Goal: Information Seeking & Learning: Find specific fact

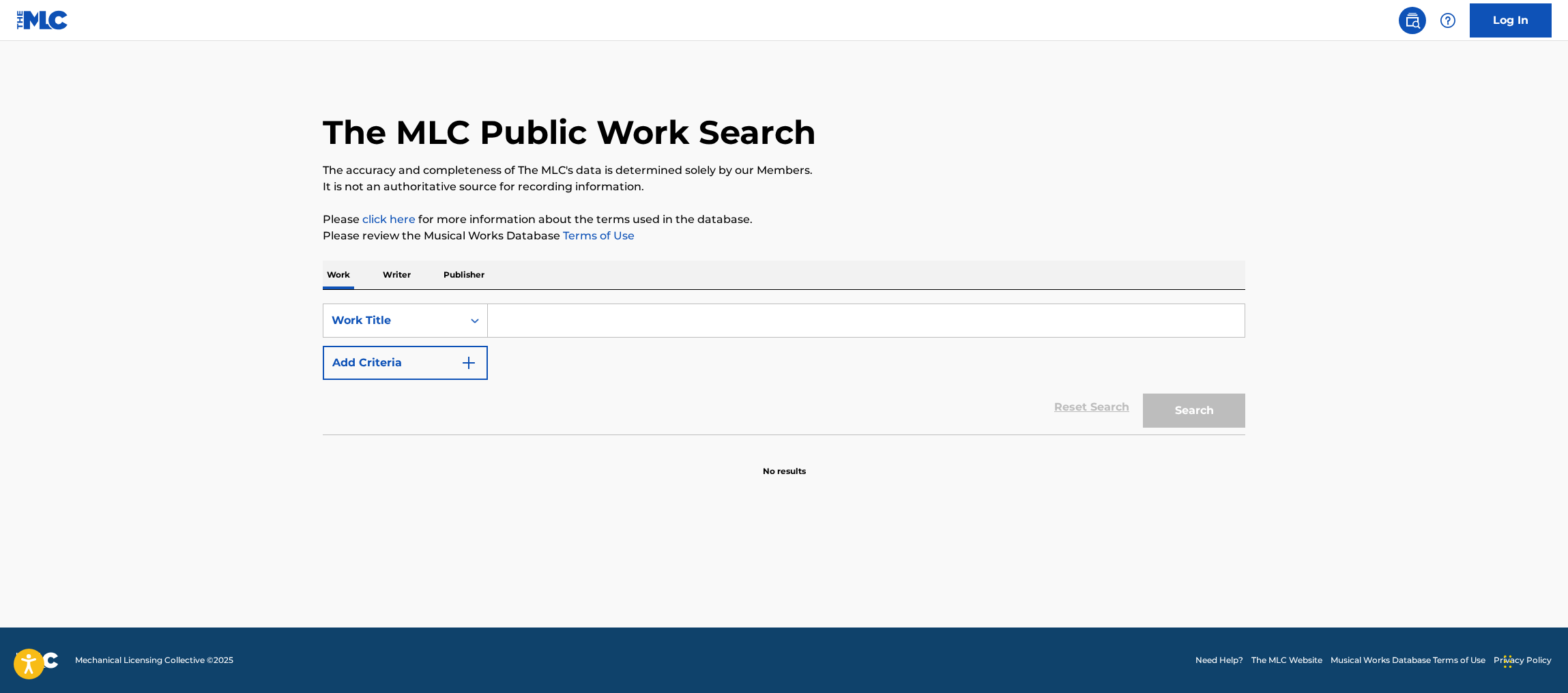
click at [558, 323] on input "Search Form" at bounding box center [866, 321] width 757 height 33
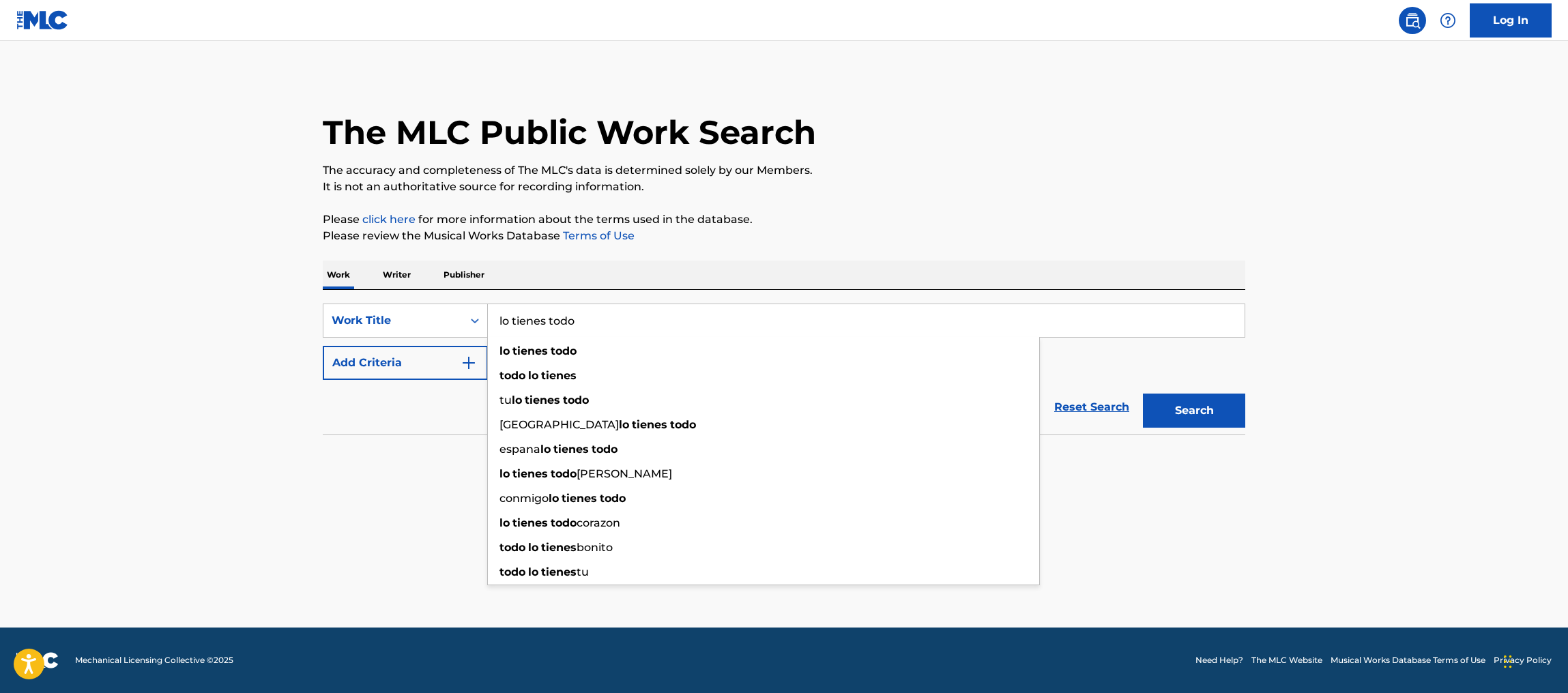
type input "lo tienes todo"
click at [1143, 394] on button "Search" at bounding box center [1193, 411] width 102 height 34
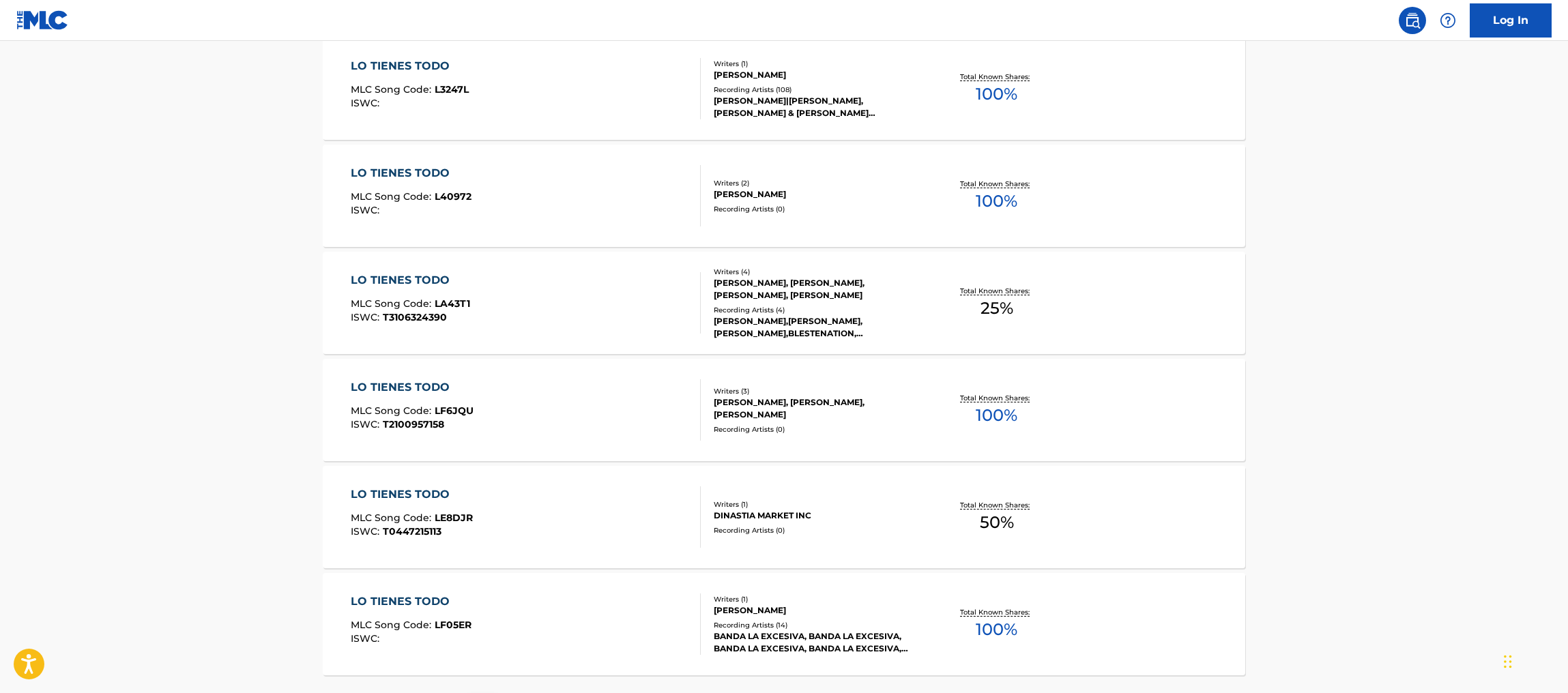
scroll to position [976, 0]
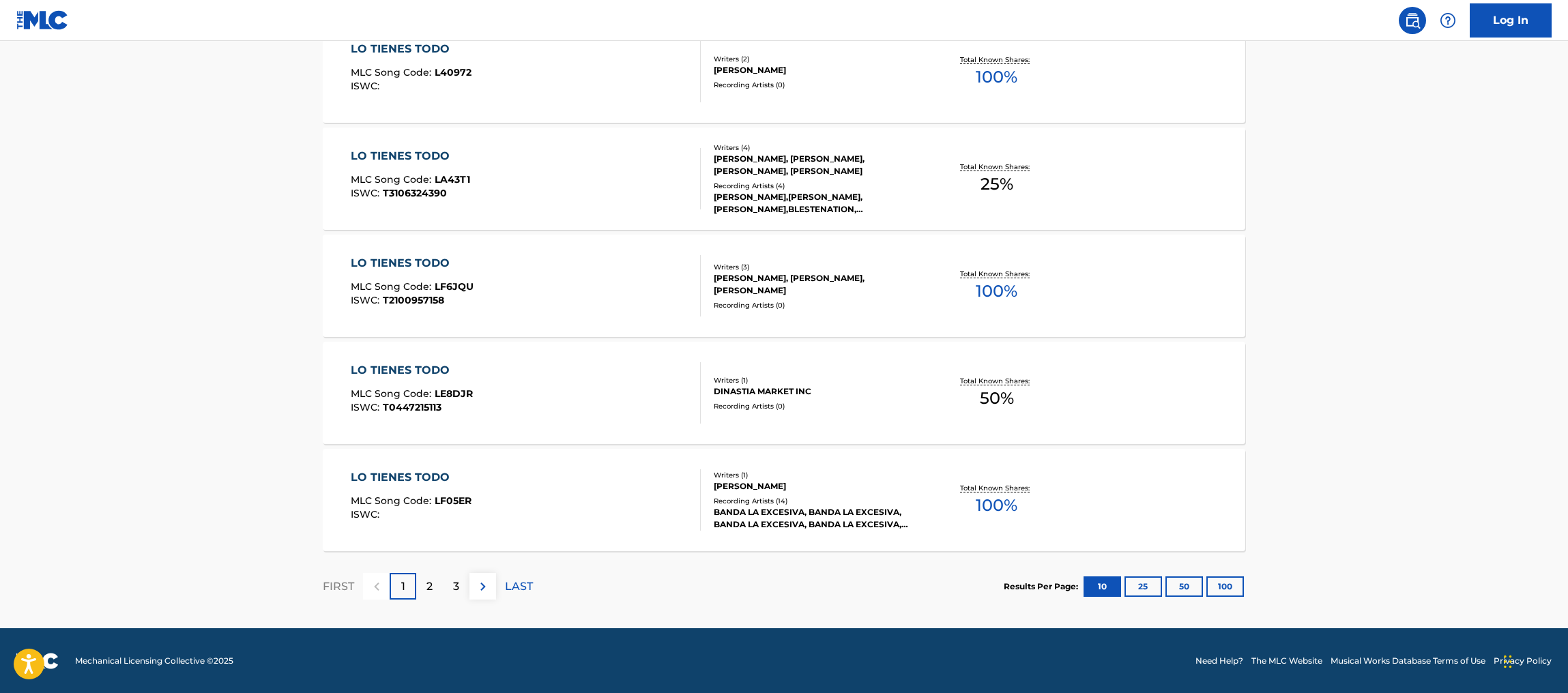
click at [430, 588] on p "2" at bounding box center [429, 587] width 6 height 17
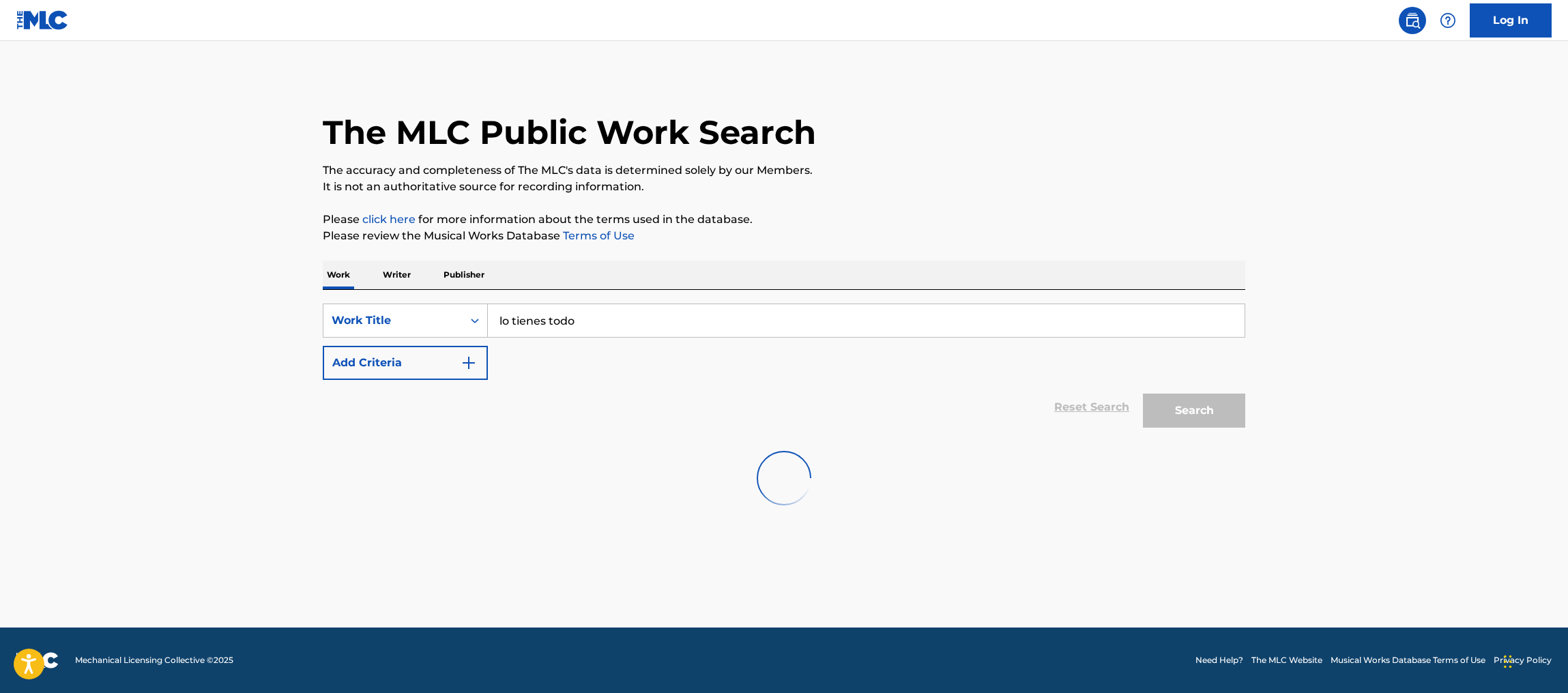
scroll to position [0, 0]
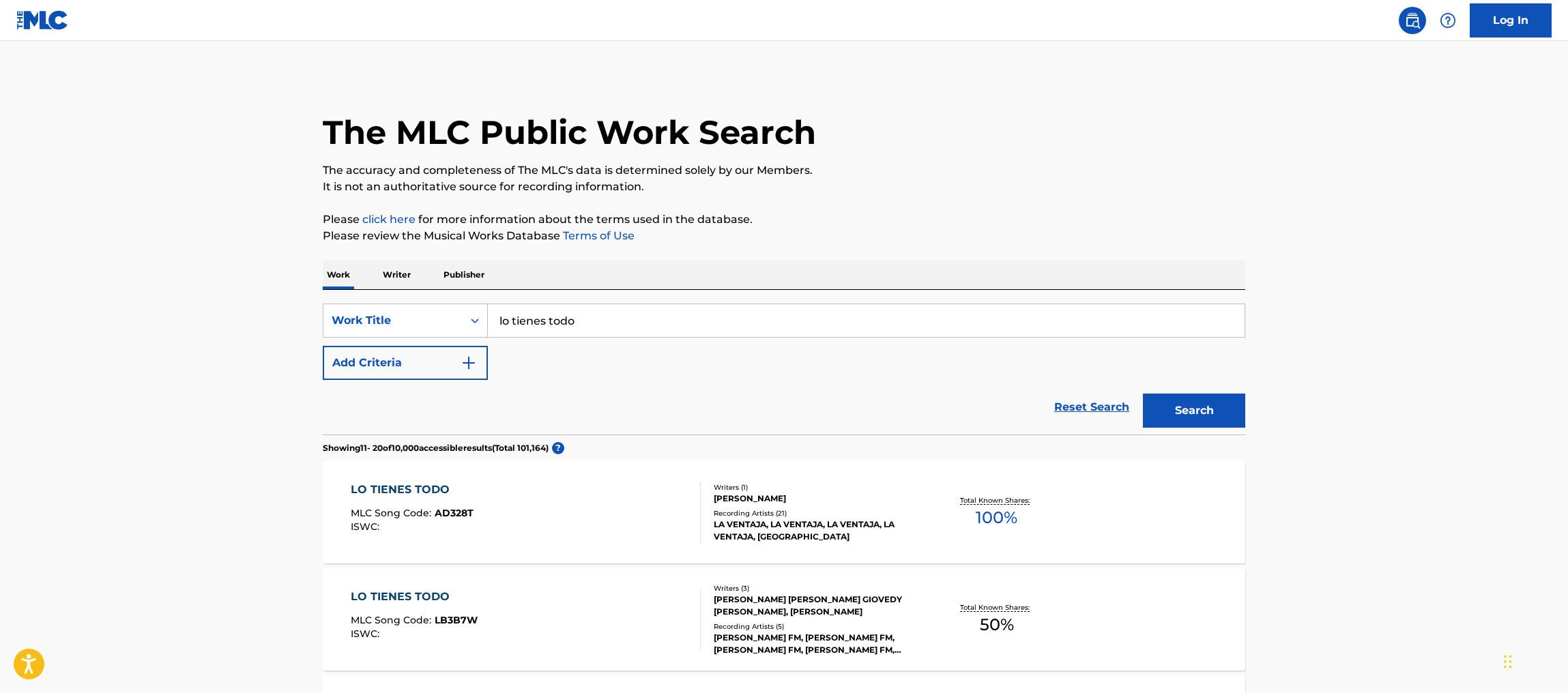
click at [467, 367] on img "Search Form" at bounding box center [468, 363] width 17 height 17
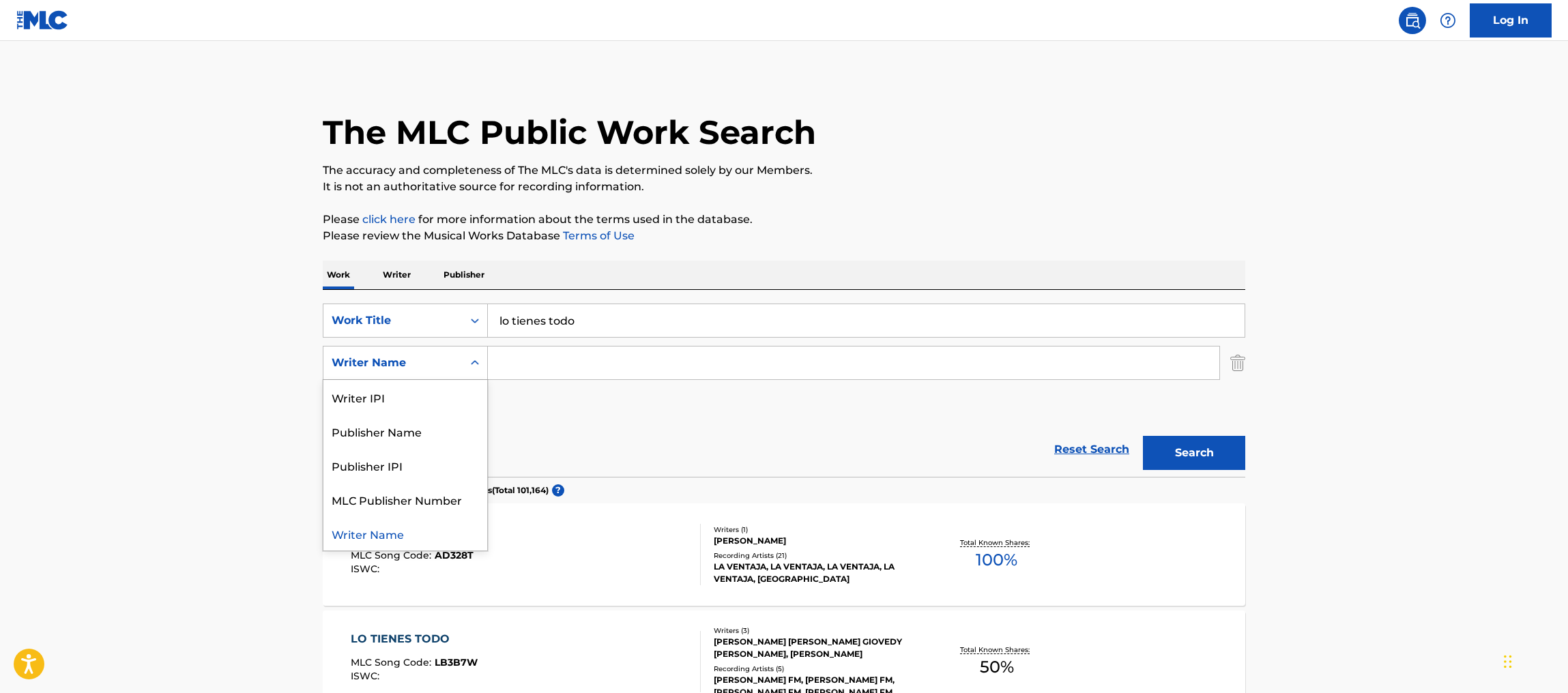
click at [429, 362] on div "Writer Name" at bounding box center [393, 363] width 123 height 17
click at [378, 541] on div "Writer Name" at bounding box center [405, 533] width 164 height 34
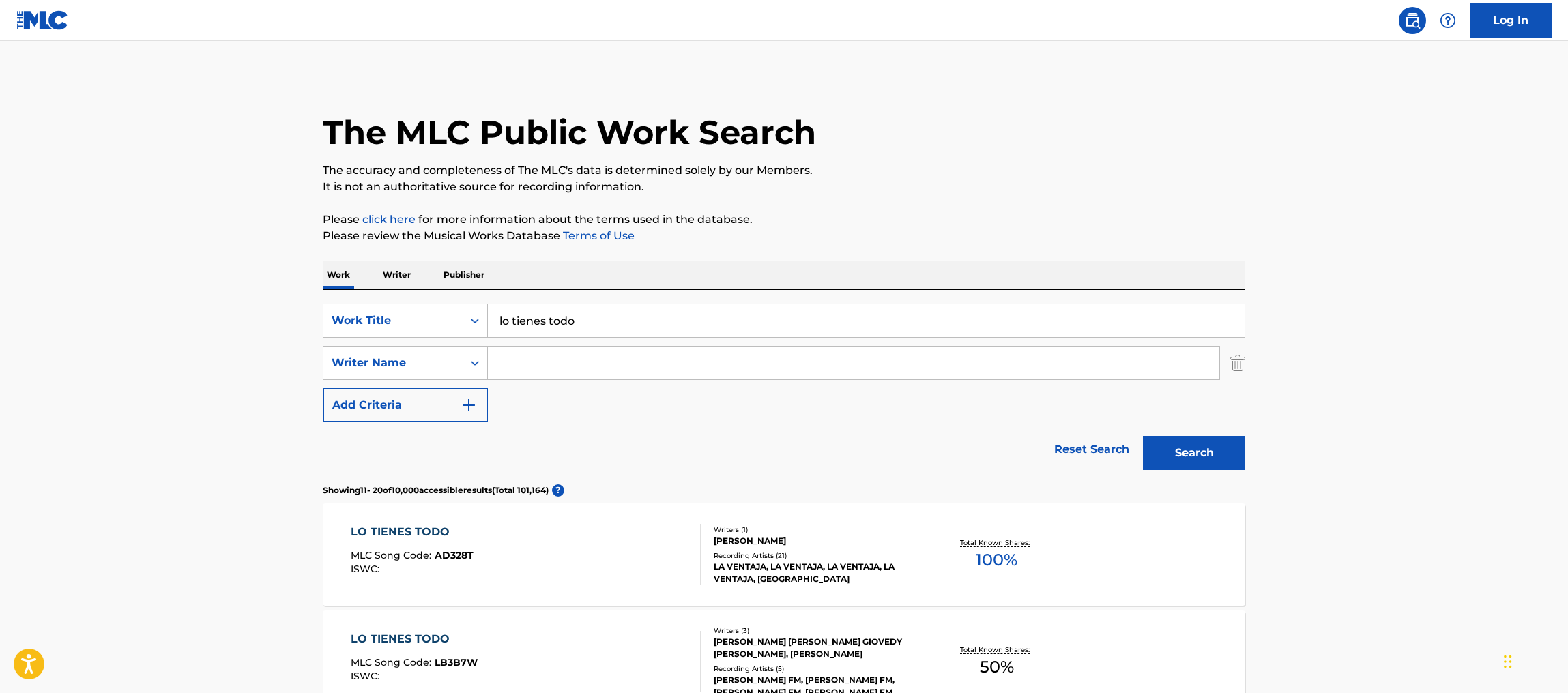
click at [567, 362] on input "Search Form" at bounding box center [854, 363] width 732 height 33
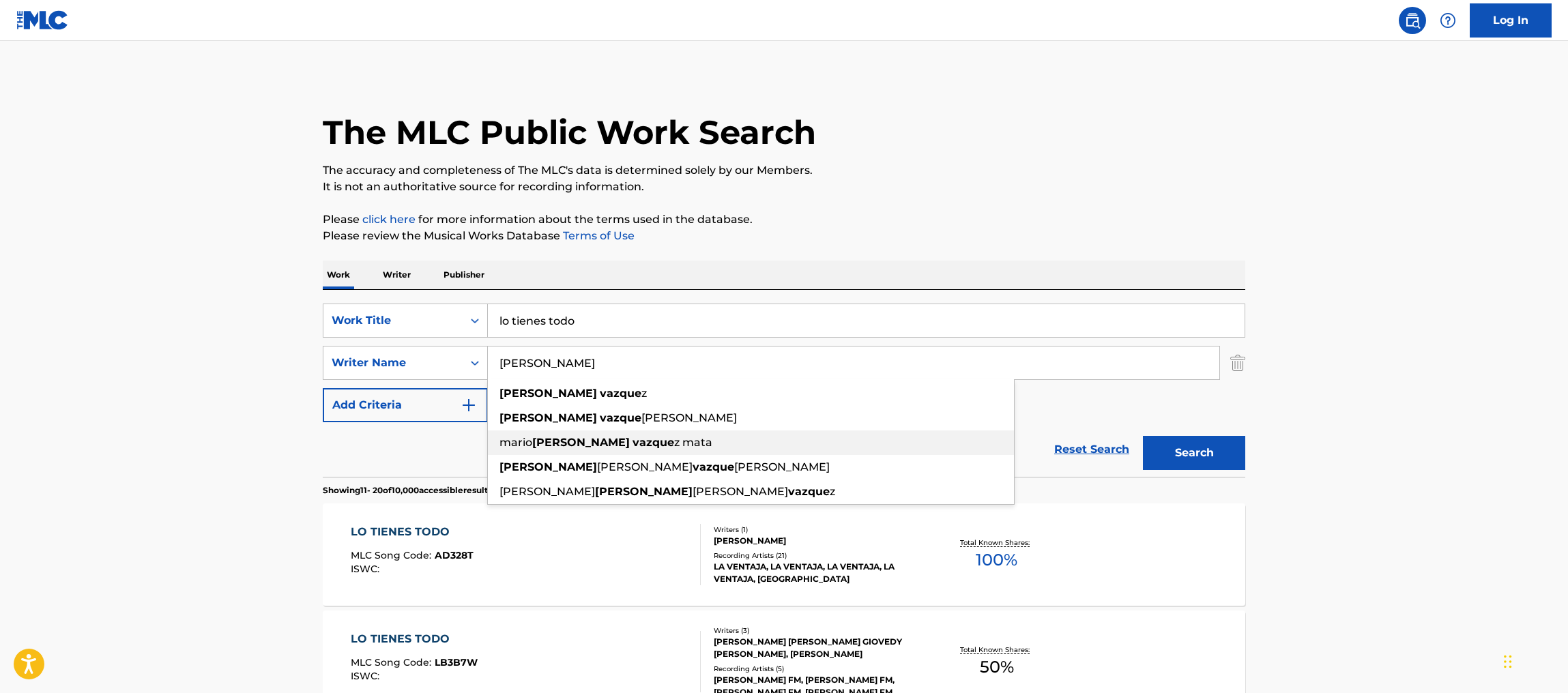
click at [543, 443] on strong "[PERSON_NAME]" at bounding box center [581, 442] width 97 height 13
type input "[PERSON_NAME]"
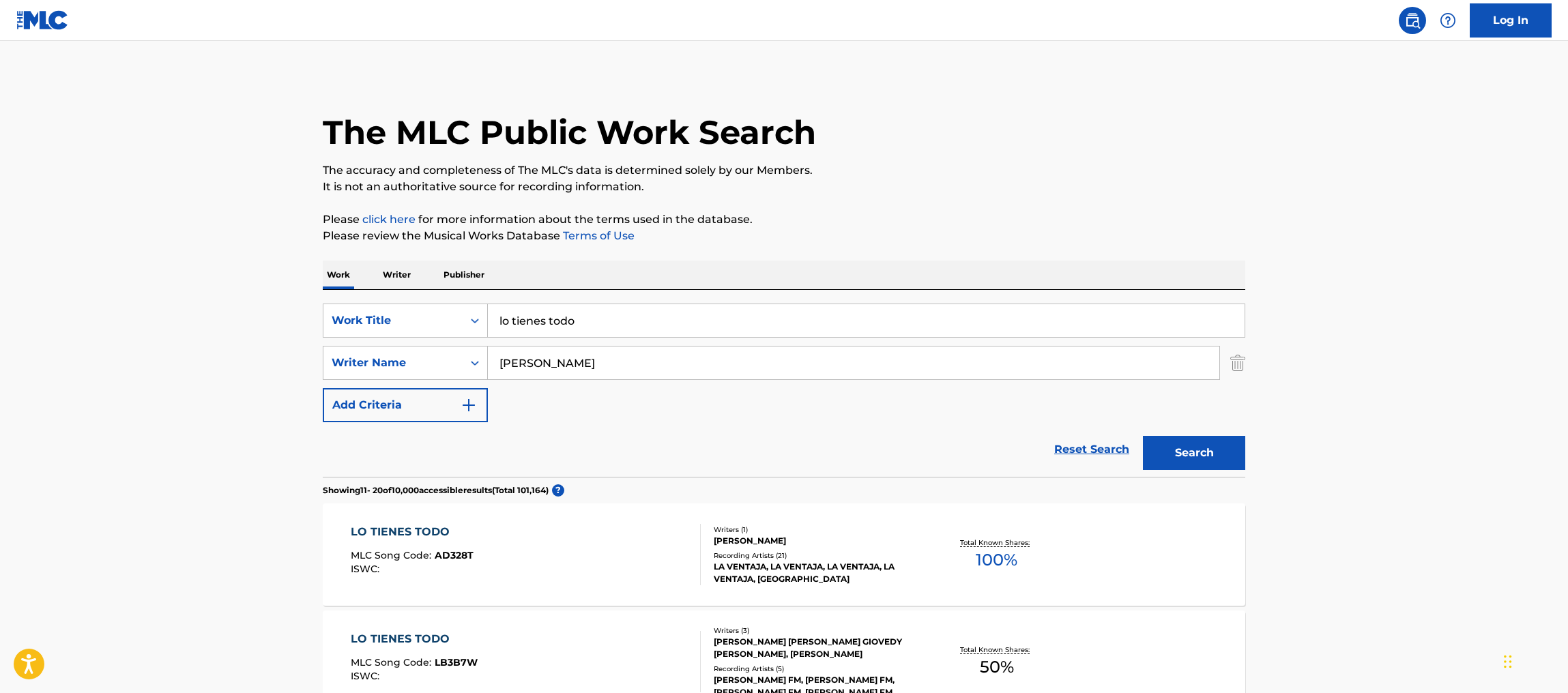
click at [1203, 453] on button "Search" at bounding box center [1193, 453] width 102 height 34
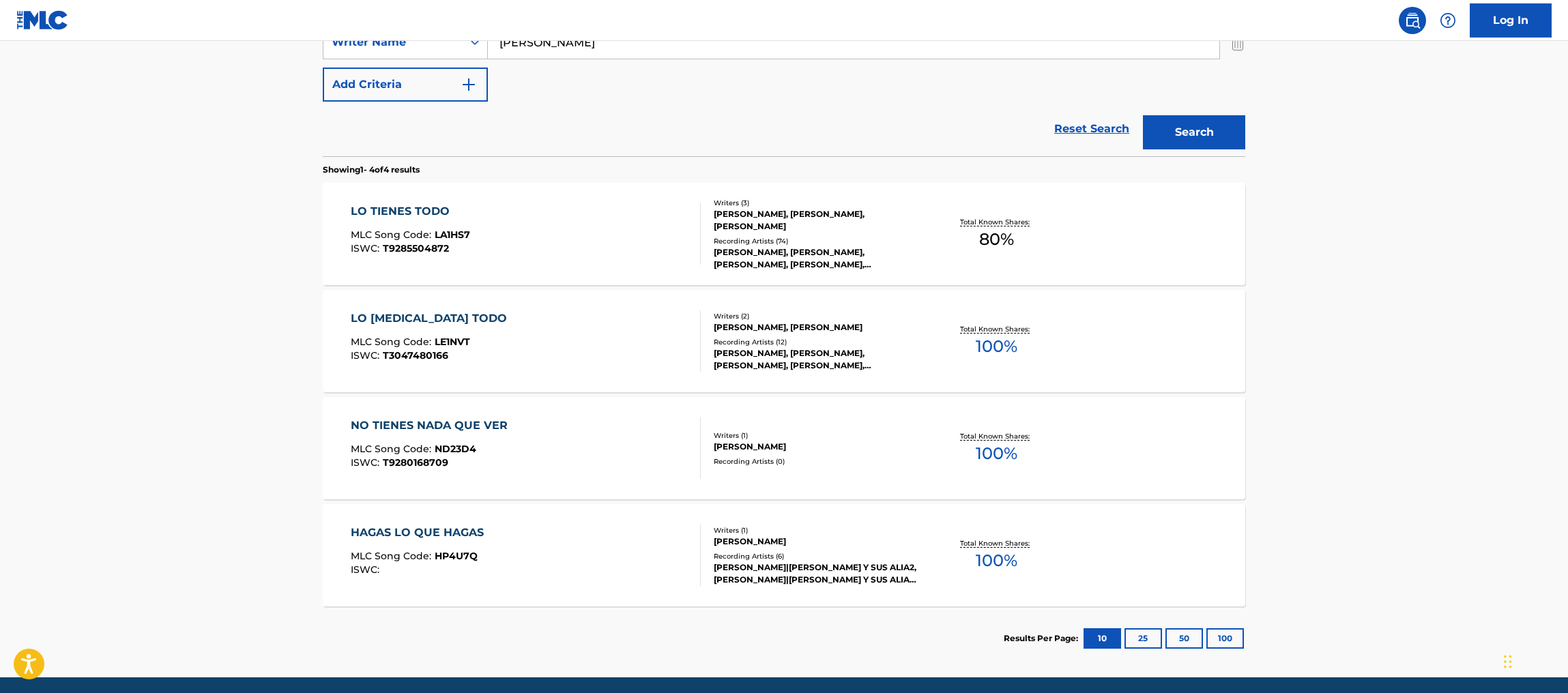
scroll to position [322, 0]
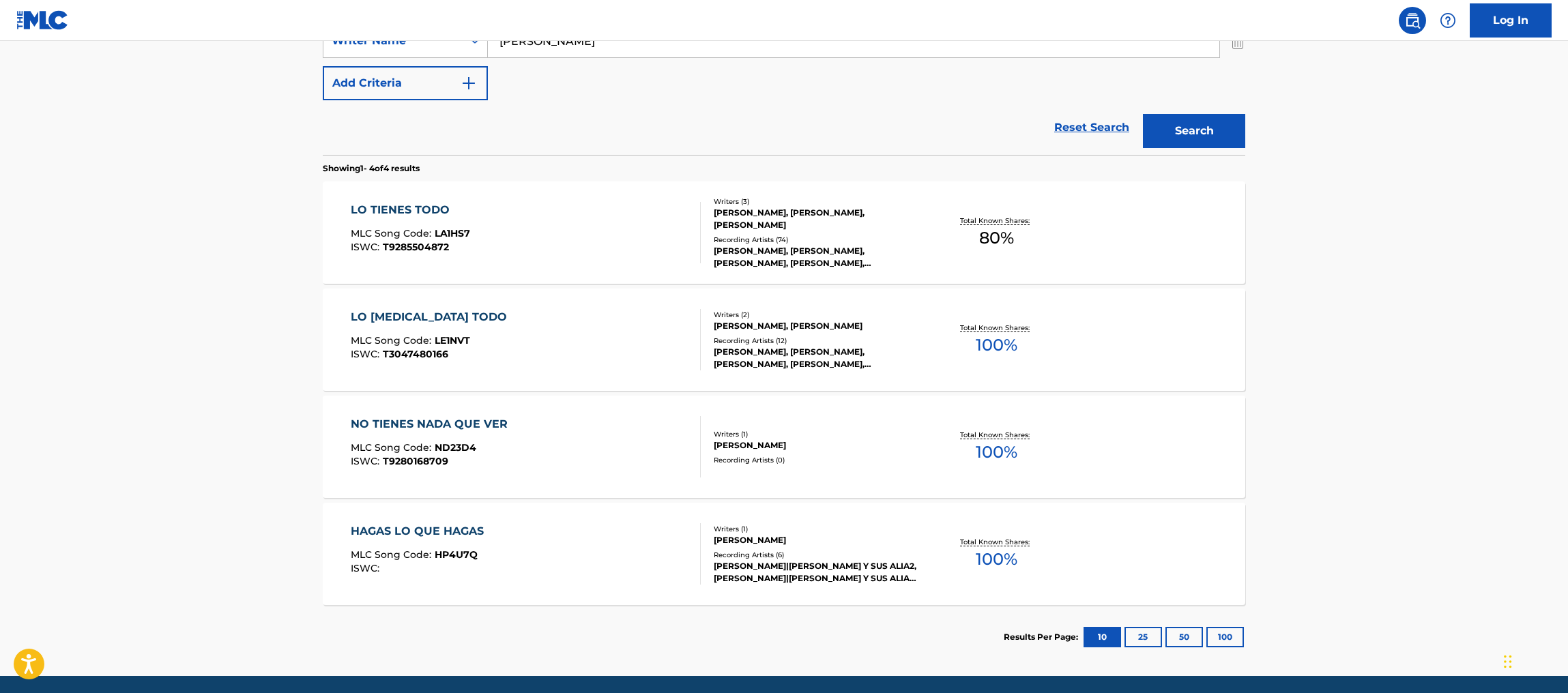
click at [985, 231] on span "80 %" at bounding box center [997, 237] width 35 height 24
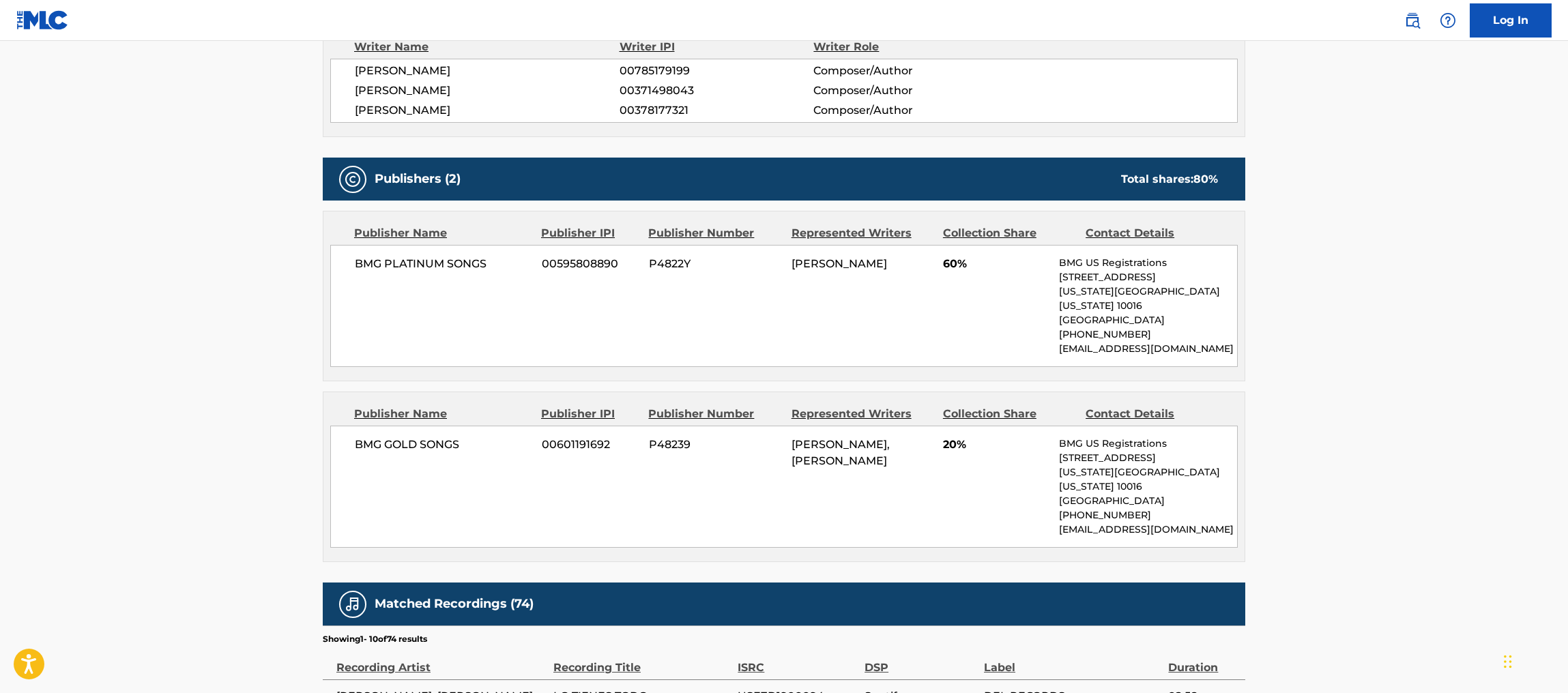
scroll to position [514, 0]
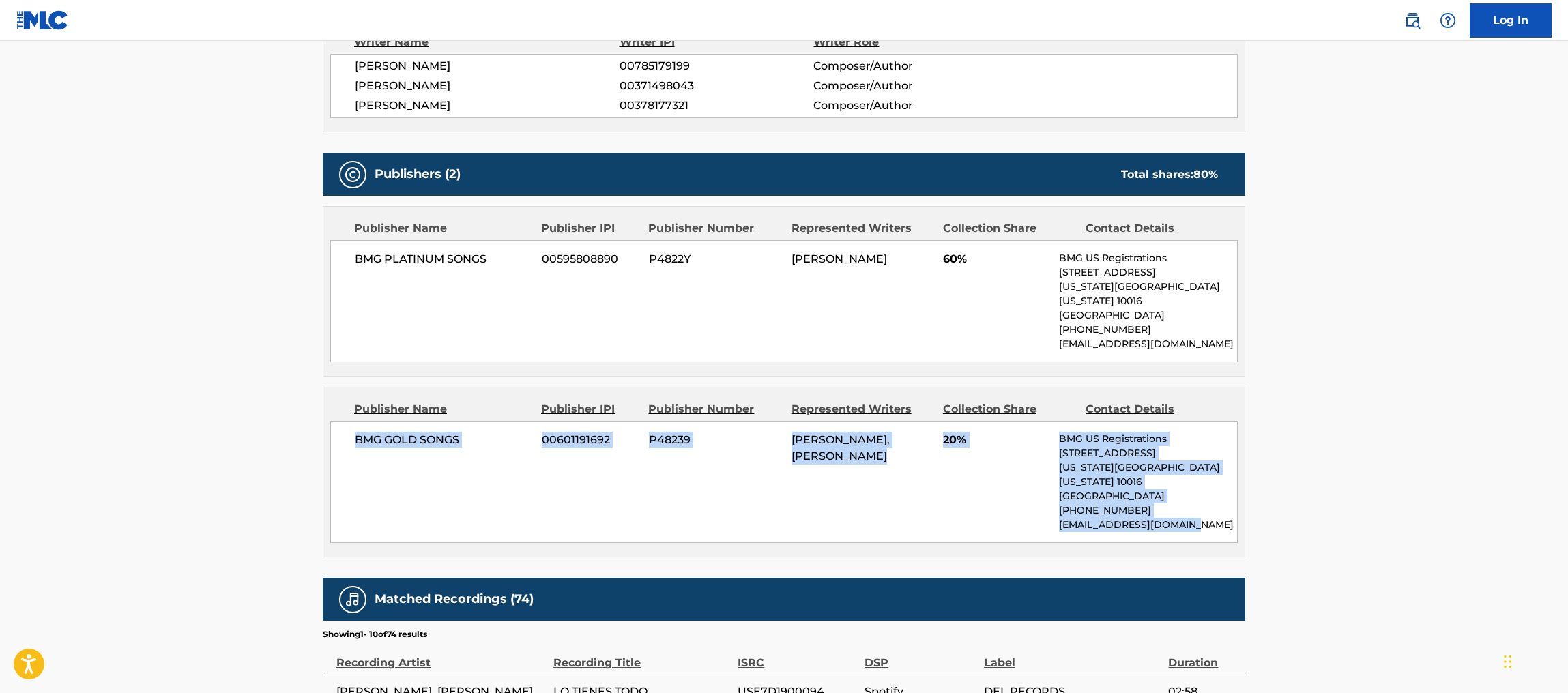
drag, startPoint x: 1566, startPoint y: 383, endPoint x: 1571, endPoint y: 492, distance: 109.1
click at [1442, 463] on main "< Back to public search results Copy work link LO TIENES TODO Work Detail Membe…" at bounding box center [784, 307] width 1568 height 1560
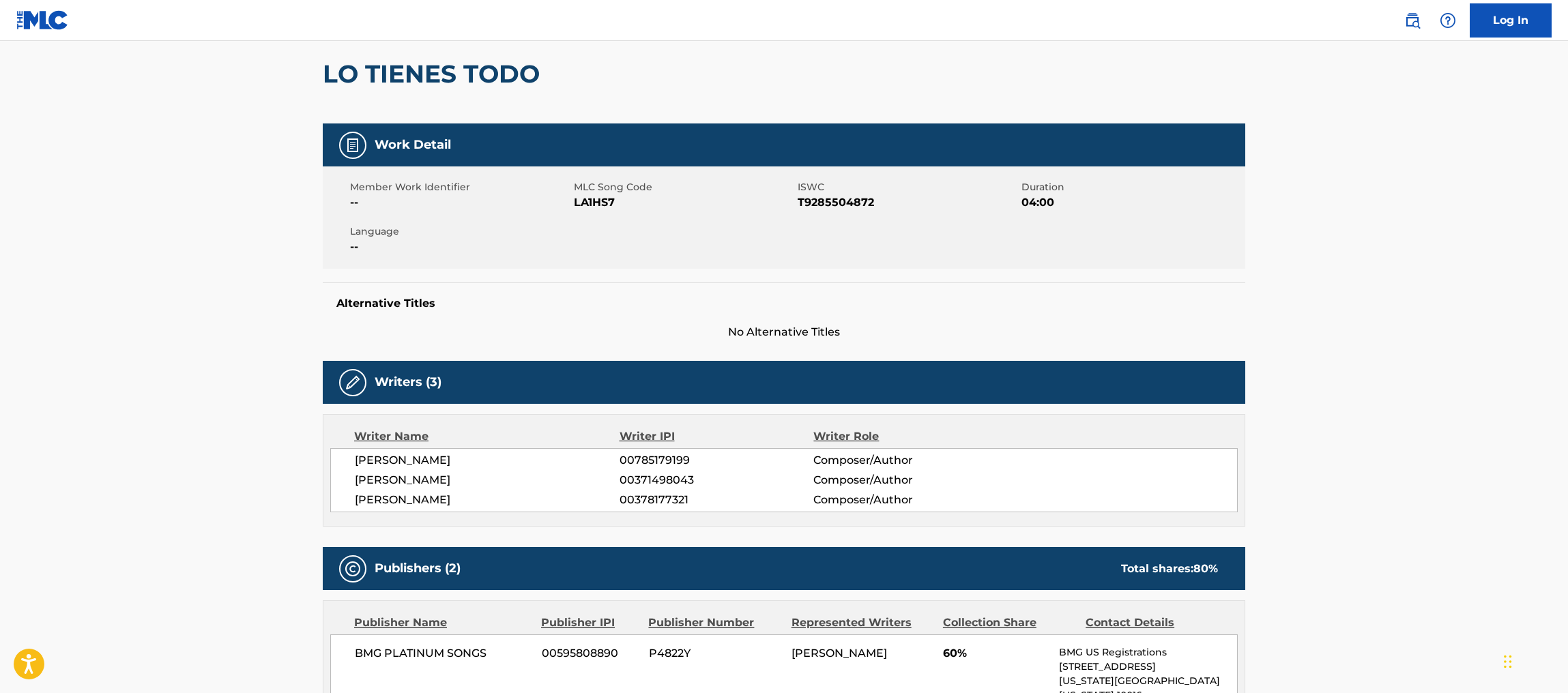
scroll to position [0, 0]
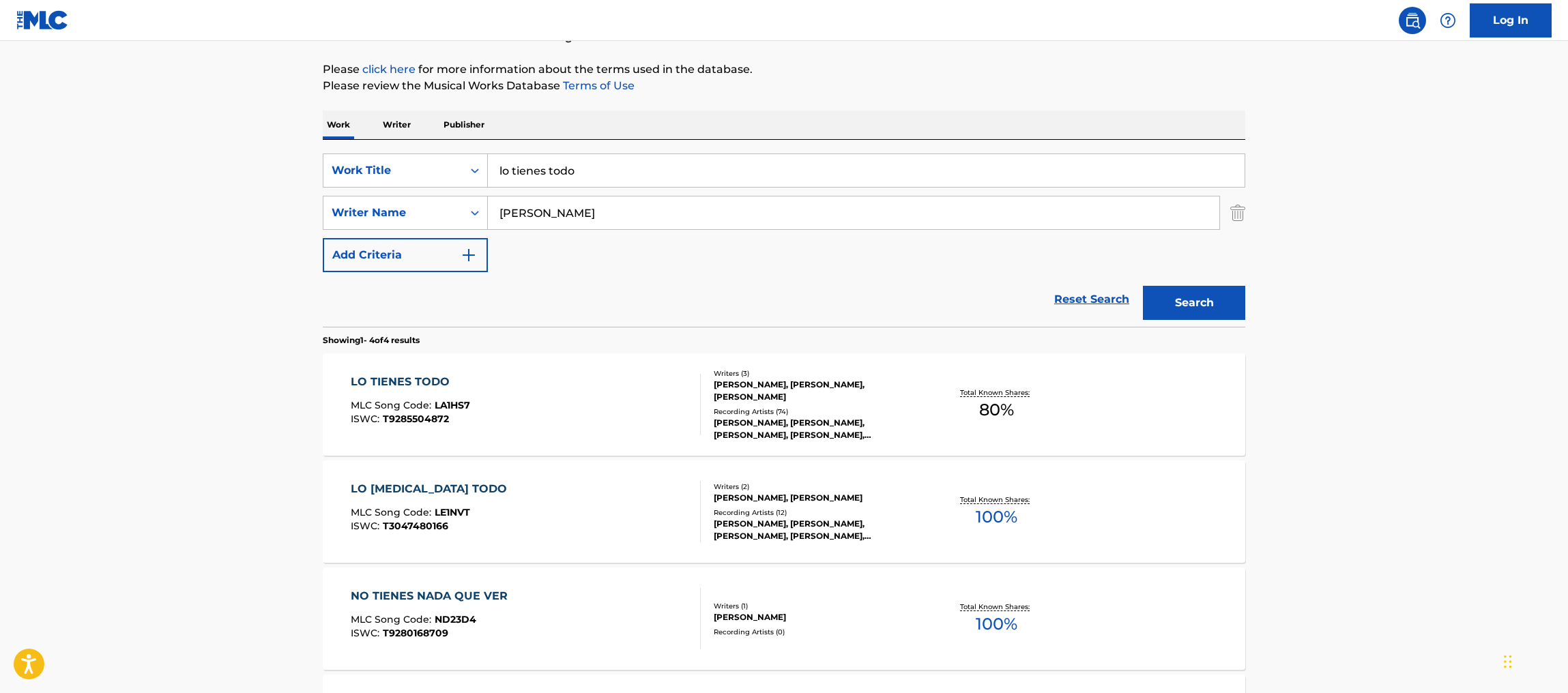
scroll to position [151, 0]
drag, startPoint x: 649, startPoint y: 182, endPoint x: 387, endPoint y: 157, distance: 263.2
click at [387, 157] on div "SearchWithCriteriaf00ab12d-53cb-43d4-80a2-e312a63e71d6 Work Title lo tienes todo" at bounding box center [784, 169] width 923 height 34
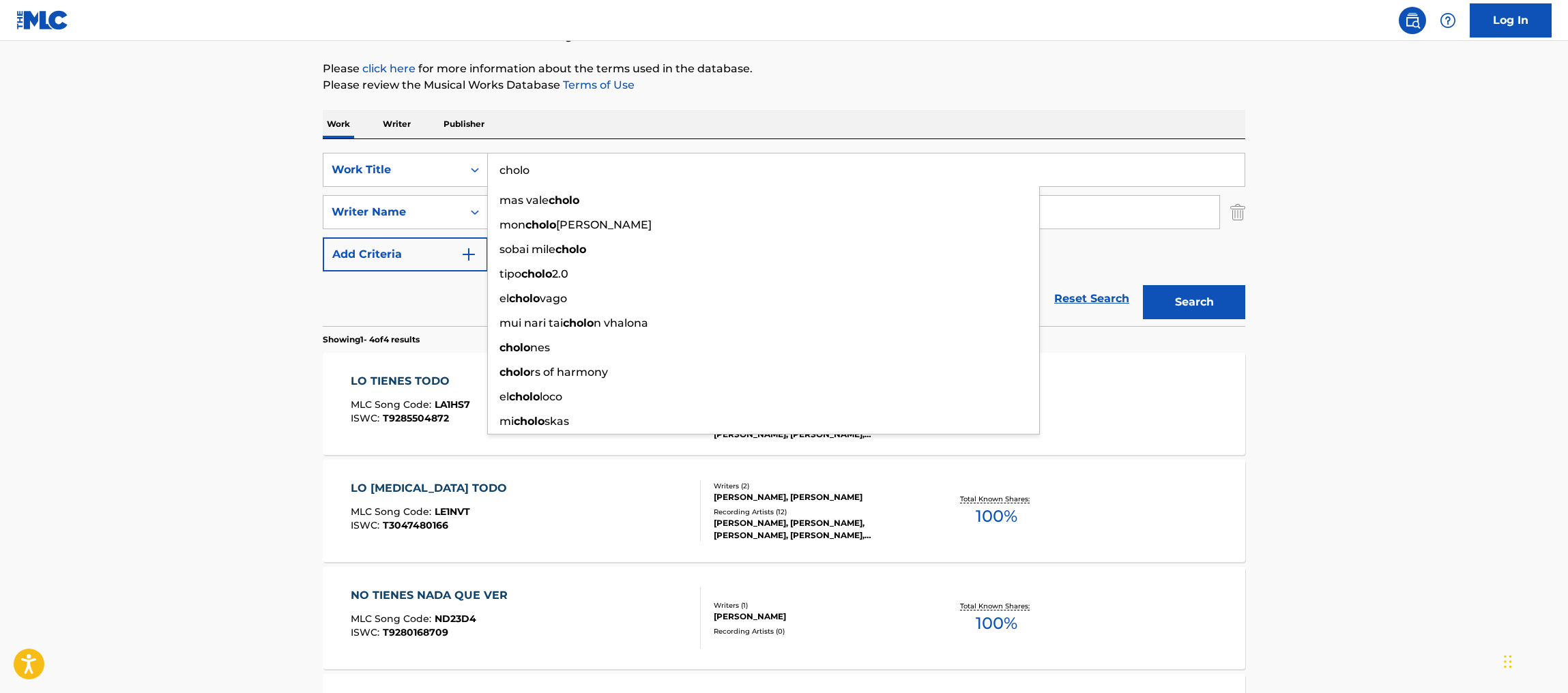
type input "cholo"
click at [1177, 292] on button "Search" at bounding box center [1193, 302] width 102 height 34
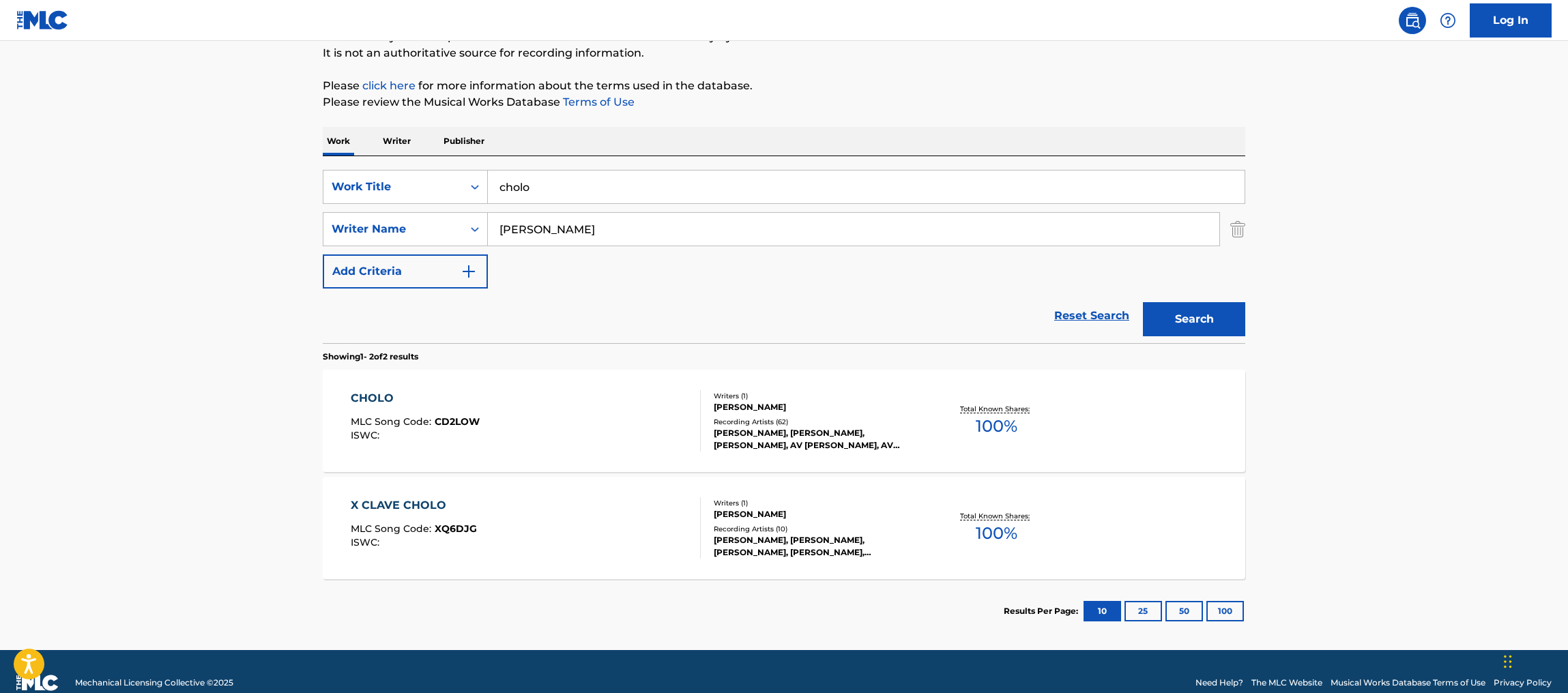
scroll to position [157, 0]
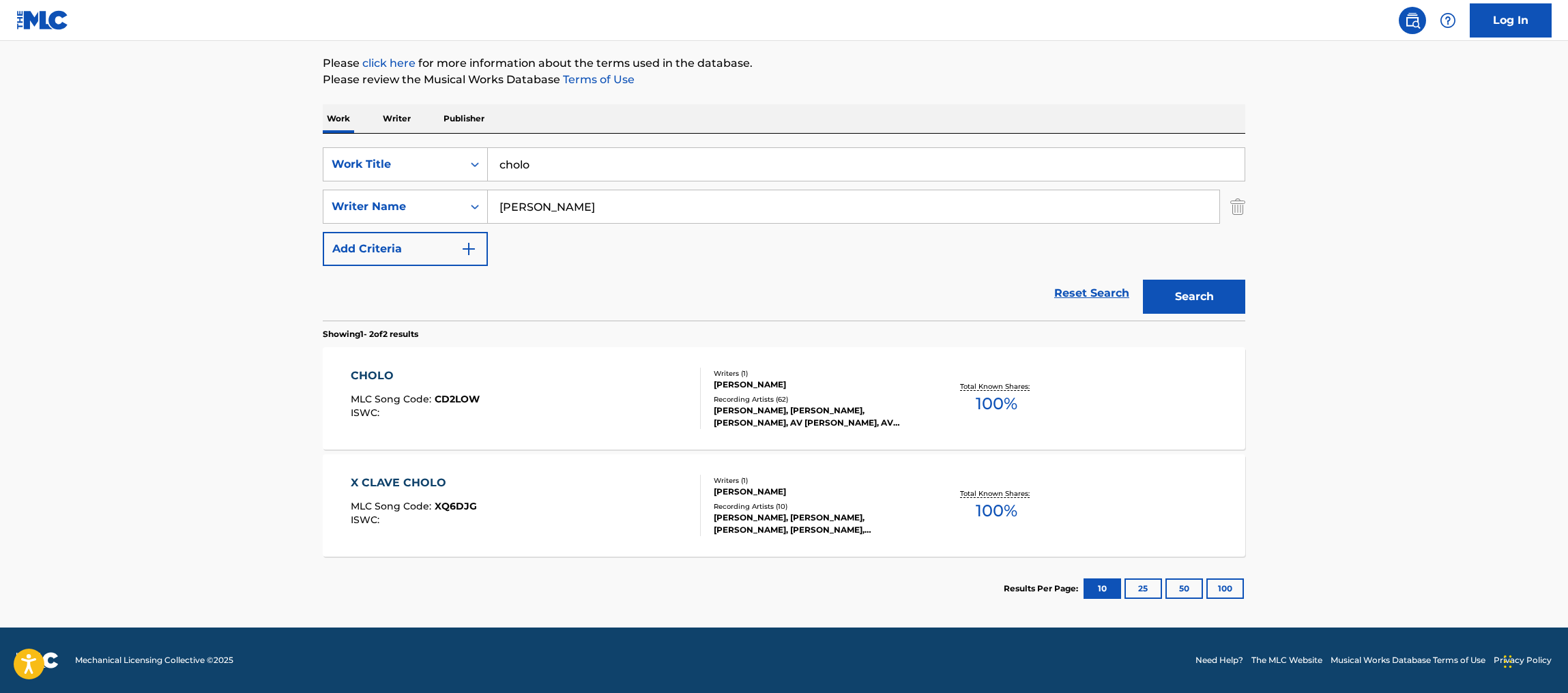
click at [1239, 213] on img "Search Form" at bounding box center [1237, 206] width 15 height 34
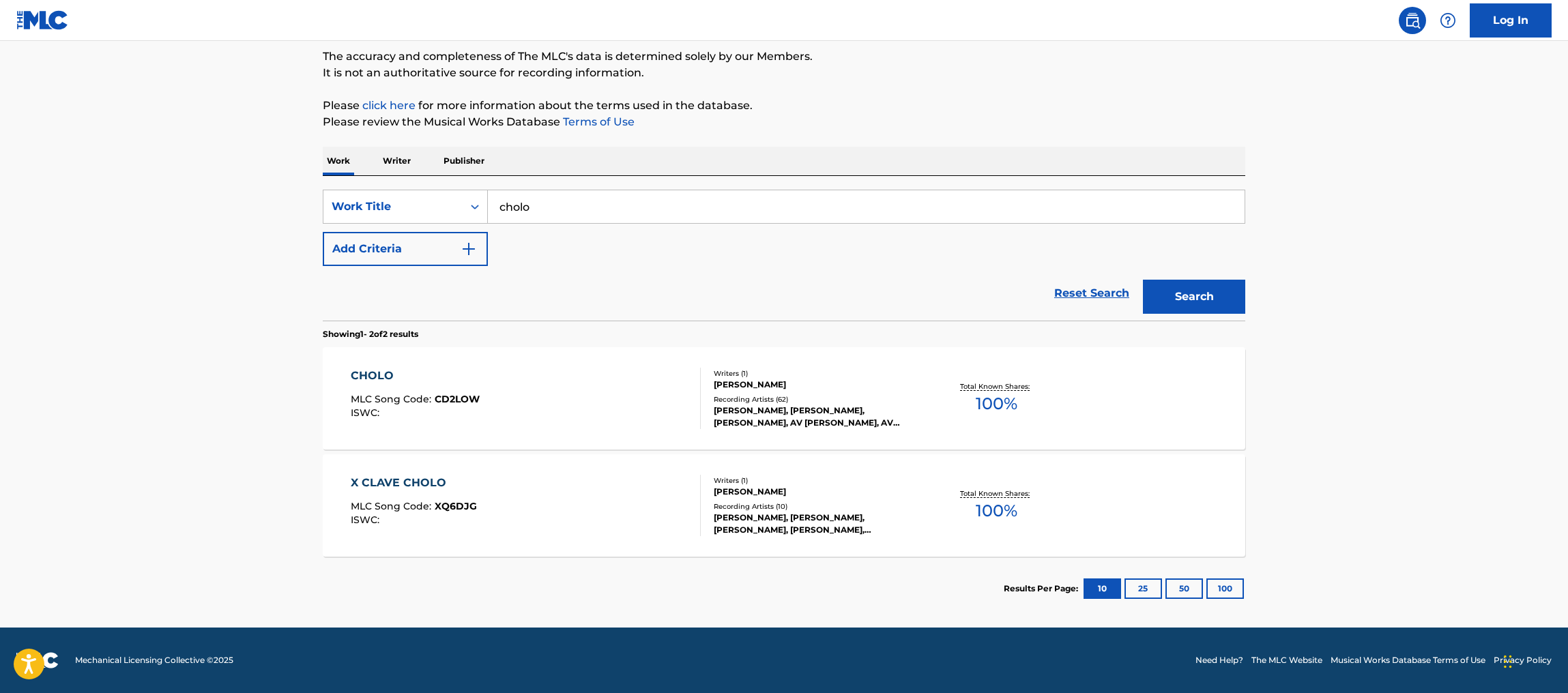
scroll to position [113, 0]
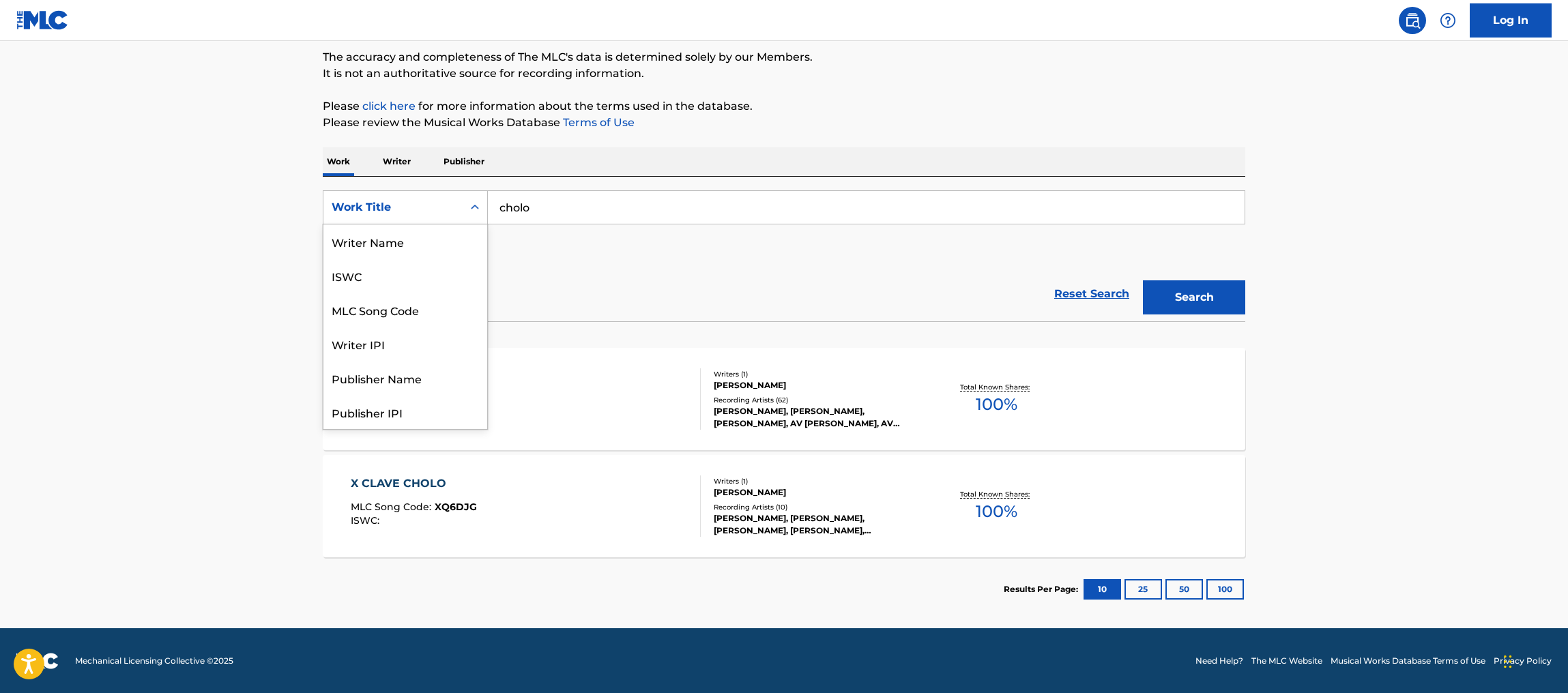
click at [469, 204] on icon "Search Form" at bounding box center [475, 207] width 14 height 14
click at [402, 274] on div "Writer IPI" at bounding box center [405, 275] width 164 height 34
click at [465, 200] on div "Search Form" at bounding box center [474, 207] width 24 height 24
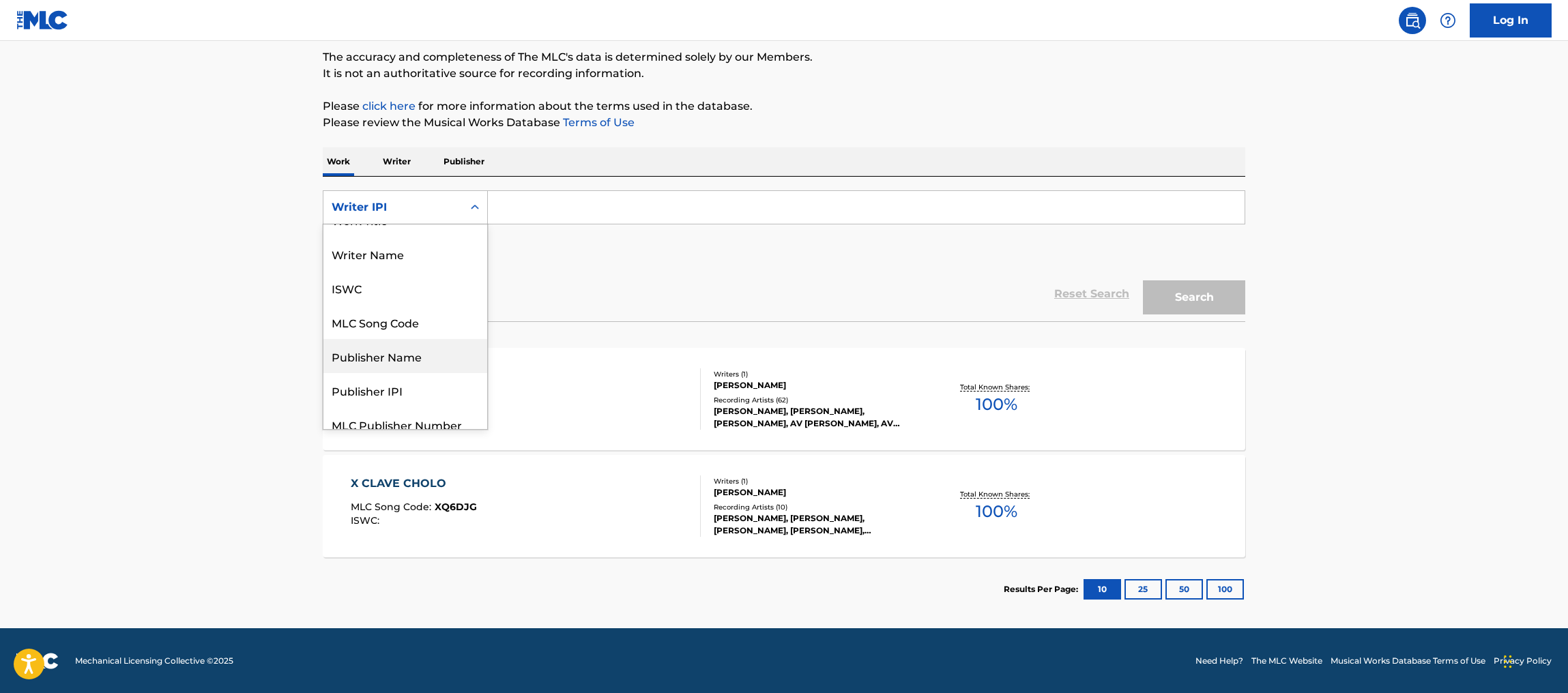
scroll to position [0, 0]
click at [386, 275] on div "Writer Name" at bounding box center [405, 275] width 164 height 34
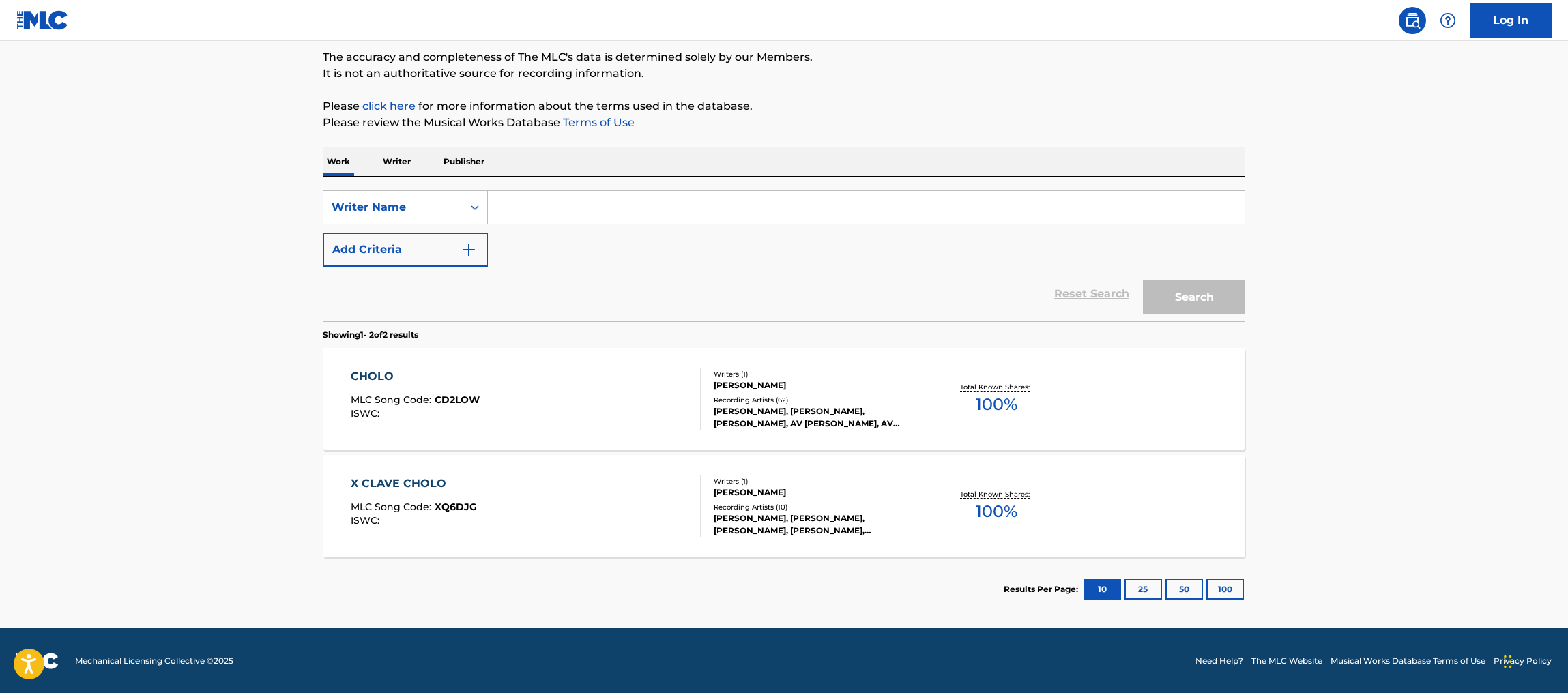
click at [540, 204] on input "Search Form" at bounding box center [866, 207] width 757 height 33
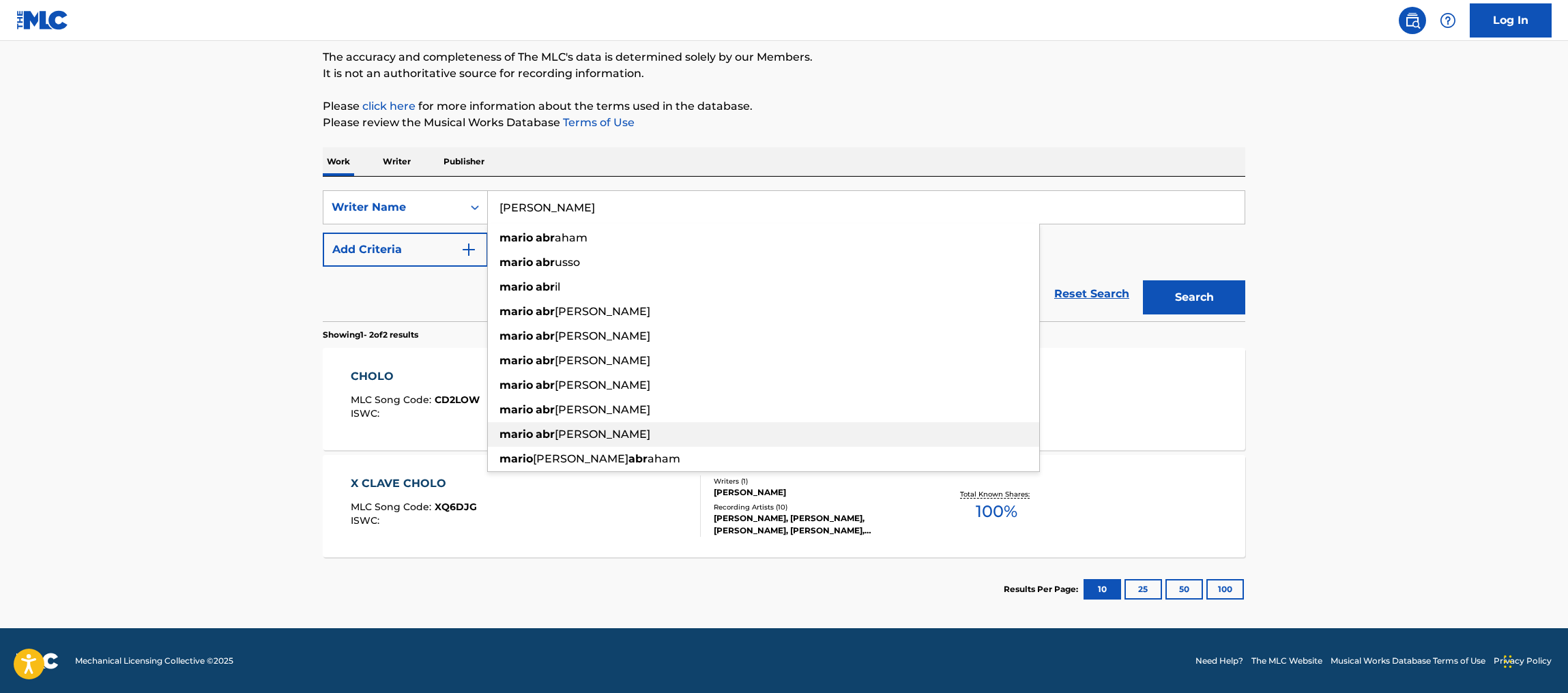
click at [588, 428] on span "[PERSON_NAME]" at bounding box center [602, 434] width 95 height 13
type input "[PERSON_NAME]"
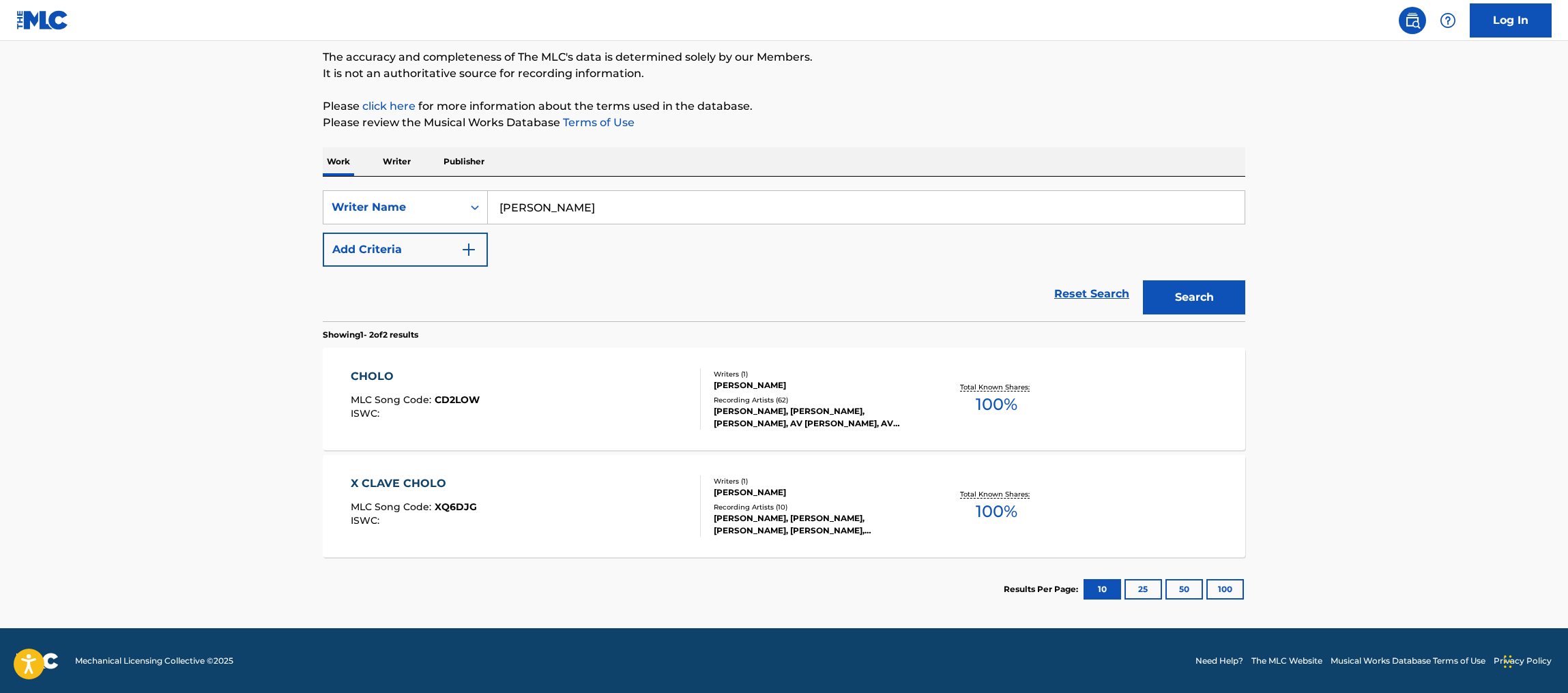
click at [1207, 305] on button "Search" at bounding box center [1193, 297] width 102 height 34
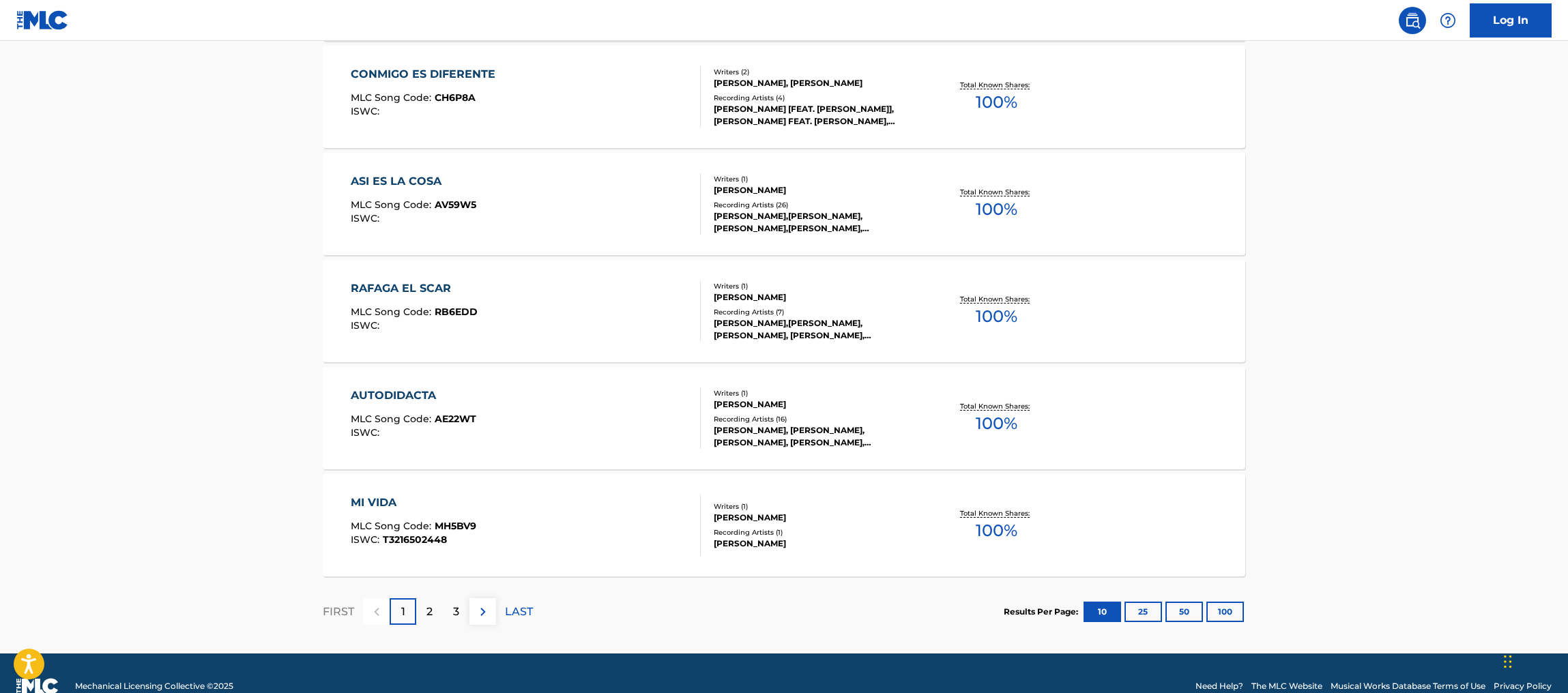
scroll to position [976, 0]
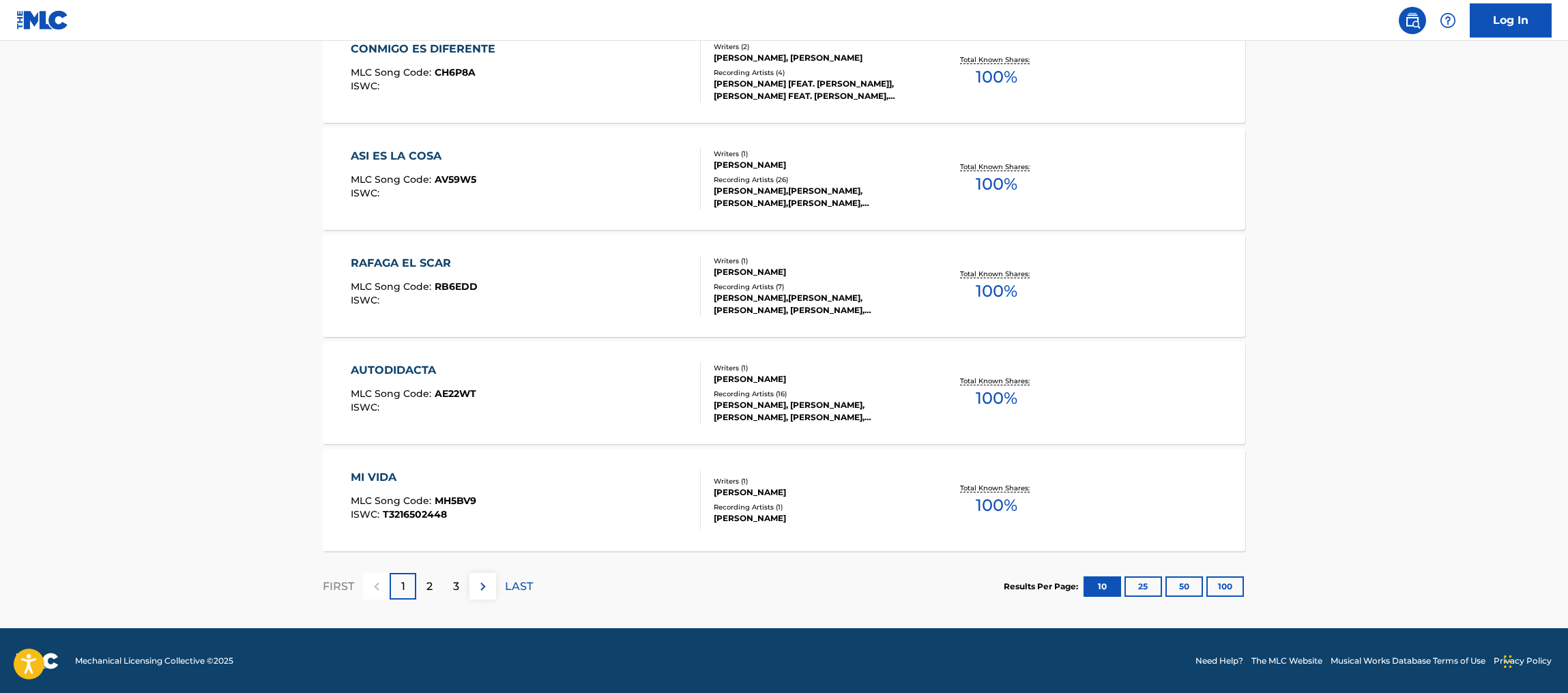
click at [428, 591] on p "2" at bounding box center [429, 587] width 6 height 17
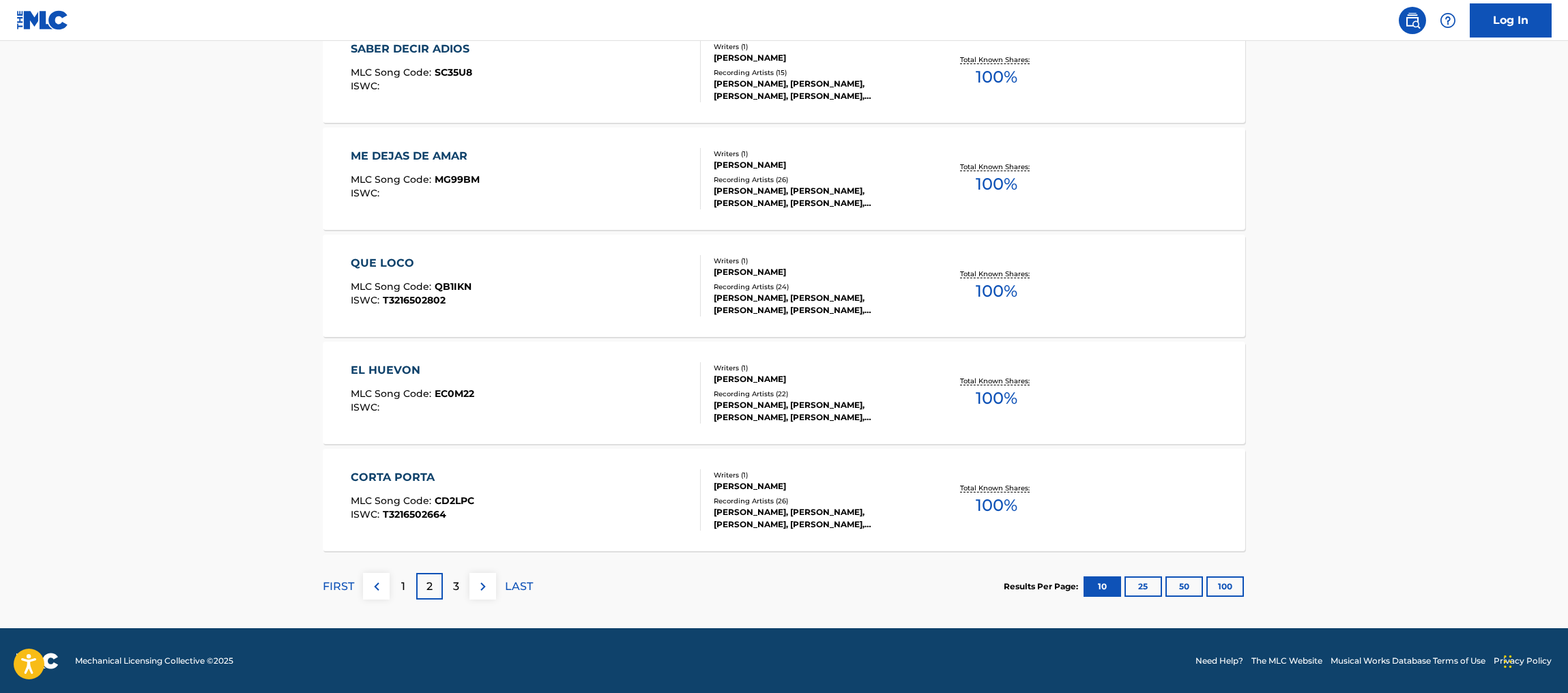
click at [452, 583] on div "3" at bounding box center [456, 586] width 26 height 26
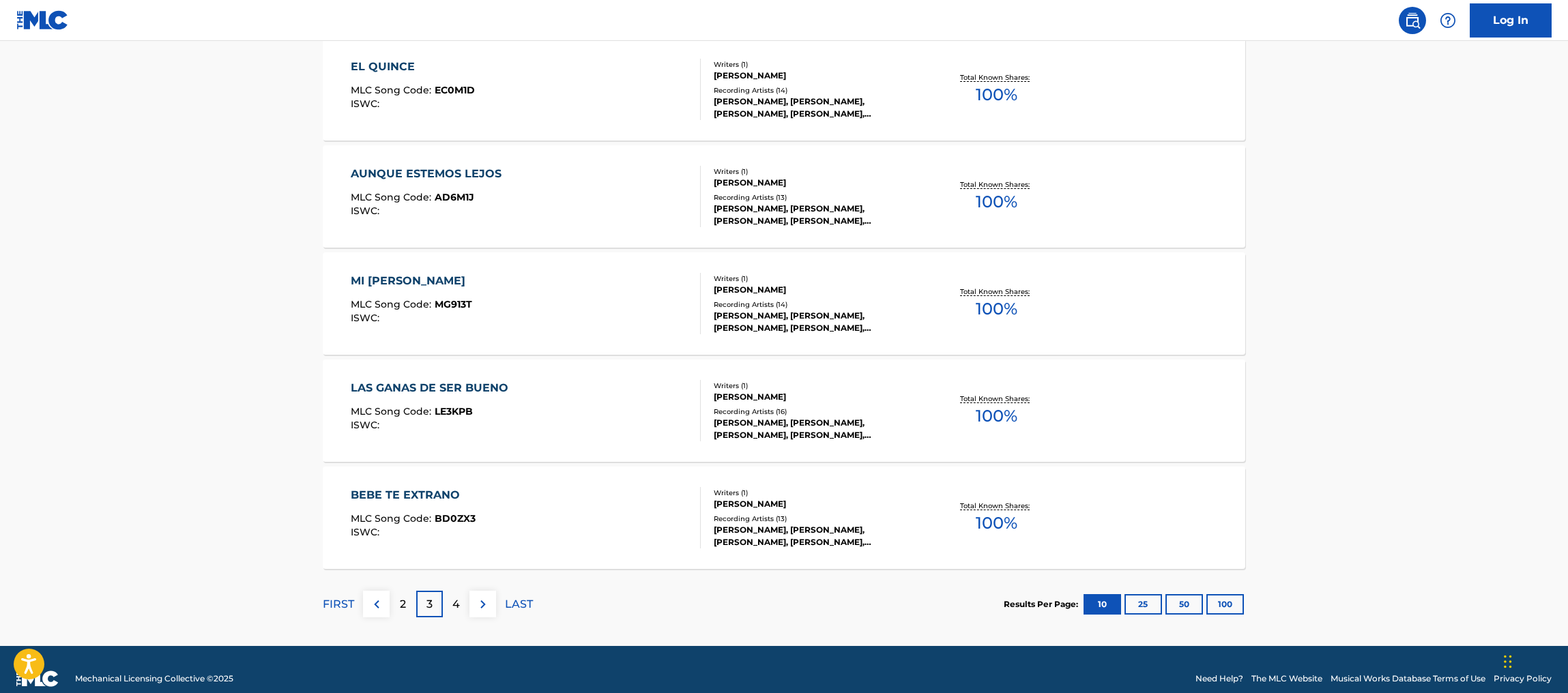
scroll to position [956, 0]
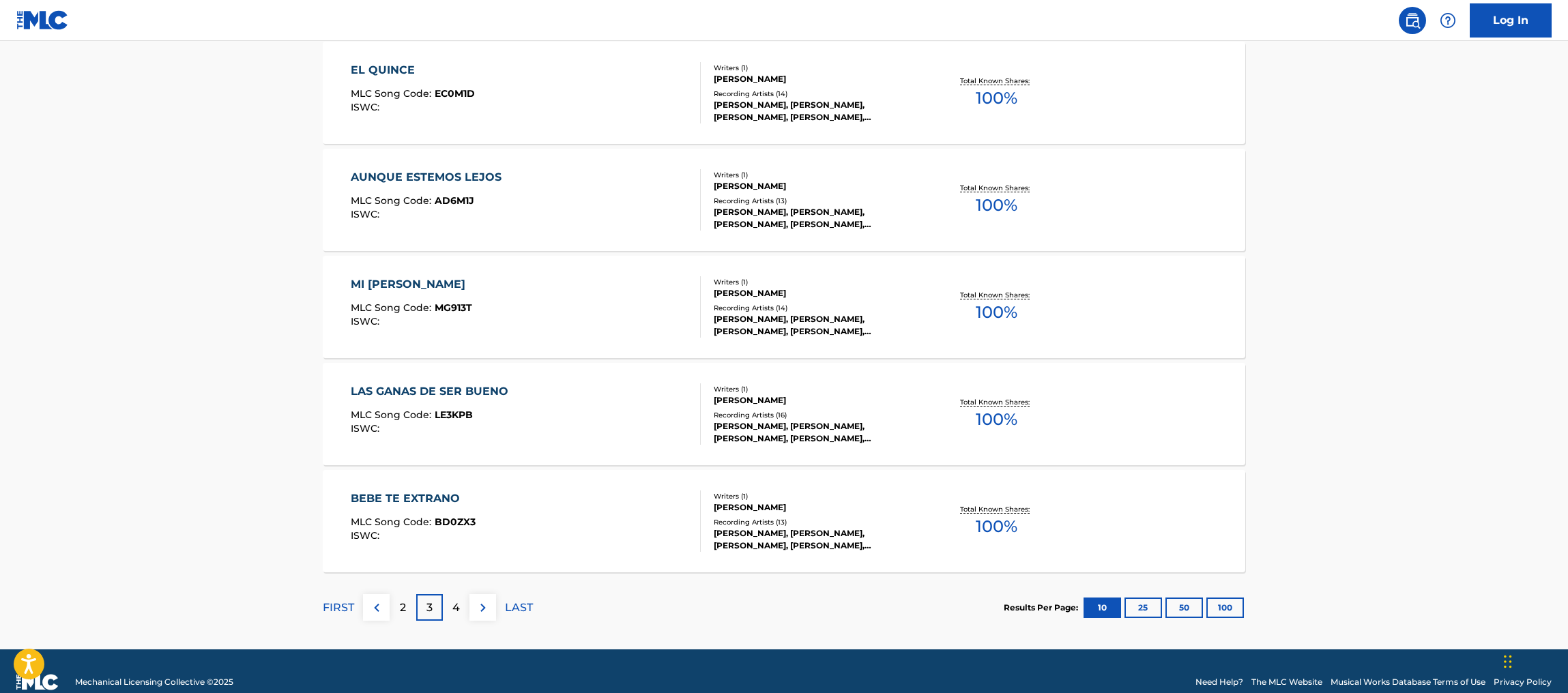
click at [456, 607] on p "4" at bounding box center [456, 607] width 8 height 17
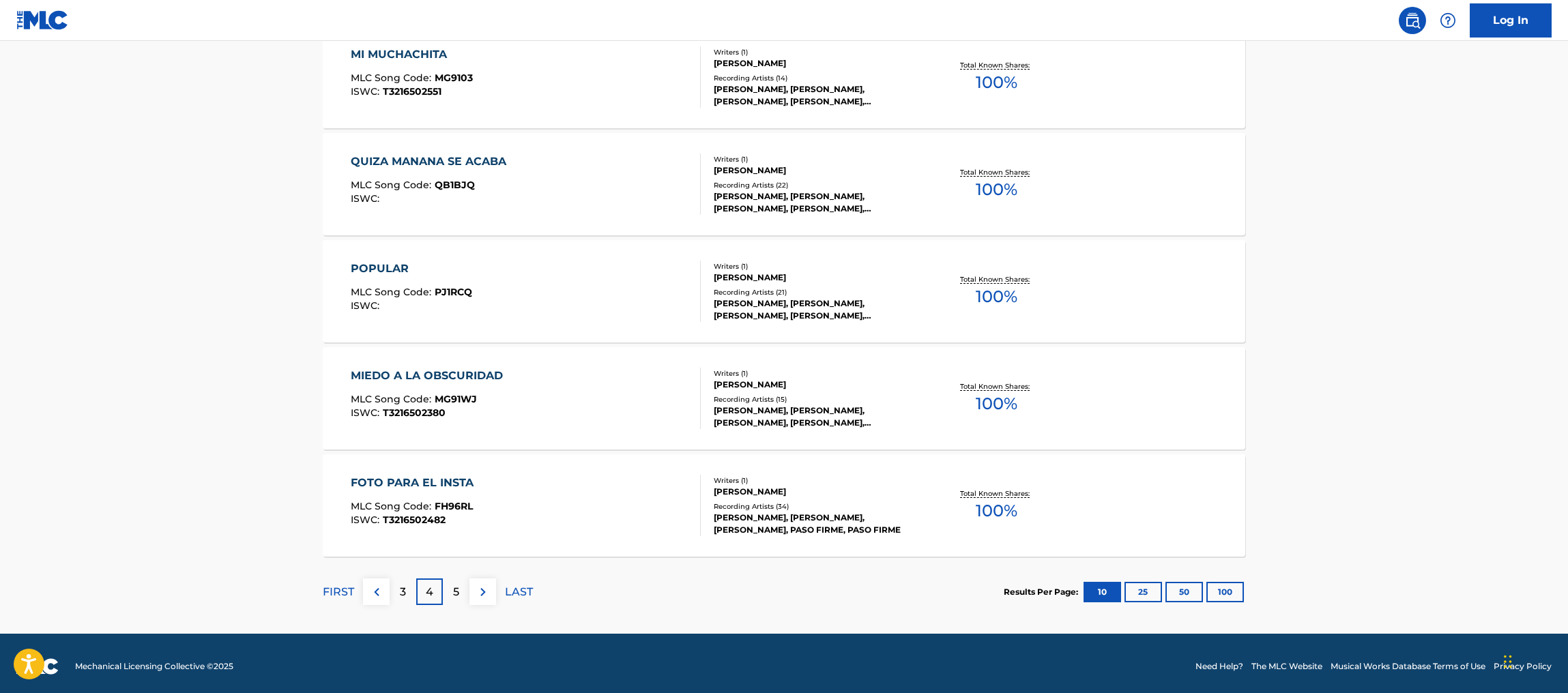
scroll to position [976, 0]
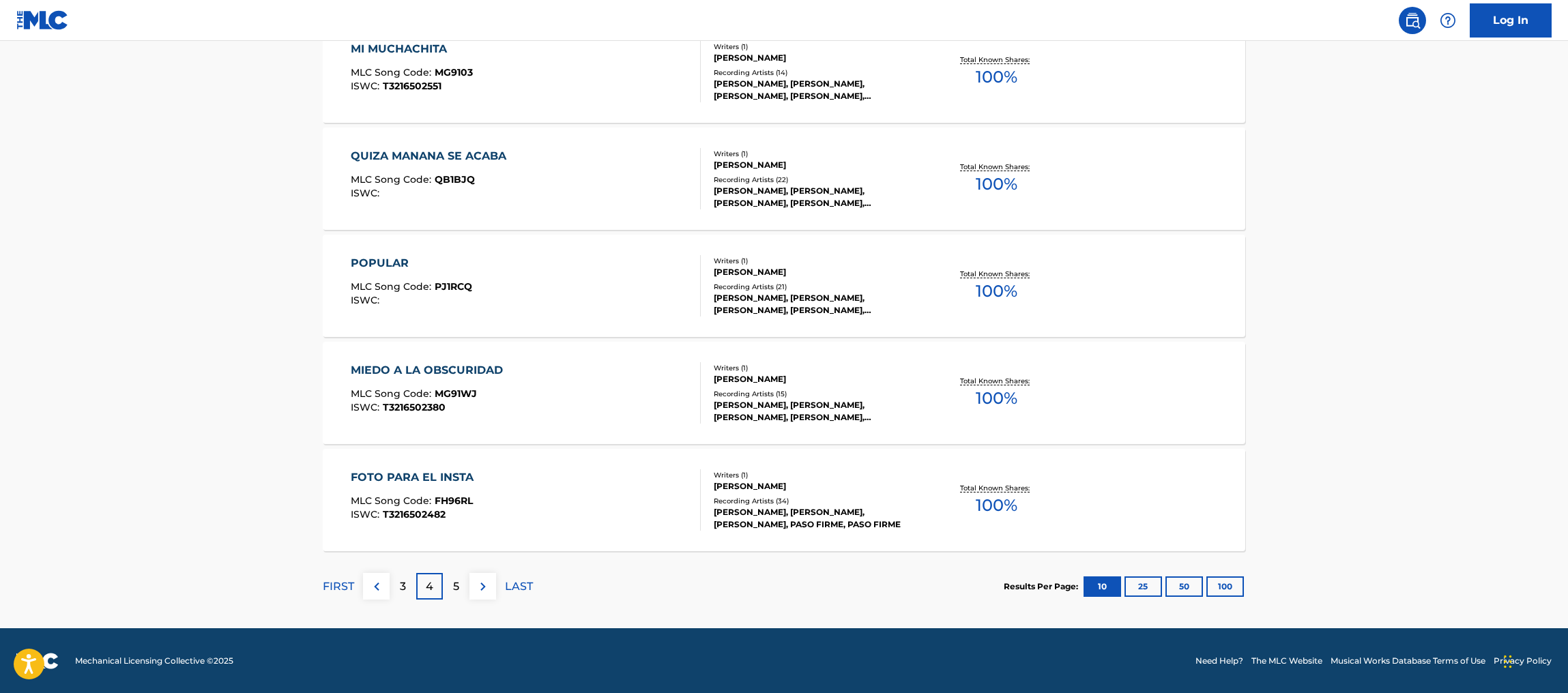
click at [460, 586] on div "5" at bounding box center [456, 586] width 26 height 26
click at [452, 595] on div "6" at bounding box center [456, 586] width 26 height 26
click at [456, 591] on p "7" at bounding box center [456, 587] width 7 height 17
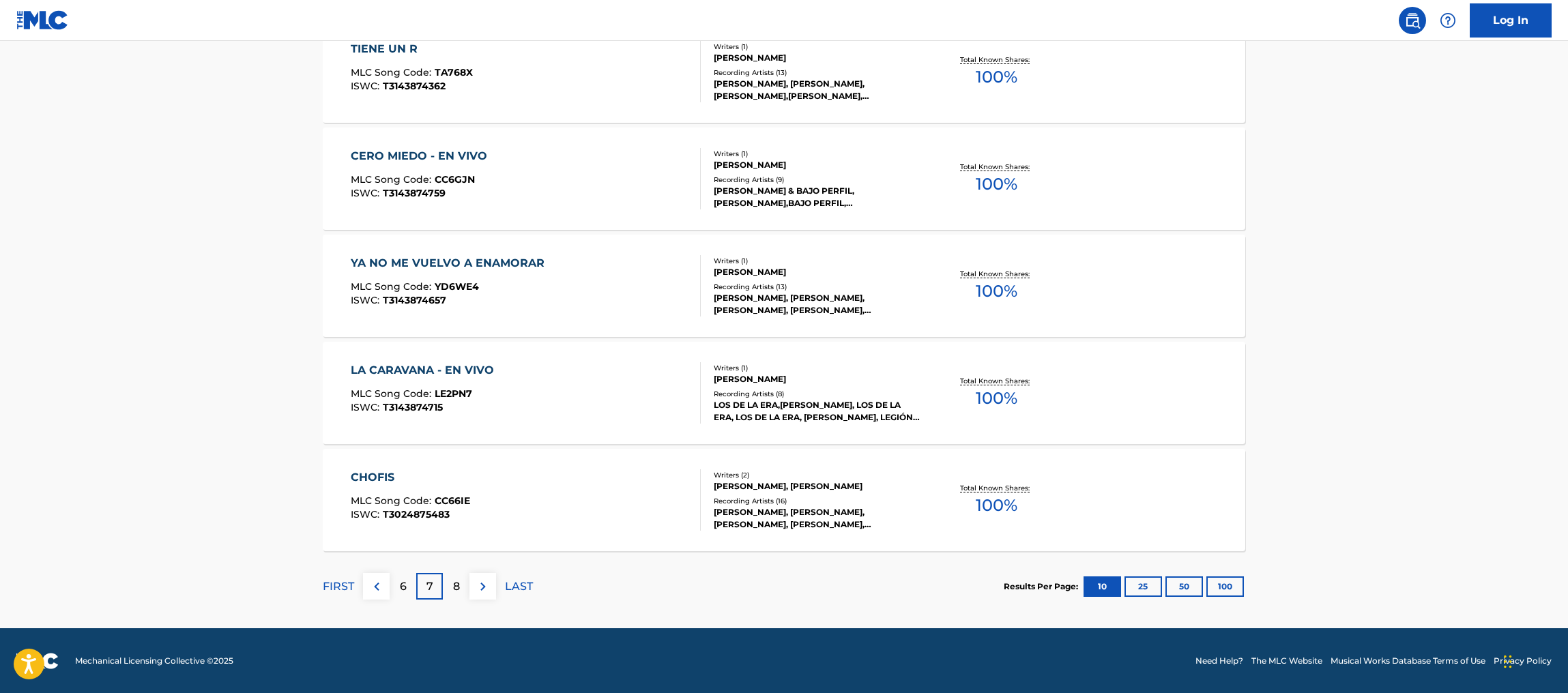
click at [456, 586] on p "8" at bounding box center [456, 587] width 7 height 17
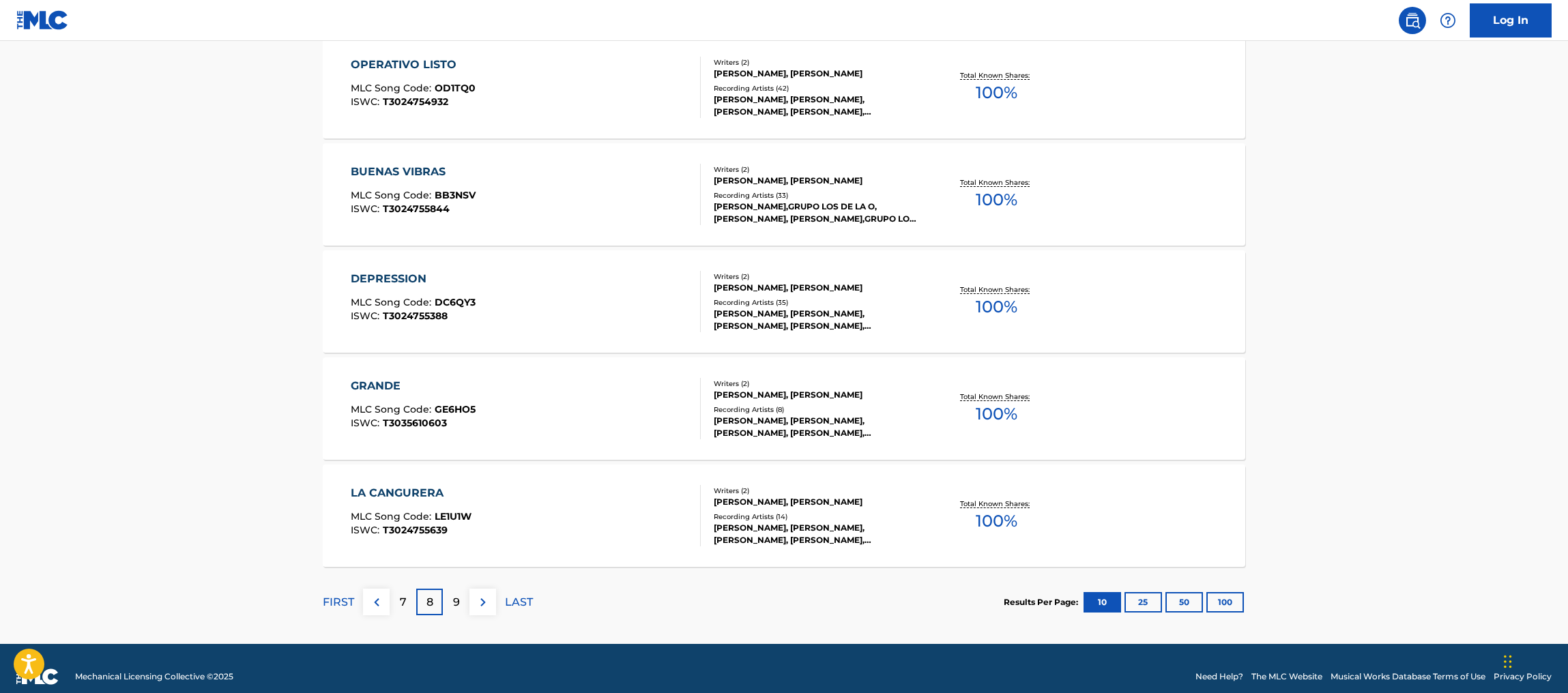
scroll to position [975, 0]
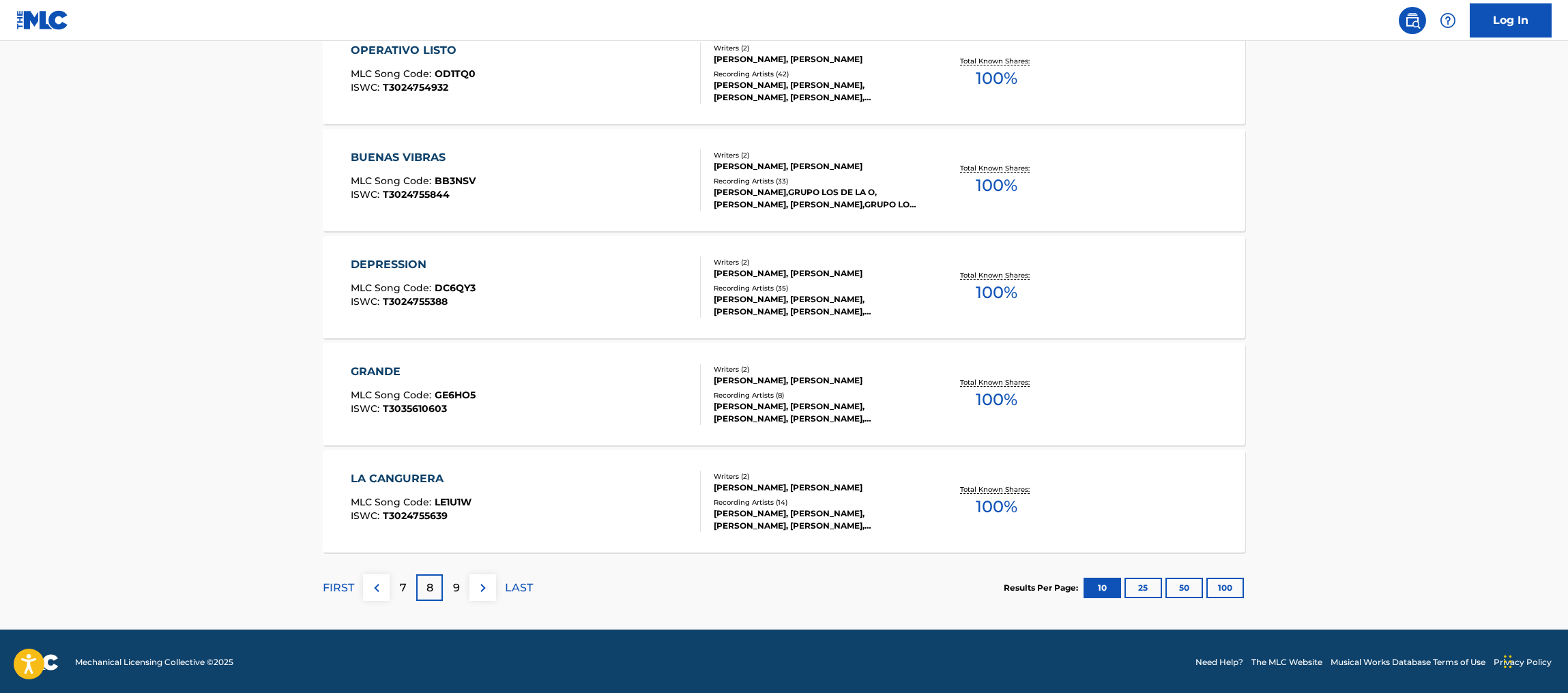
click at [457, 594] on p "9" at bounding box center [456, 588] width 7 height 17
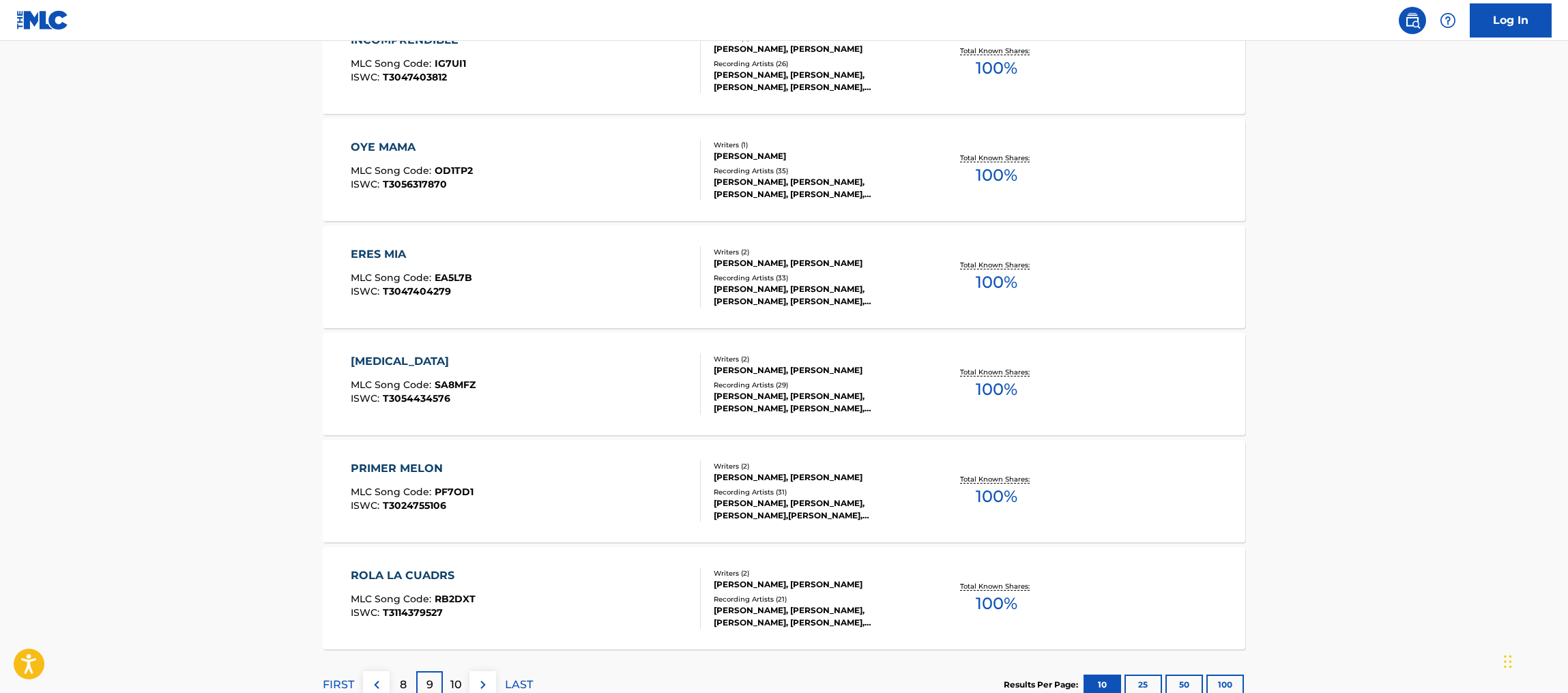
scroll to position [976, 0]
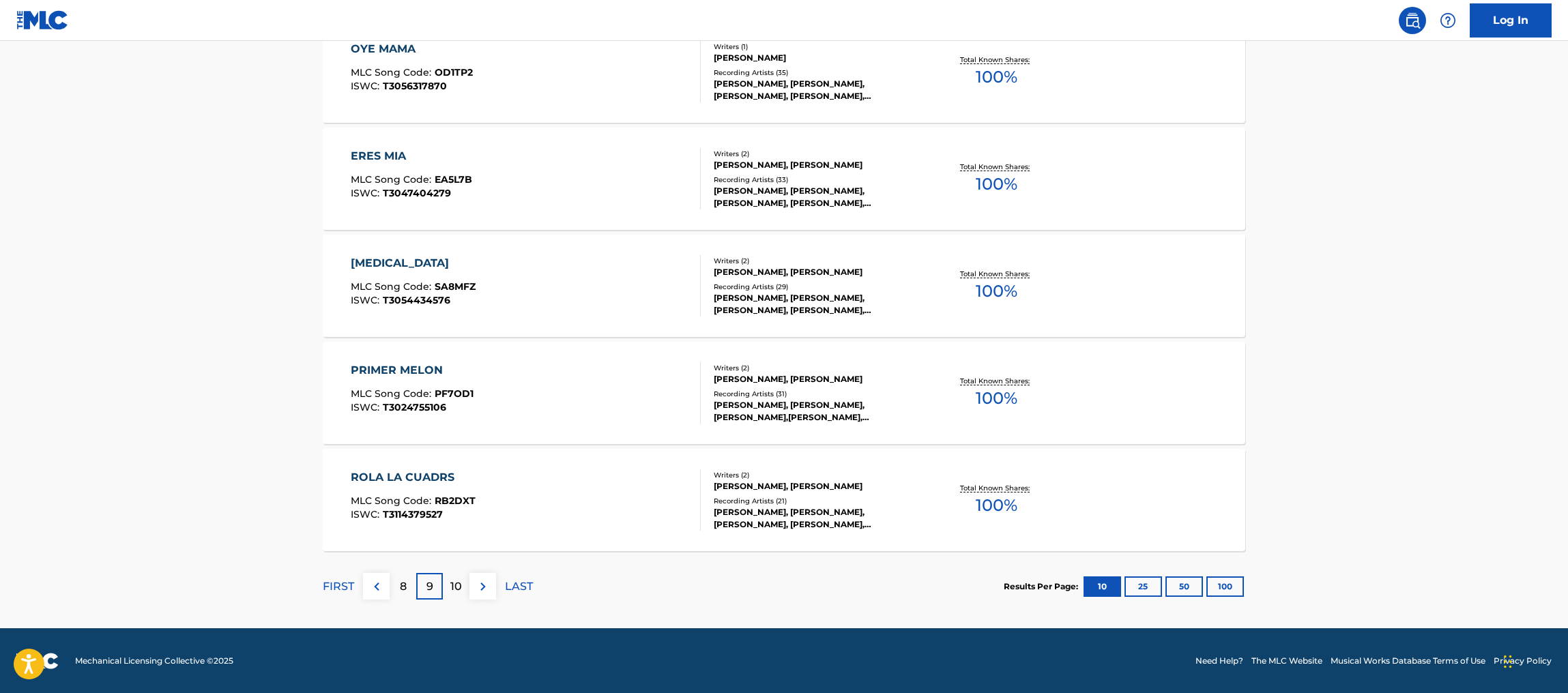
click at [451, 585] on p "10" at bounding box center [456, 587] width 12 height 17
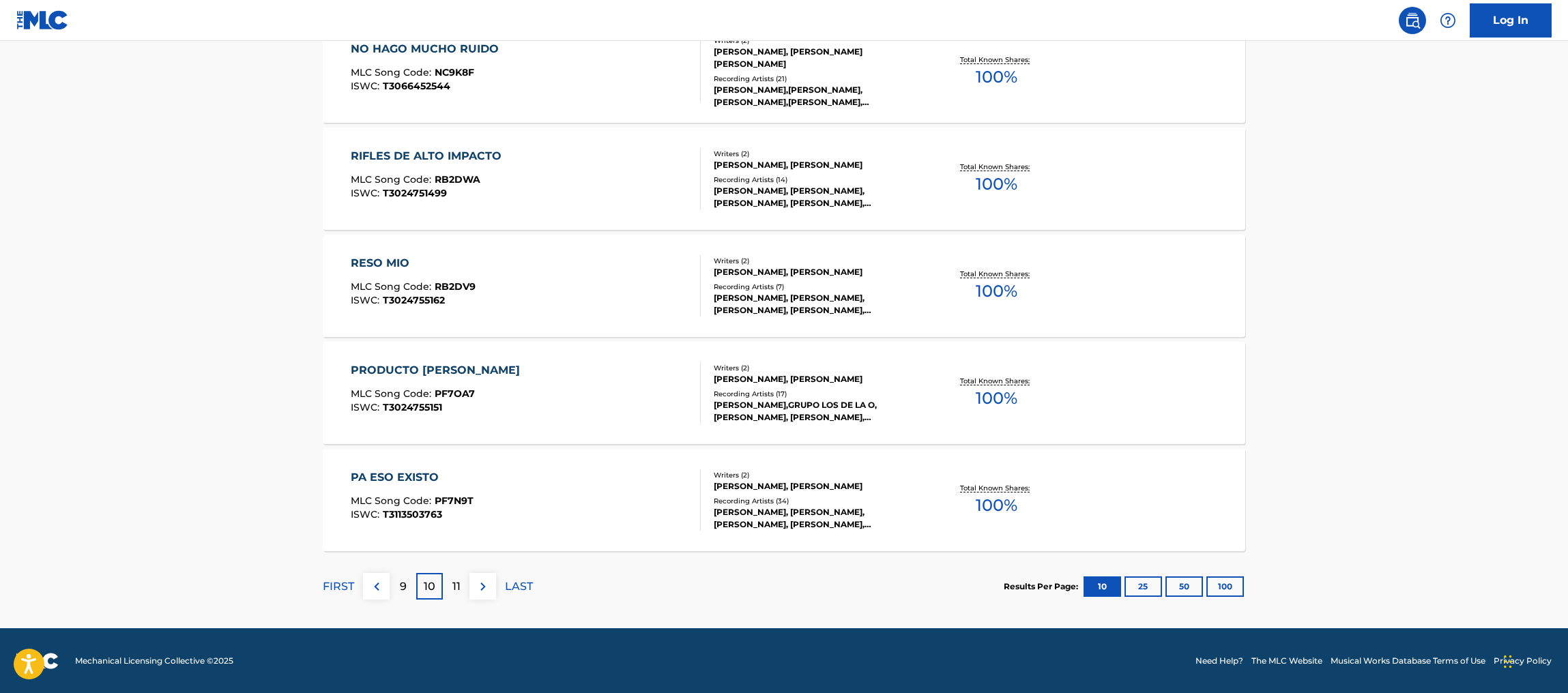
click at [454, 594] on p "11" at bounding box center [456, 587] width 8 height 17
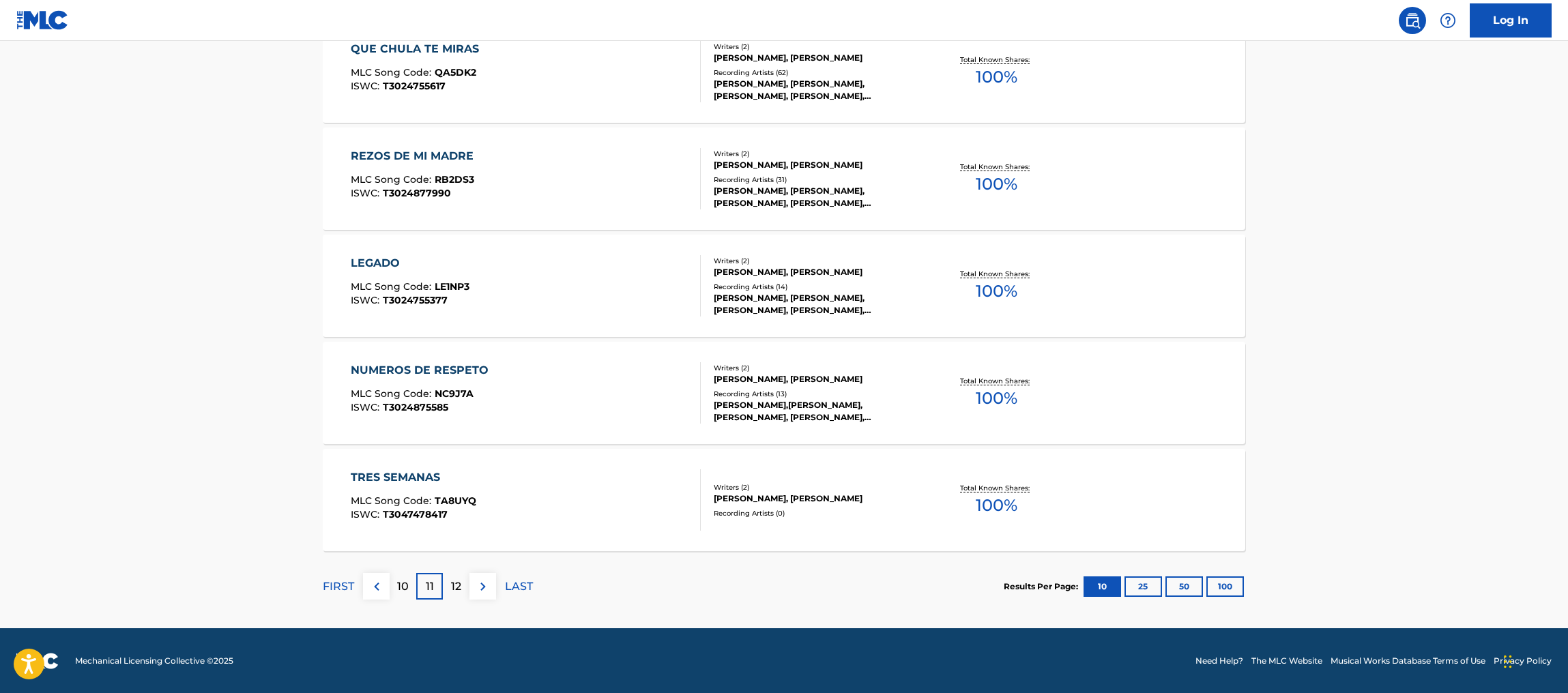
click at [456, 582] on p "12" at bounding box center [456, 587] width 11 height 17
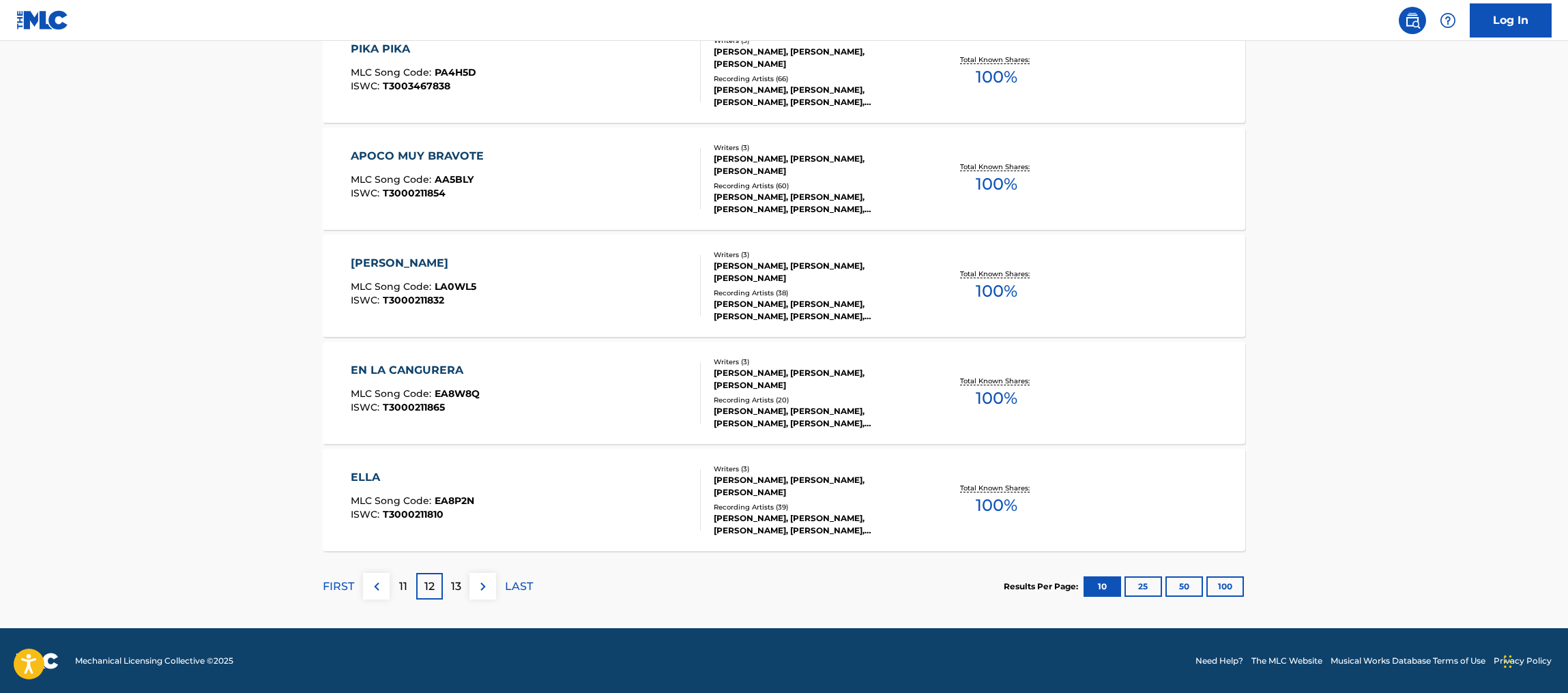
click at [449, 590] on div "13" at bounding box center [456, 586] width 26 height 26
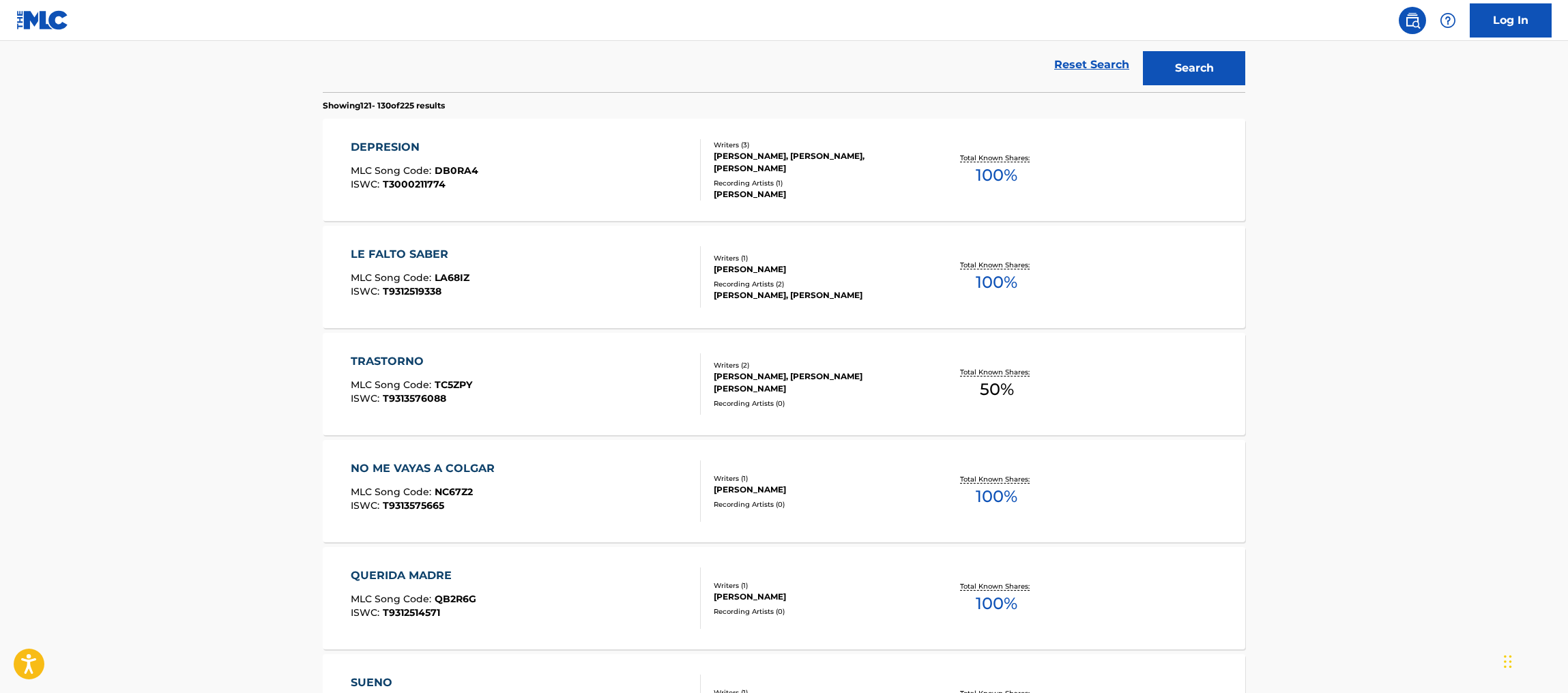
scroll to position [346, 0]
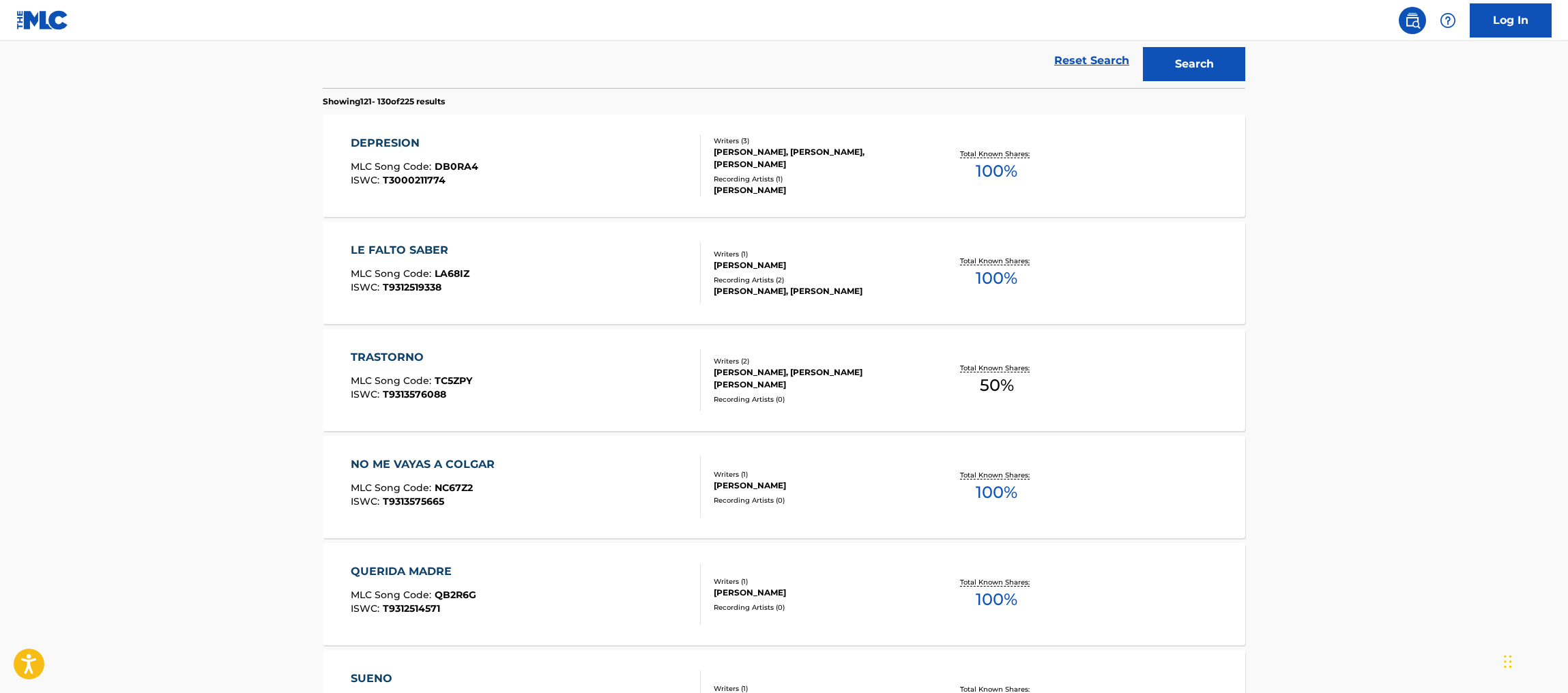
click at [978, 394] on div "Total Known Shares: 50 %" at bounding box center [997, 380] width 154 height 42
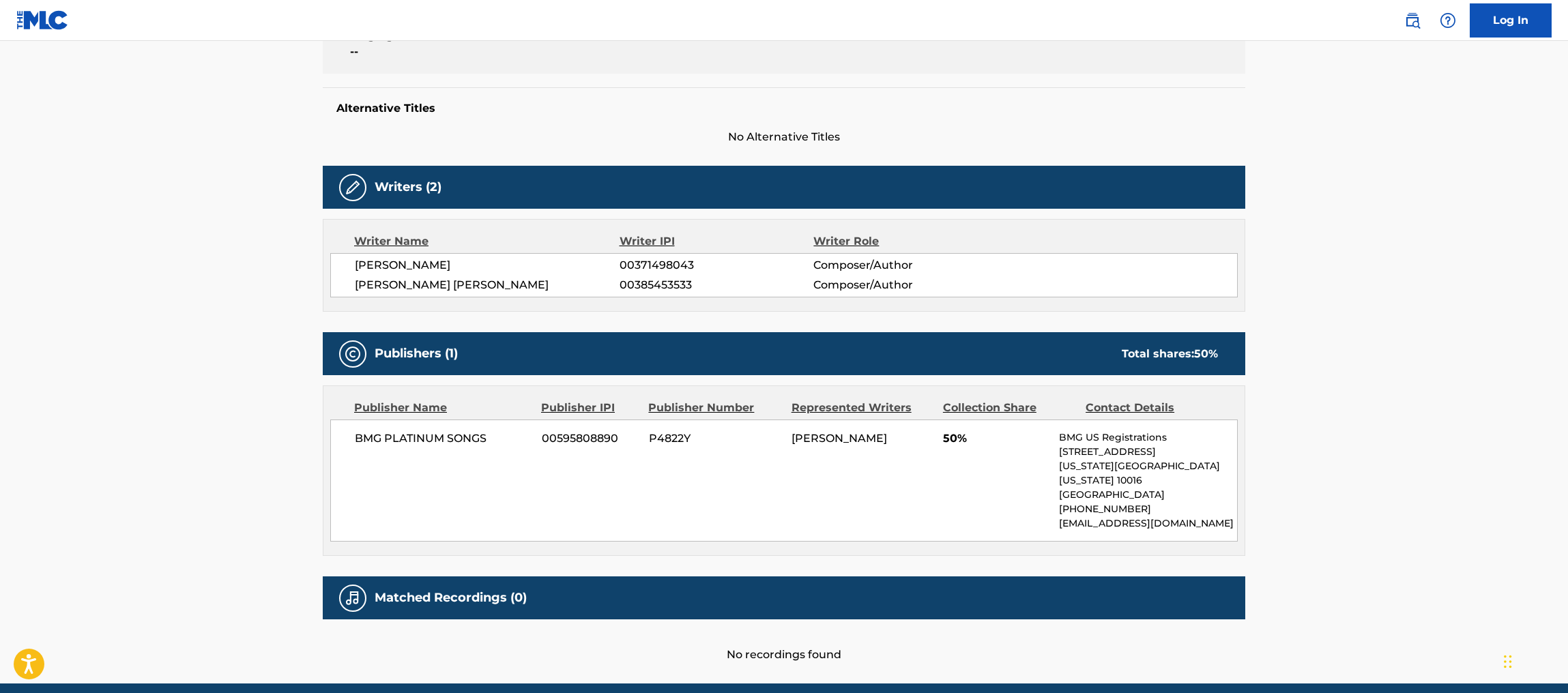
scroll to position [357, 0]
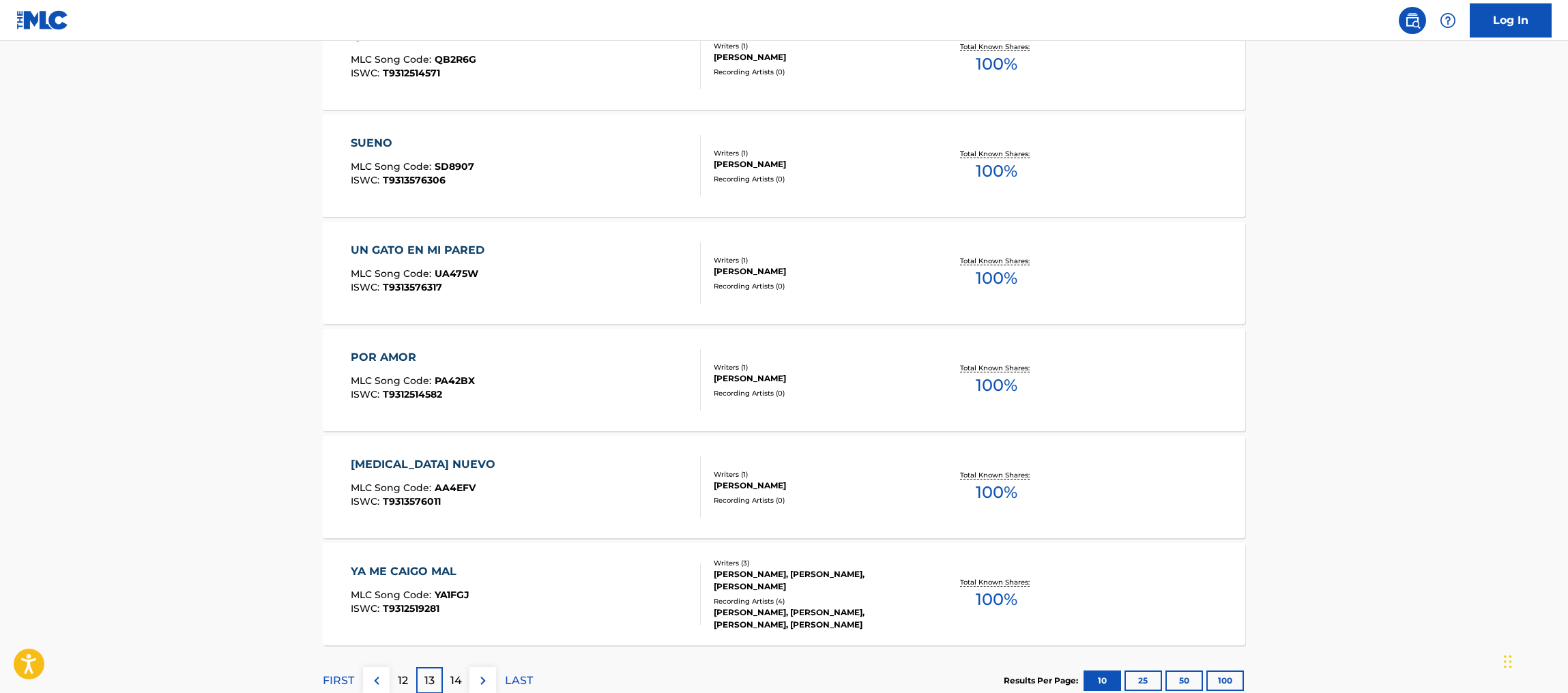
scroll to position [976, 0]
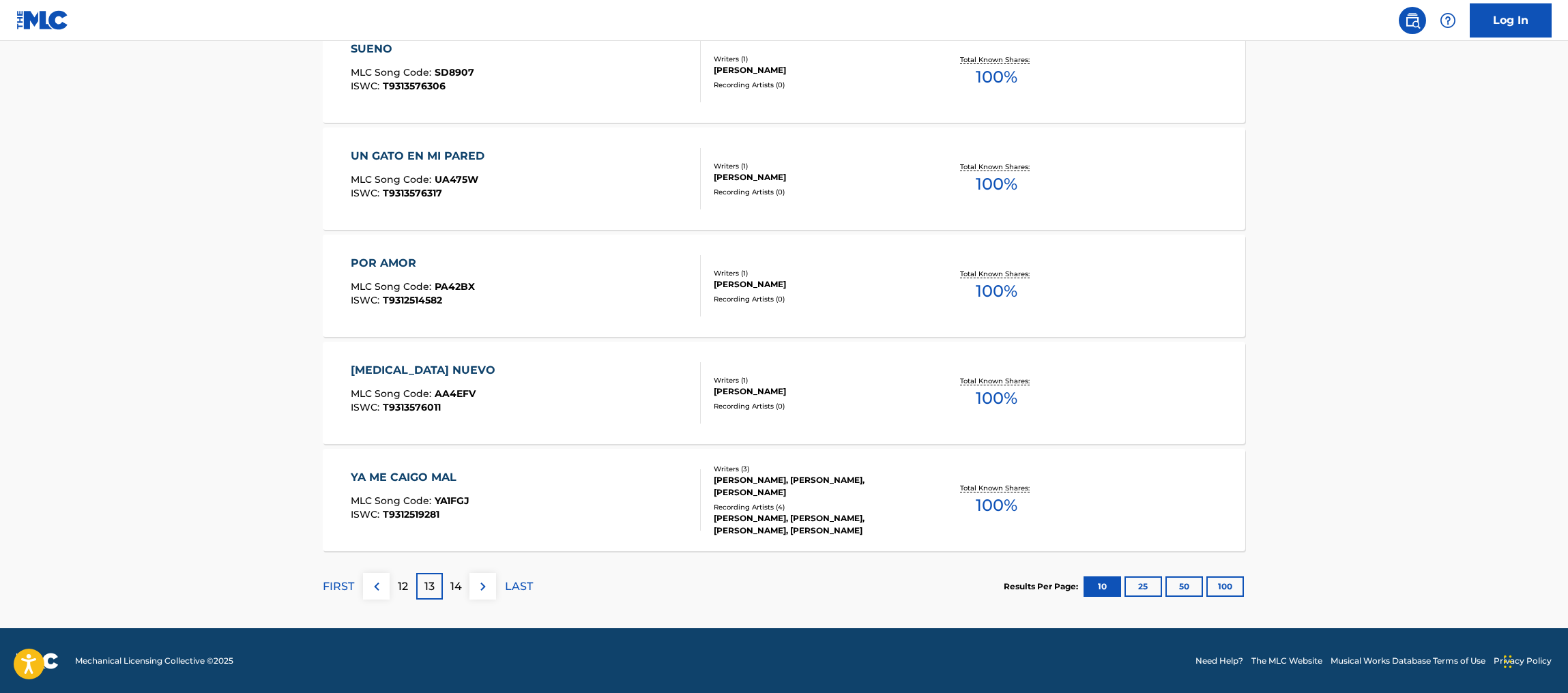
click at [456, 591] on p "14" at bounding box center [456, 587] width 12 height 17
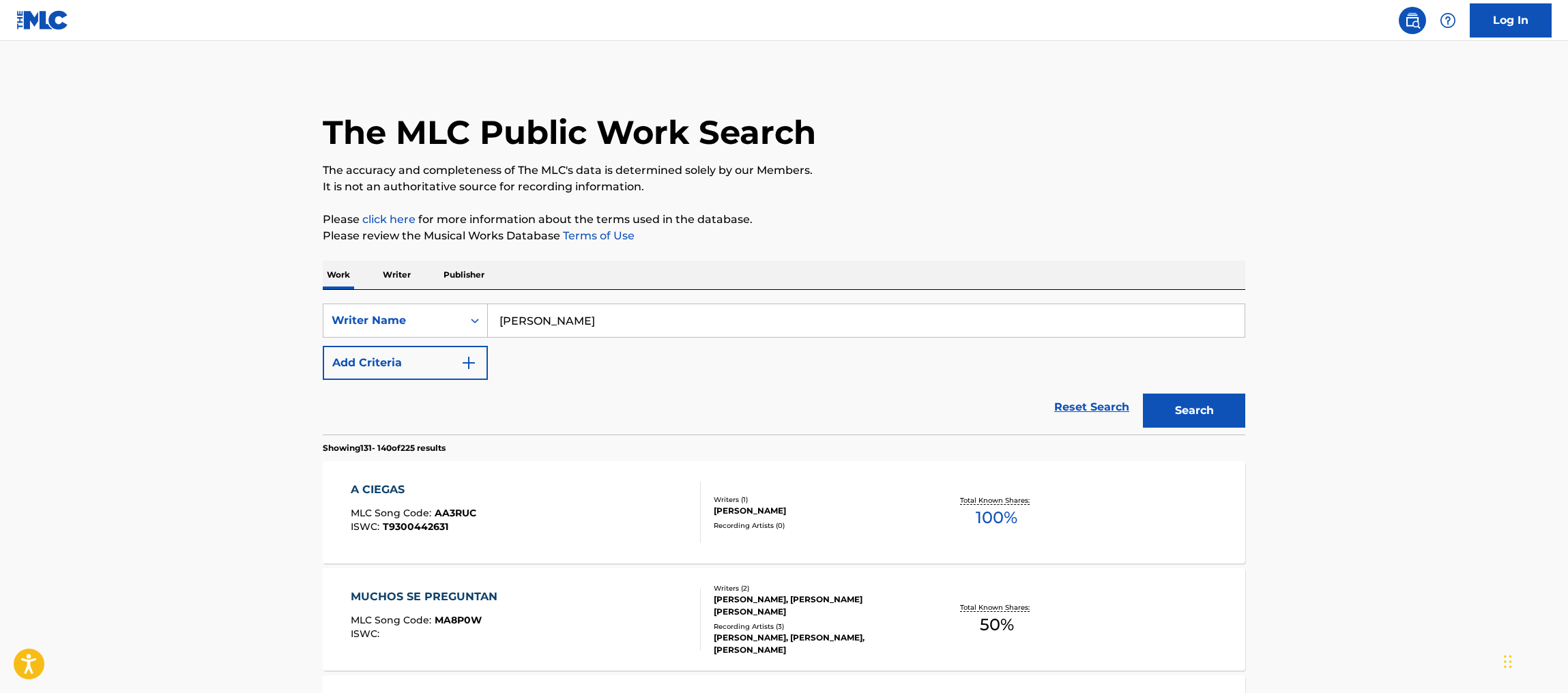
click at [1119, 604] on div "MUCHOS SE PREGUNTAN MLC Song Code : MA8P0W ISWC : Writers ( 2 ) [PERSON_NAME], …" at bounding box center [784, 619] width 923 height 102
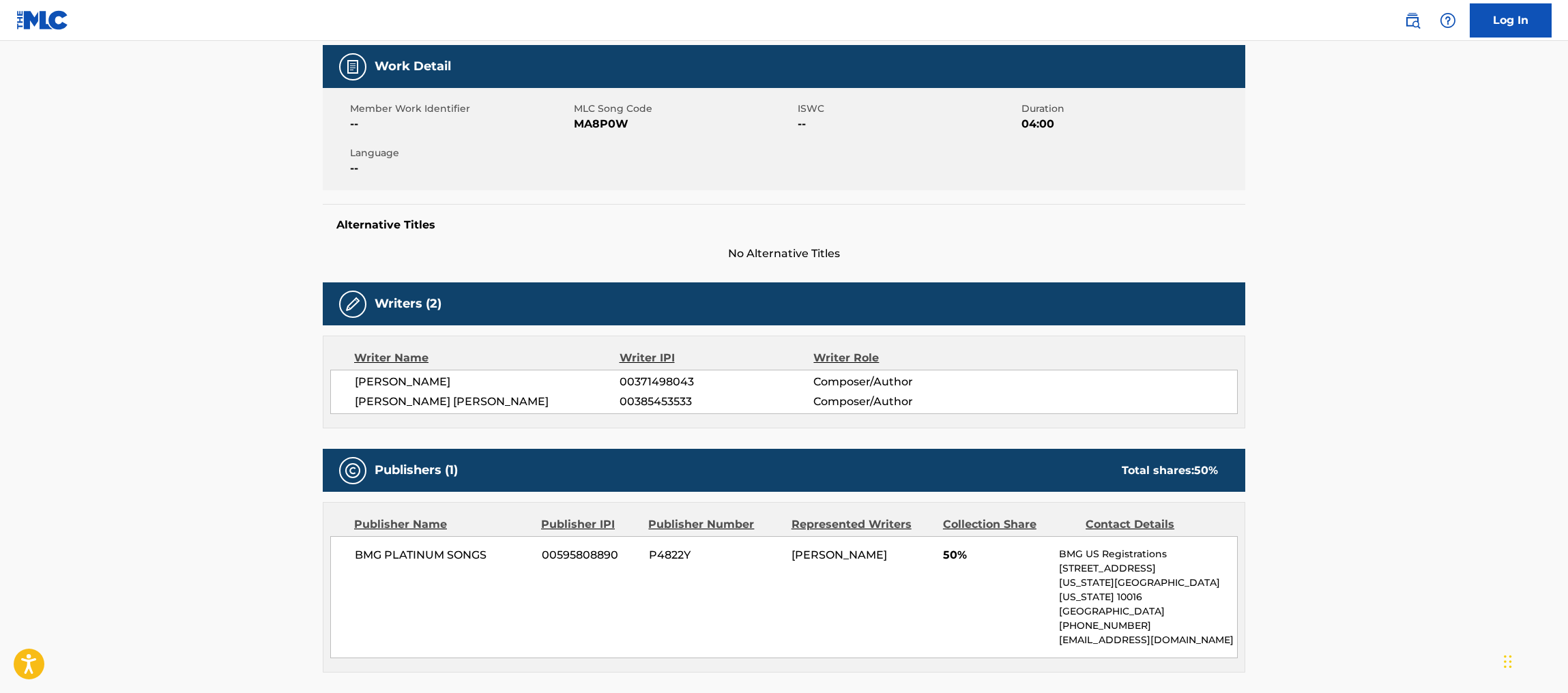
scroll to position [184, 0]
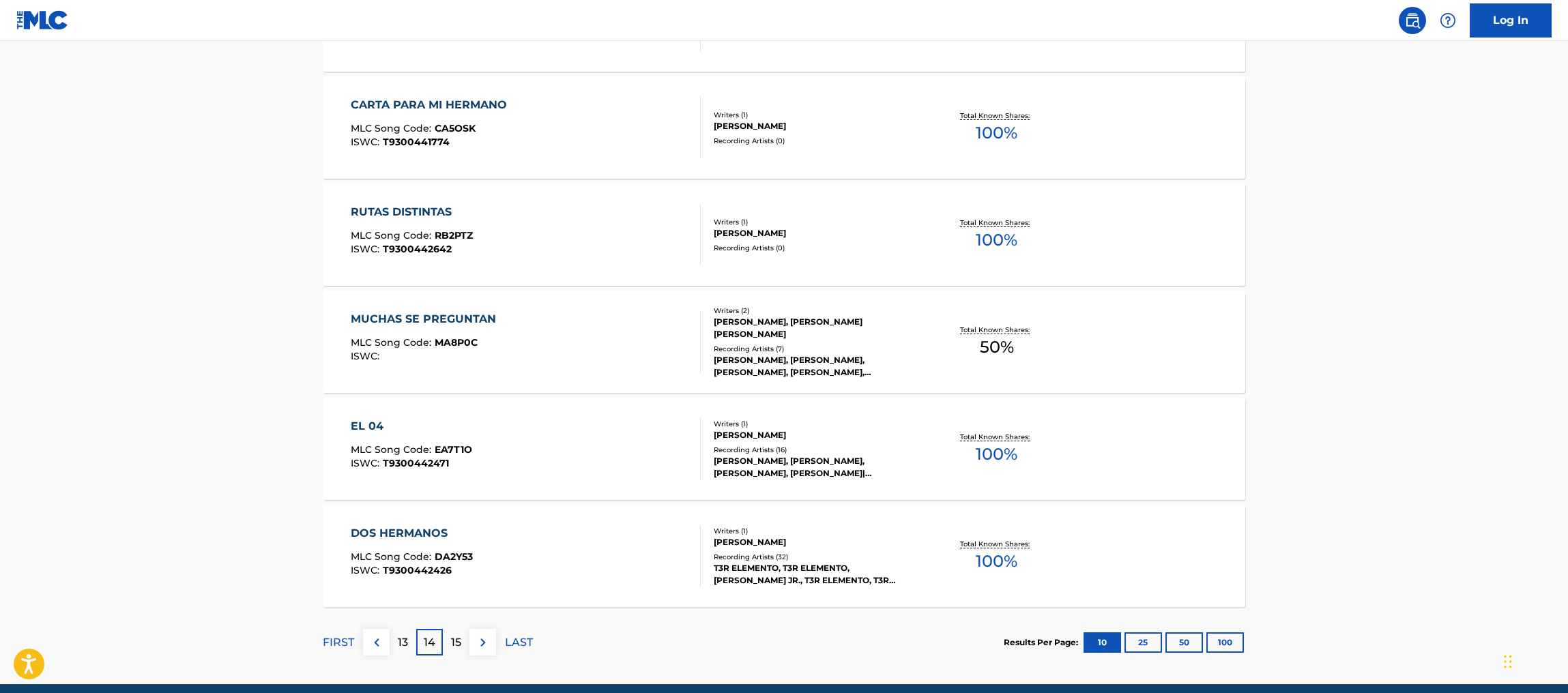
scroll to position [975, 0]
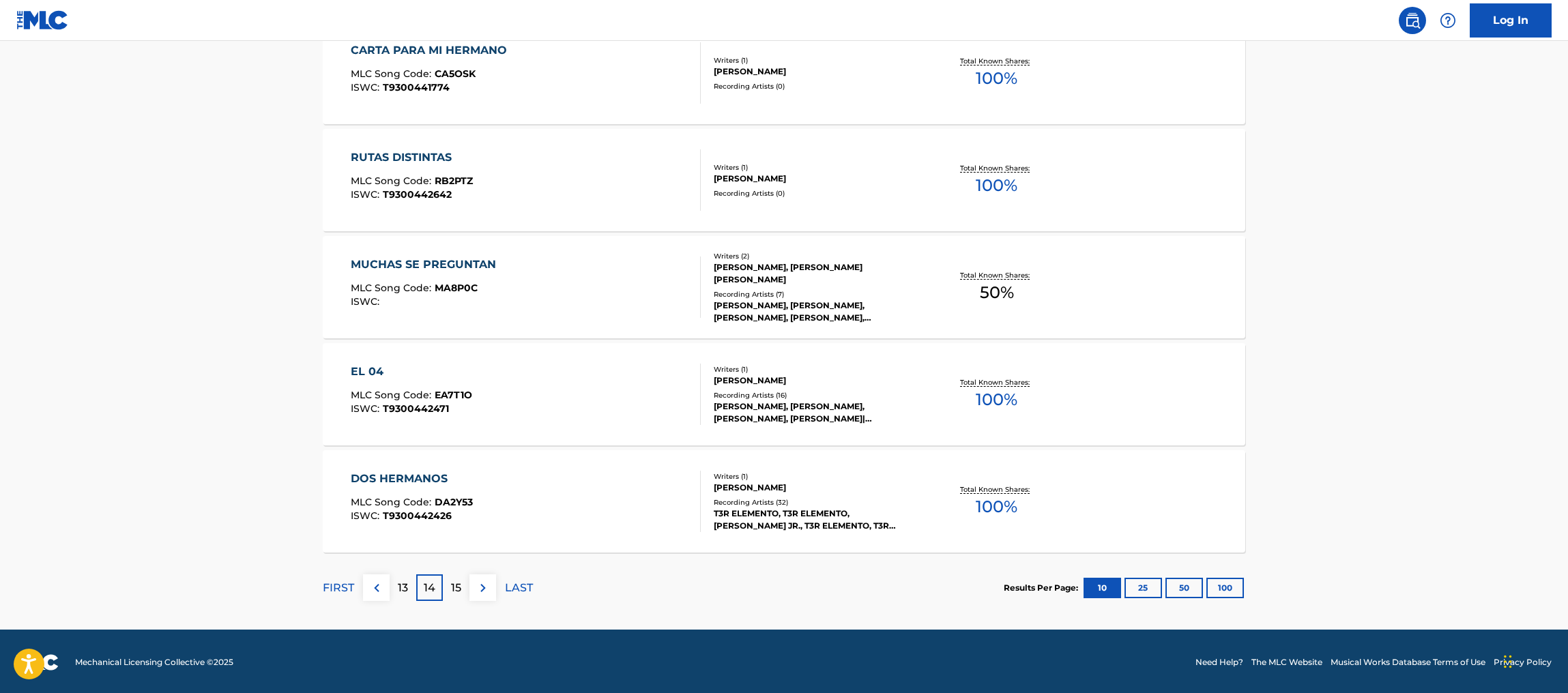
click at [459, 588] on p "15" at bounding box center [456, 588] width 11 height 17
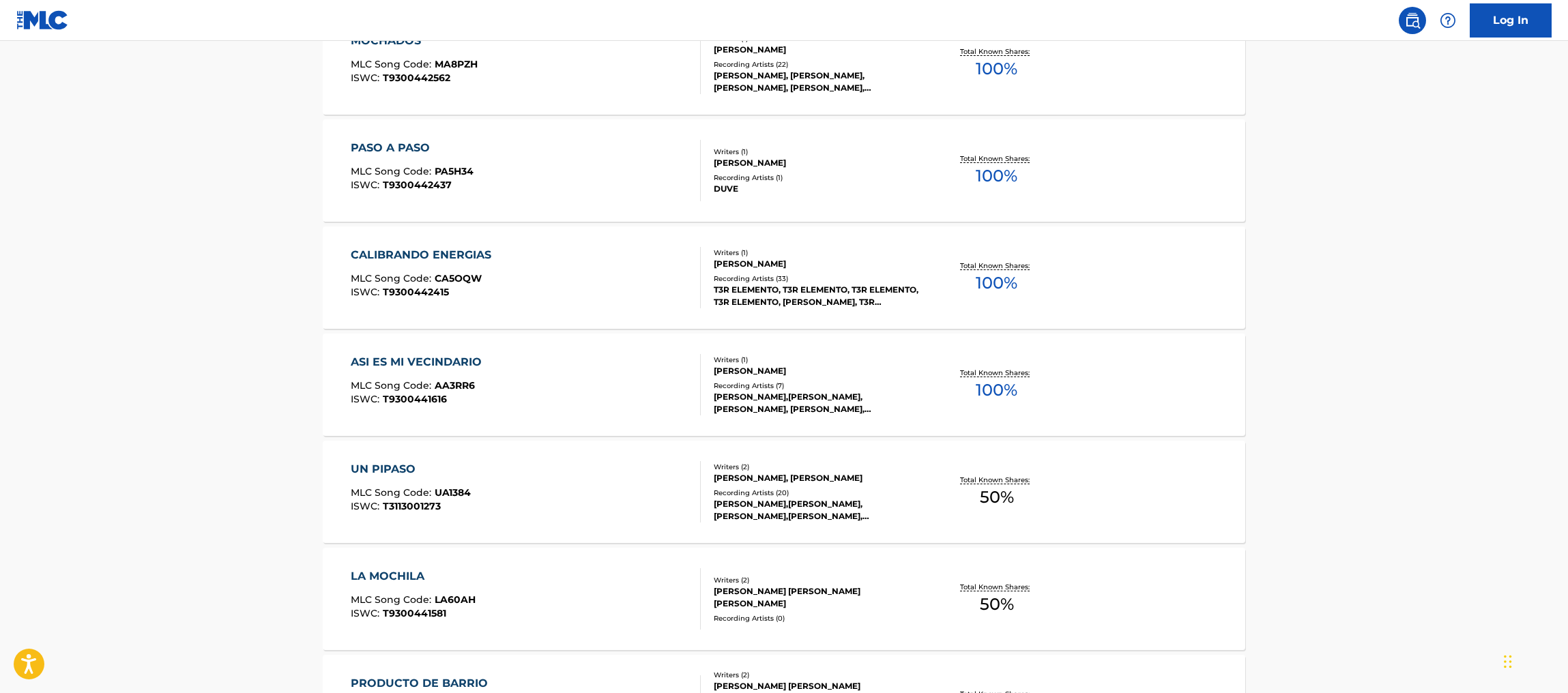
scroll to position [559, 0]
click at [1078, 492] on div "UN PIPASO MLC Song Code : UA1384 ISWC : T3113001273 Writers ( 2 ) [PERSON_NAME]…" at bounding box center [784, 490] width 923 height 102
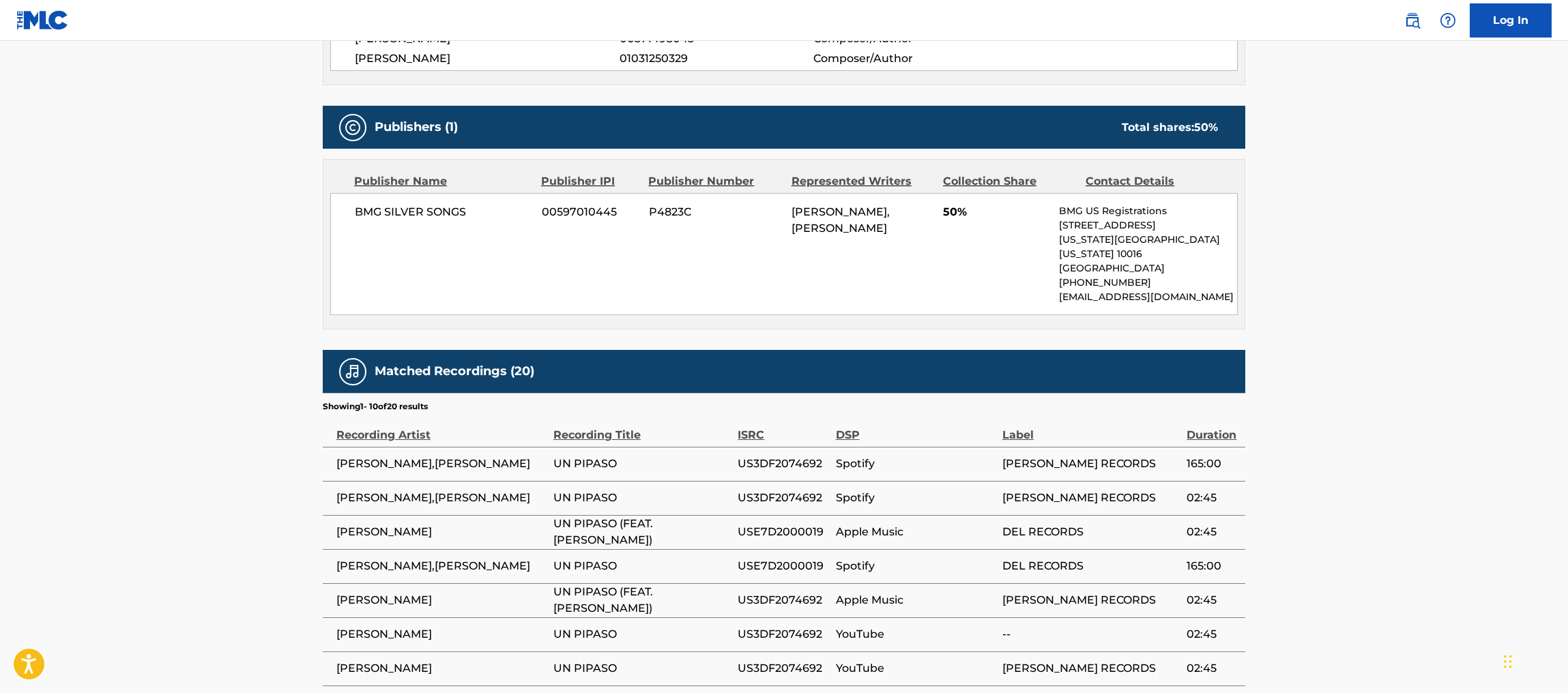
scroll to position [522, 0]
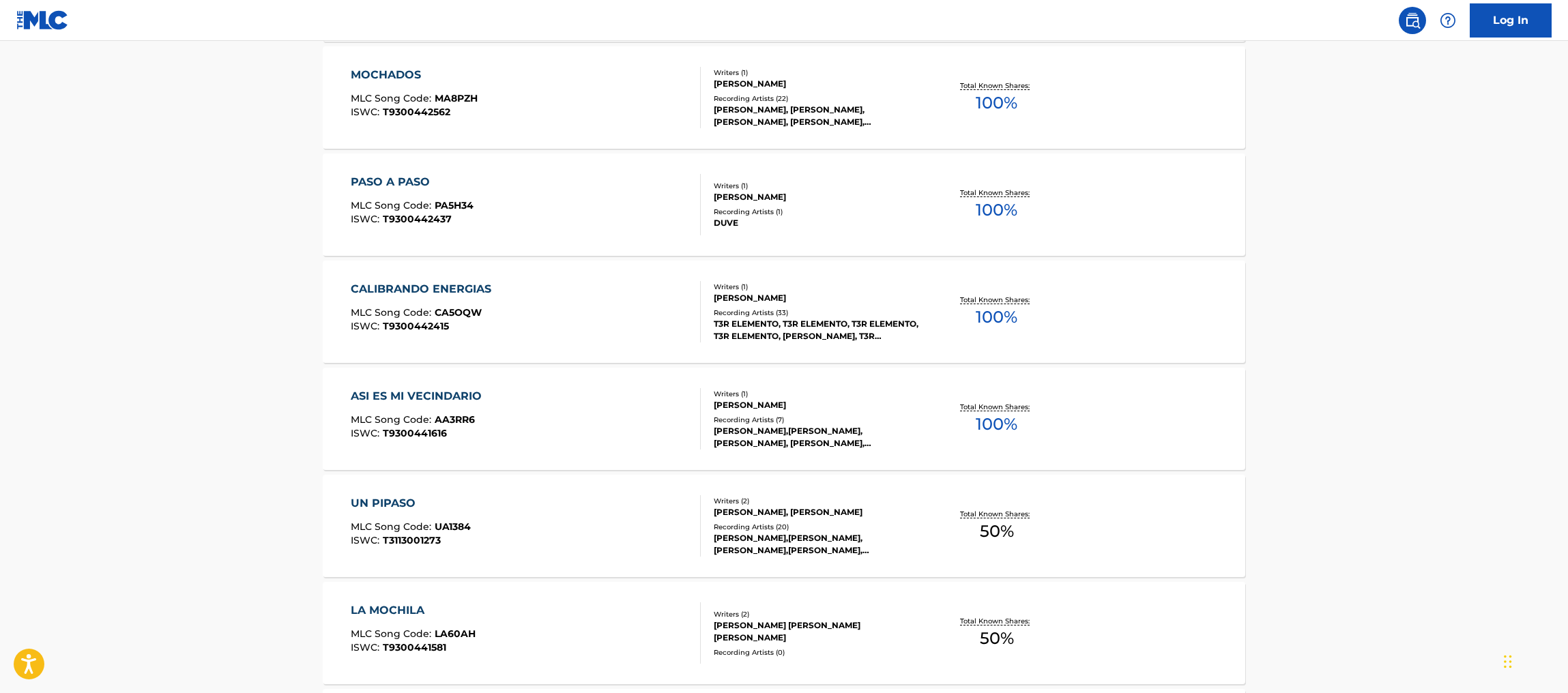
scroll to position [593, 0]
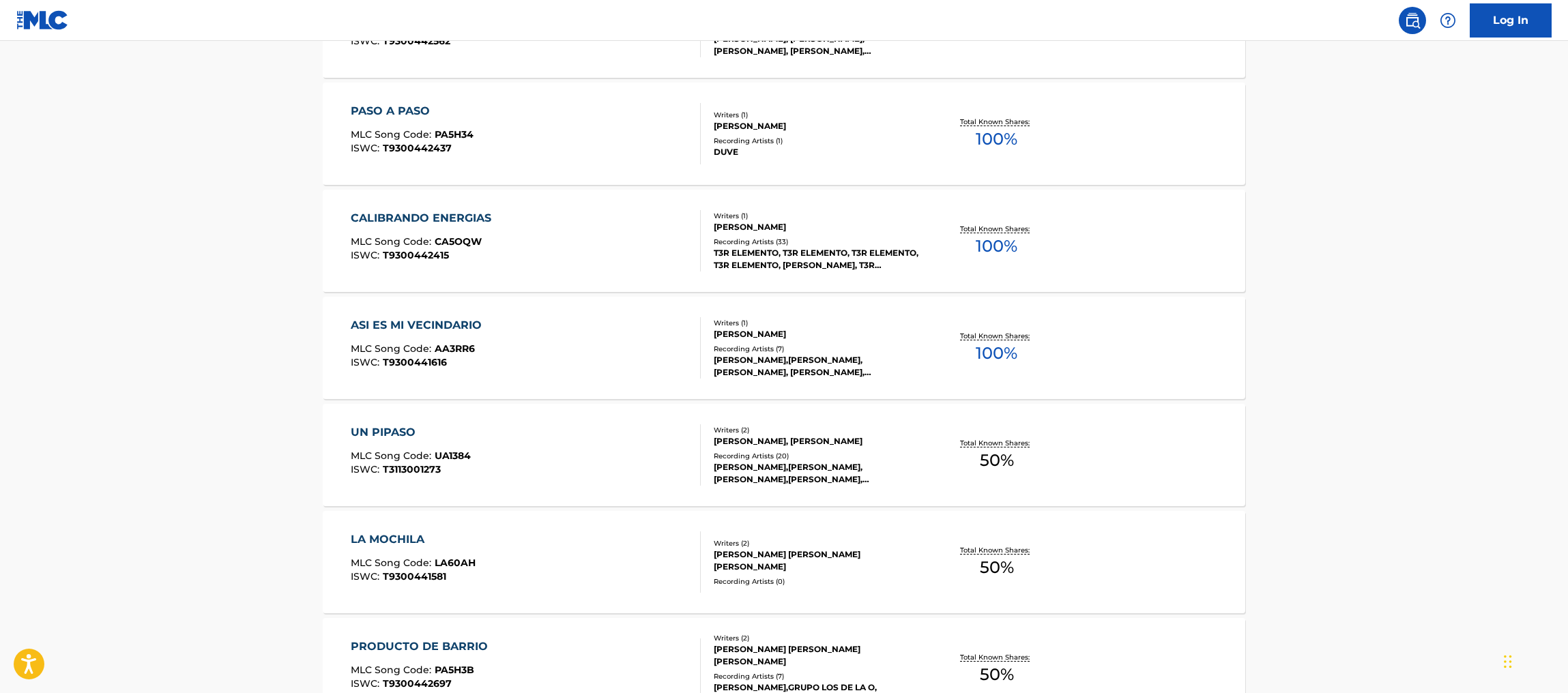
click at [1074, 568] on div "LA MOCHILA MLC Song Code : LA60AH ISWC : T9300441581 Writers ( 2 ) [PERSON_NAME…" at bounding box center [784, 562] width 923 height 102
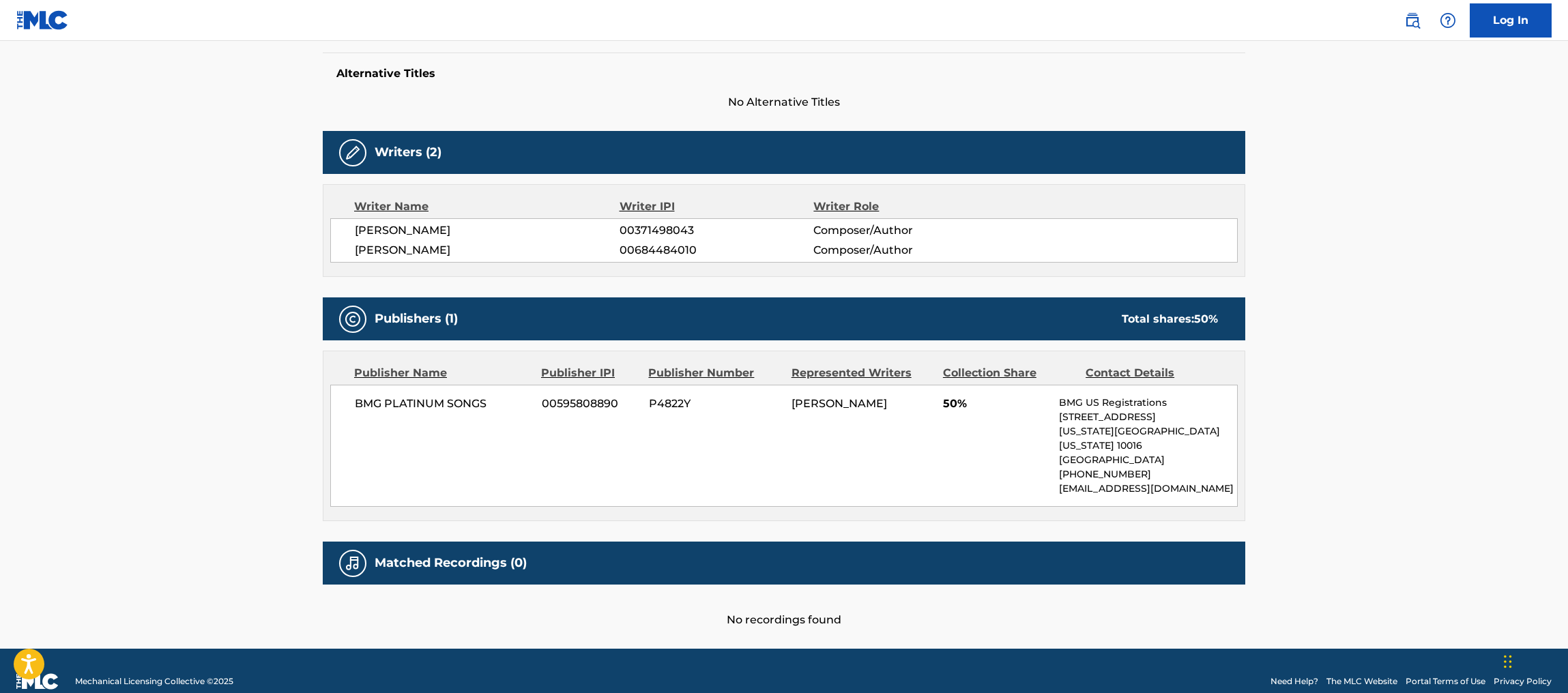
scroll to position [357, 0]
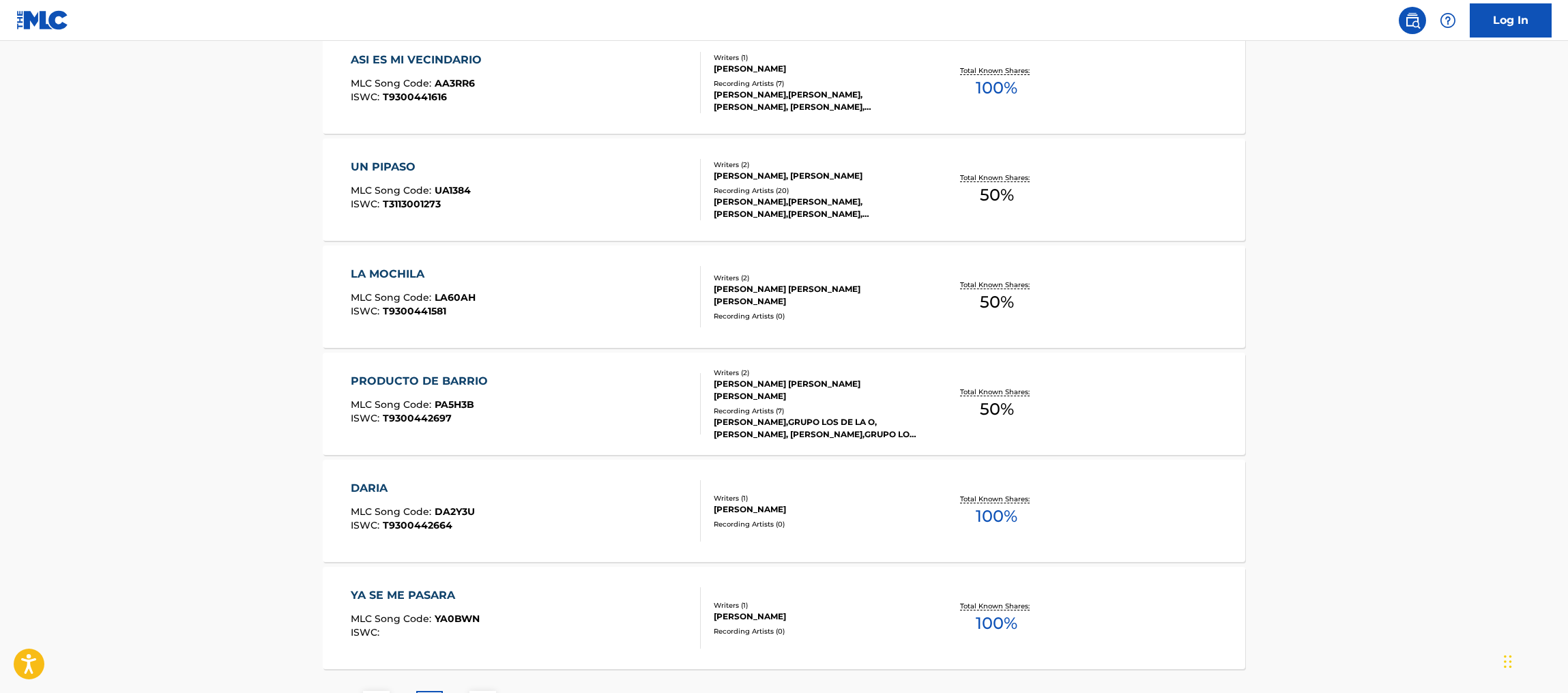
scroll to position [862, 0]
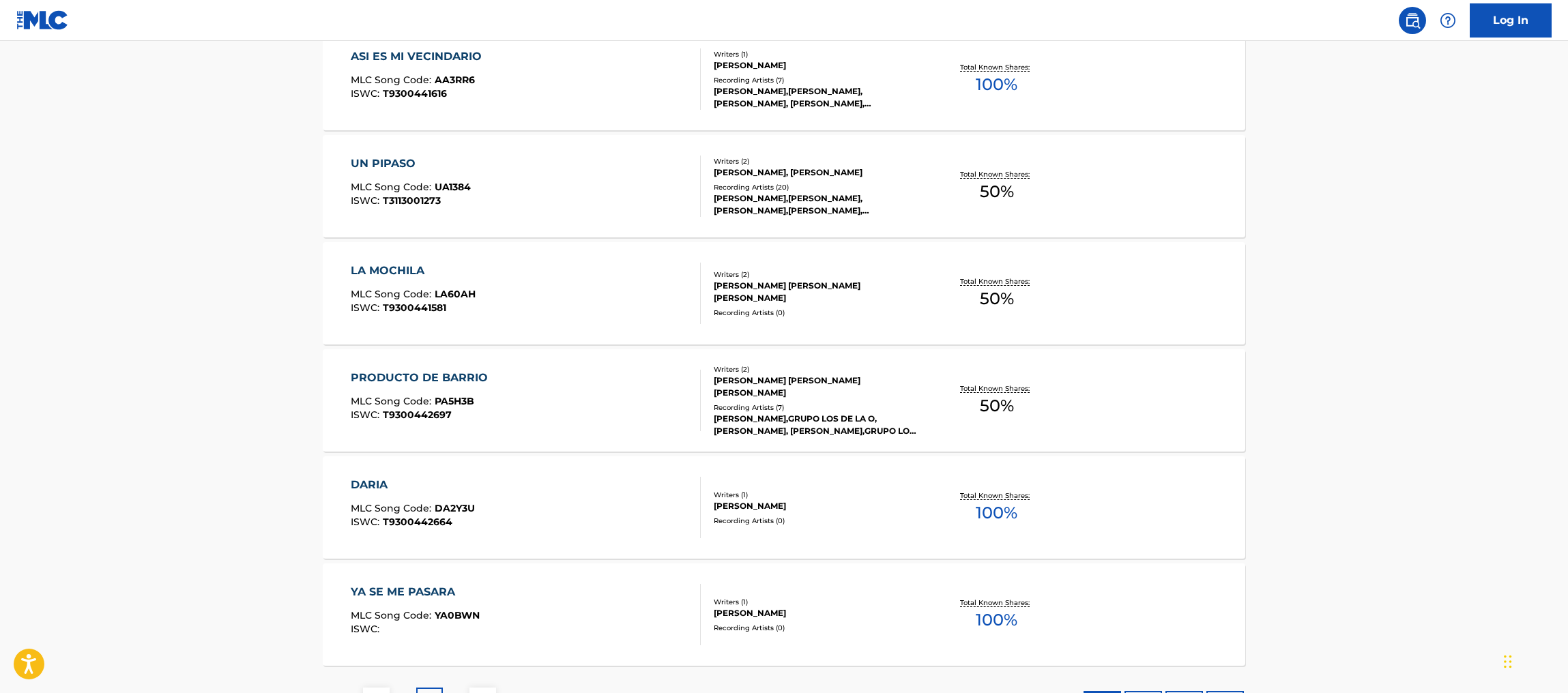
click at [1006, 419] on div "Total Known Shares: 50 %" at bounding box center [997, 401] width 154 height 42
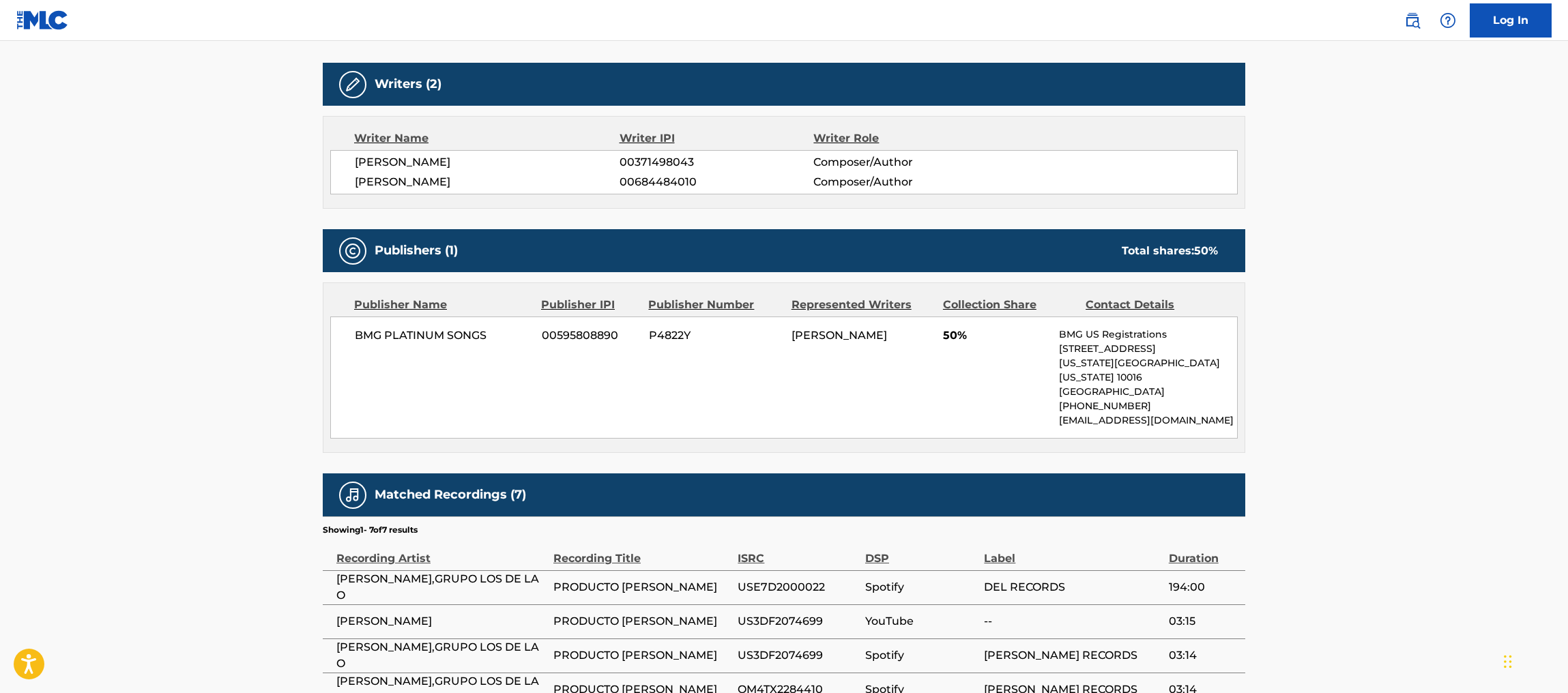
scroll to position [419, 0]
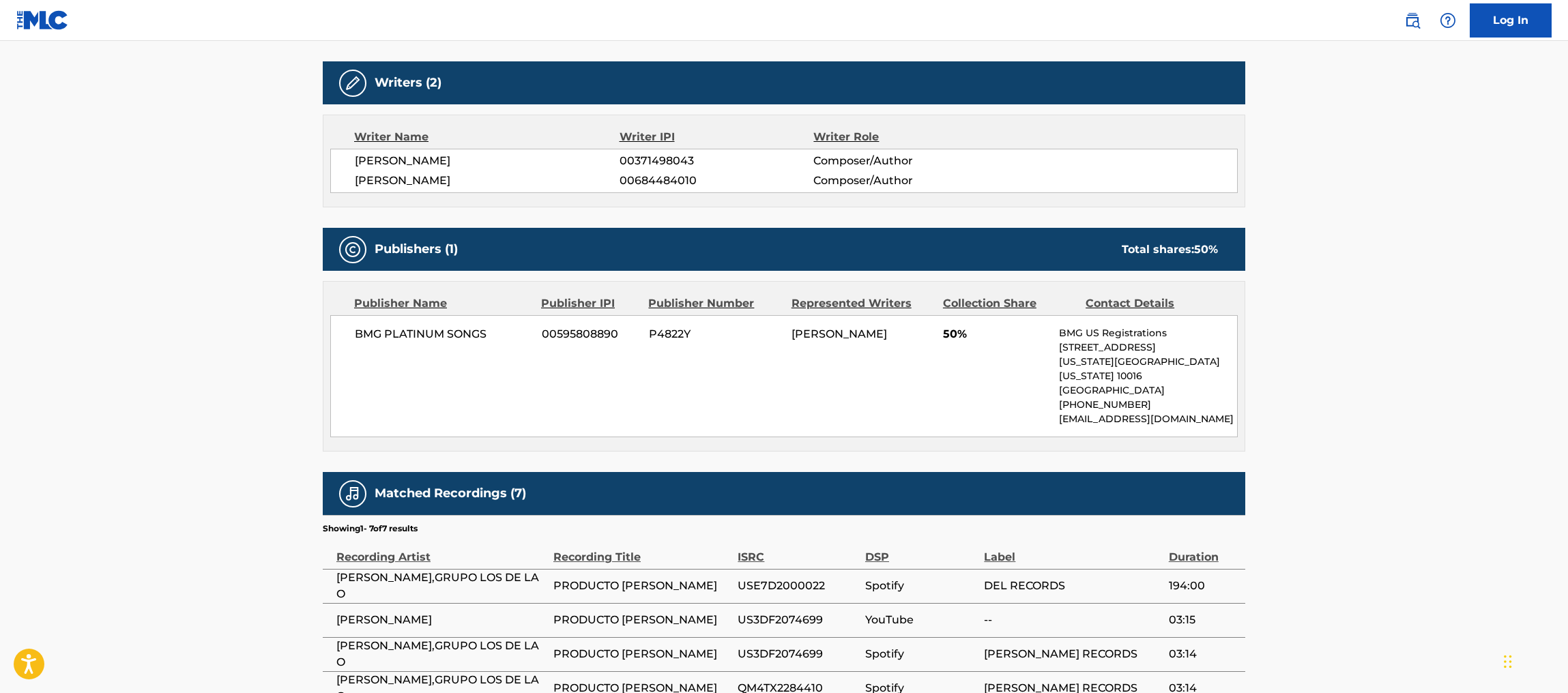
scroll to position [897, 0]
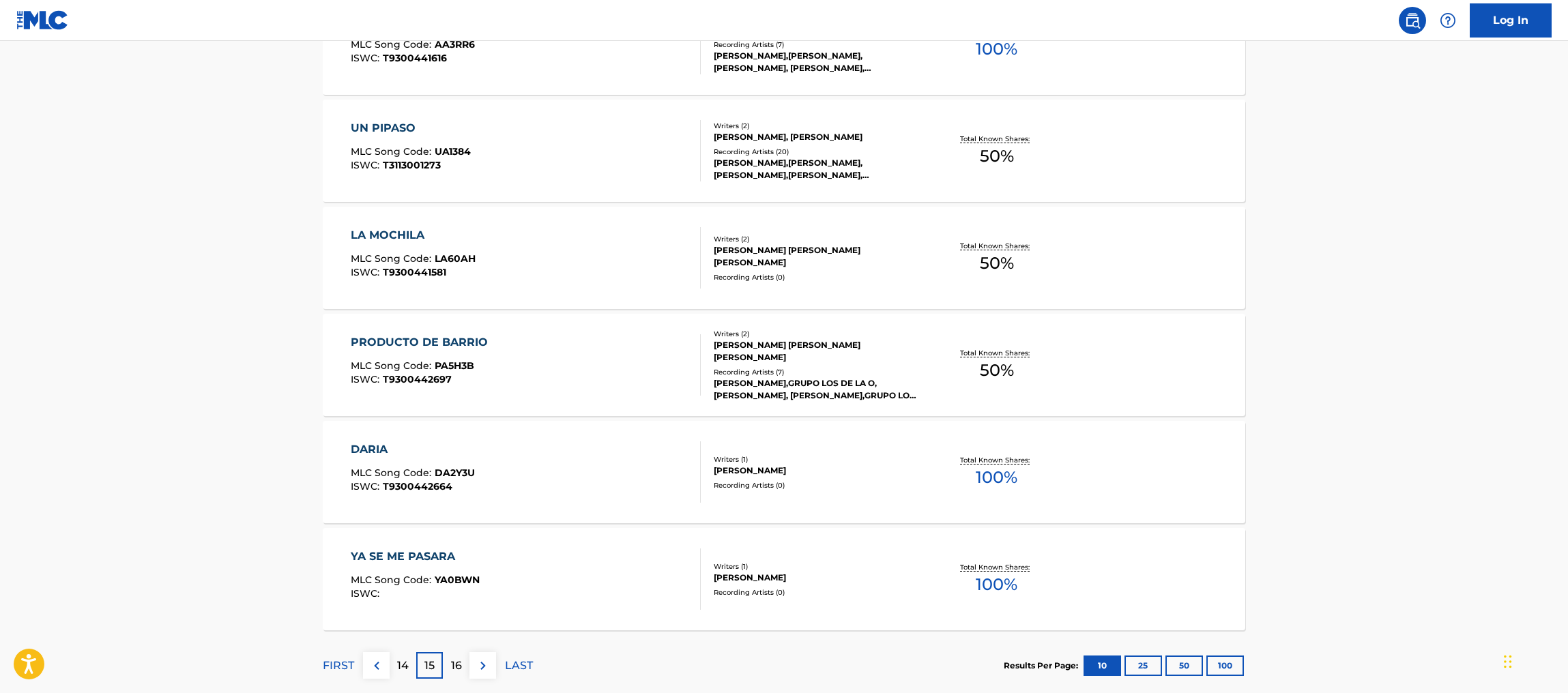
click at [460, 670] on p "16" at bounding box center [456, 666] width 11 height 17
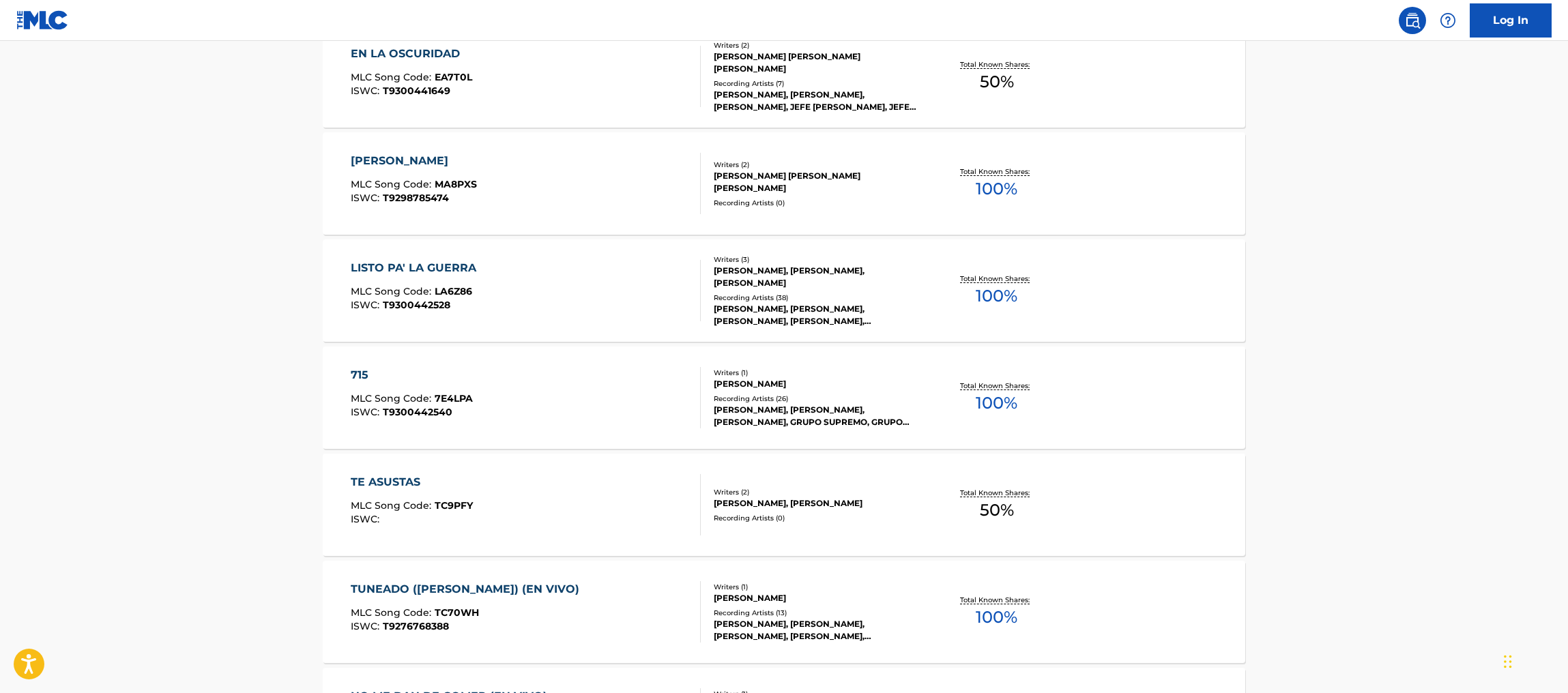
scroll to position [652, 0]
click at [870, 508] on div "[PERSON_NAME], [PERSON_NAME]" at bounding box center [817, 502] width 206 height 13
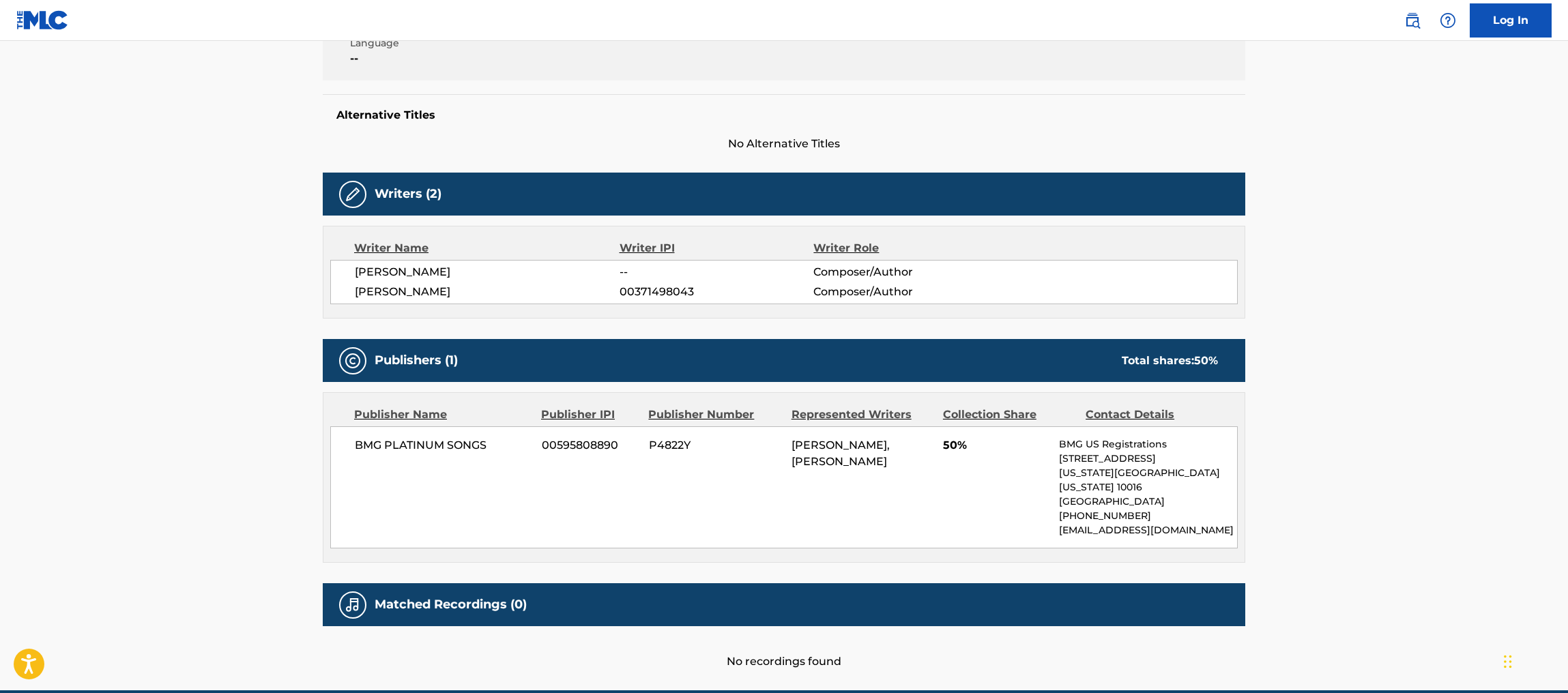
scroll to position [357, 0]
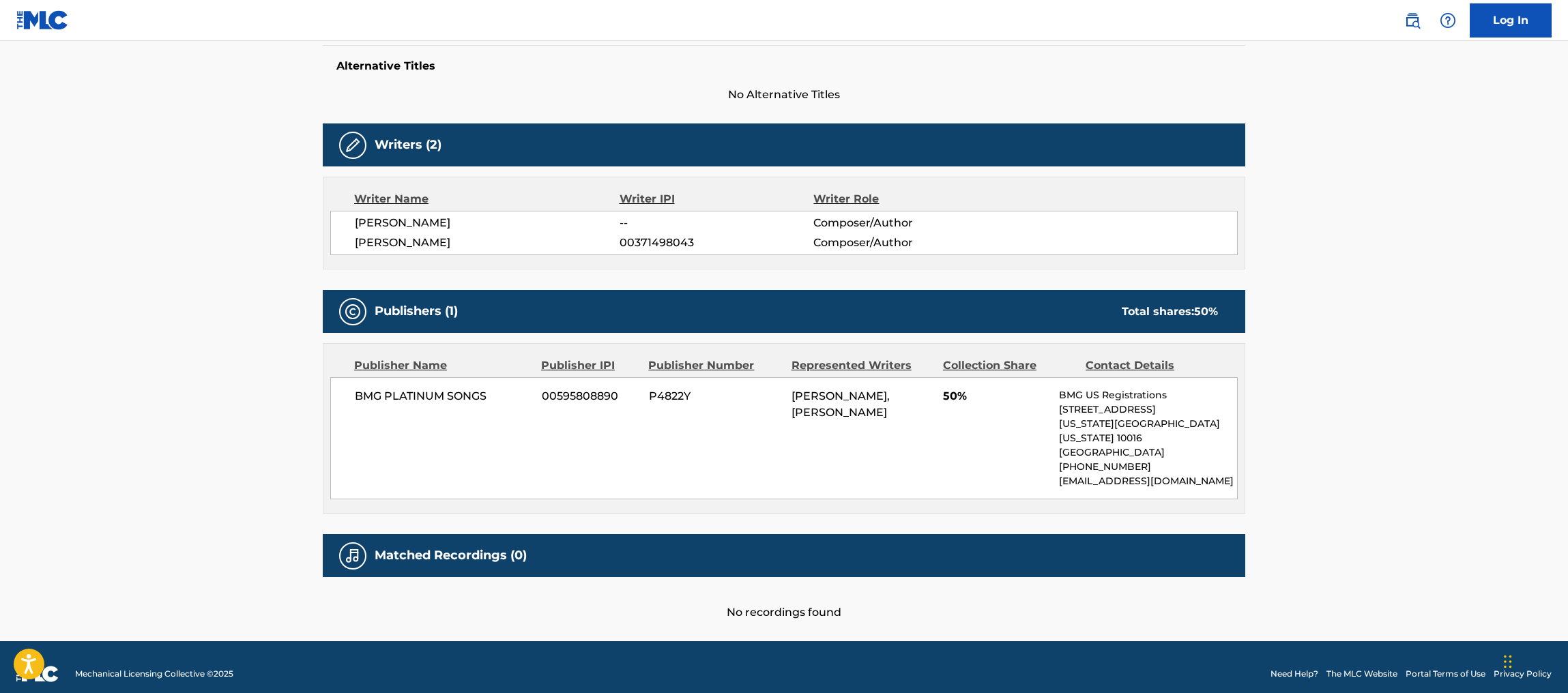
click at [1545, 377] on main "< Back to public search results Copy work link TE ASUSTAS Work Detail Member Wo…" at bounding box center [784, 163] width 1568 height 958
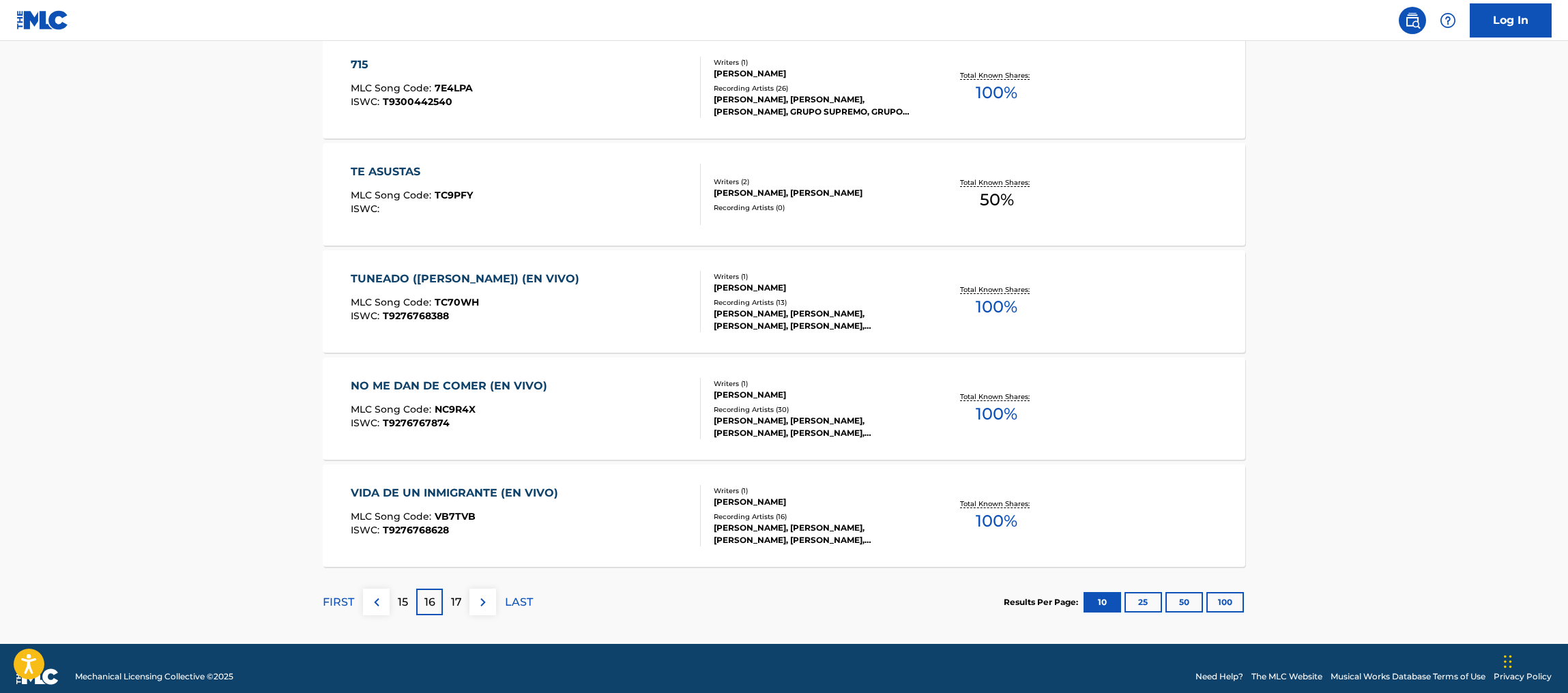
scroll to position [943, 0]
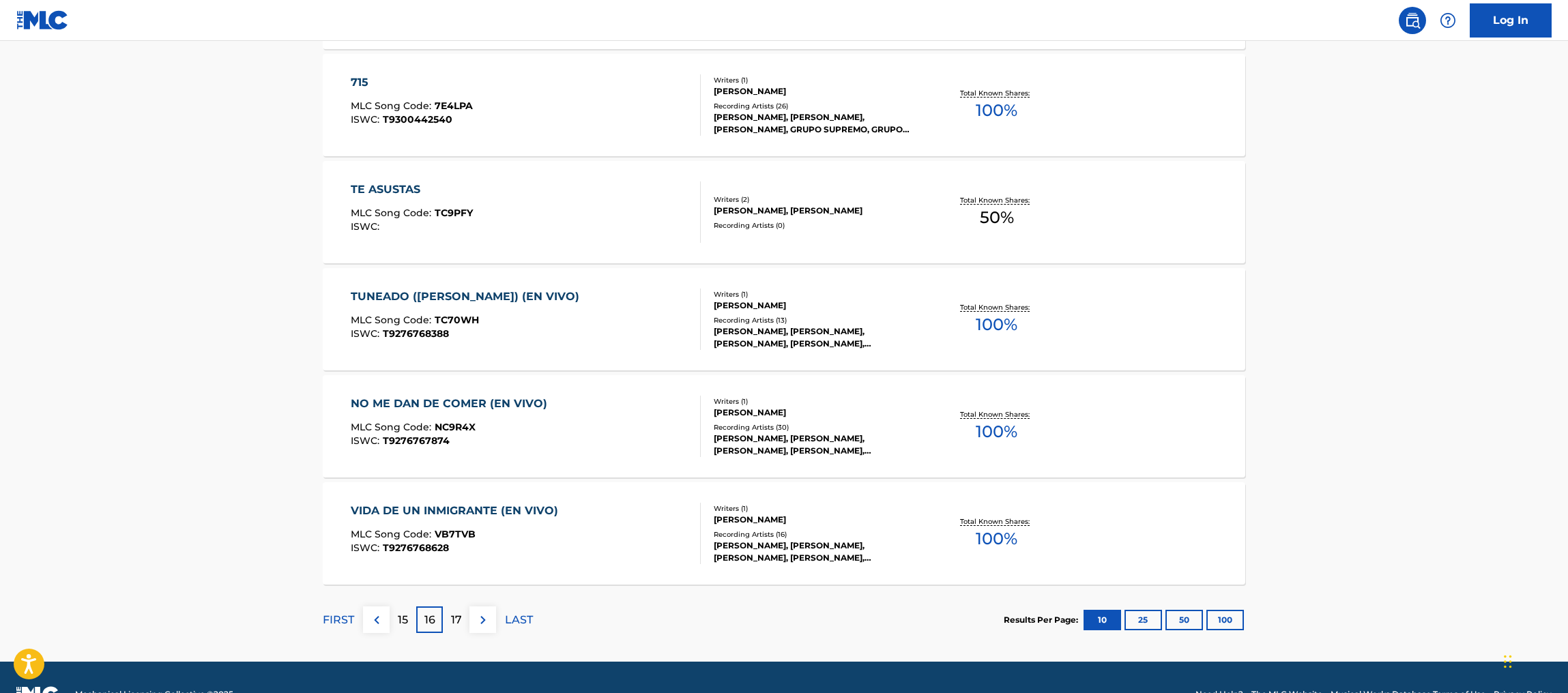
click at [457, 619] on p "17" at bounding box center [456, 620] width 11 height 17
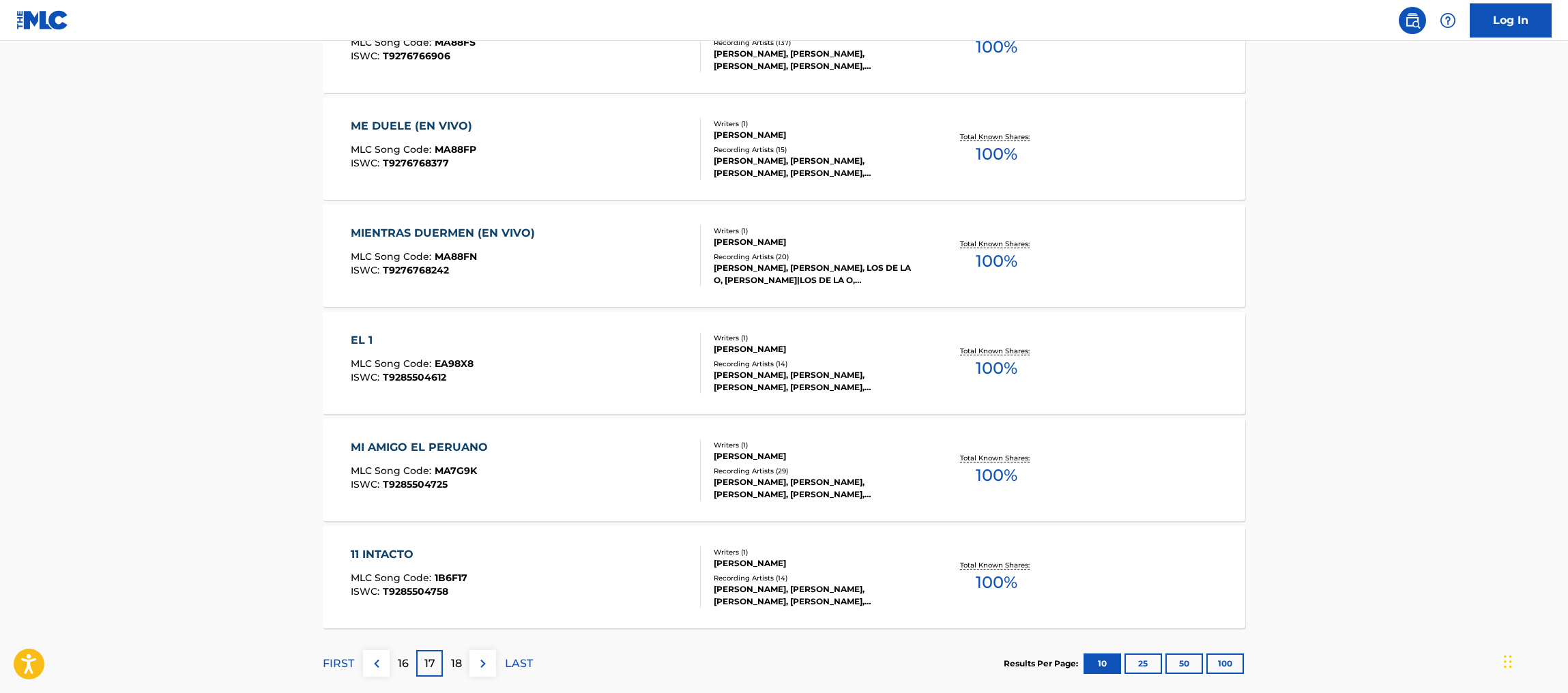
scroll to position [976, 0]
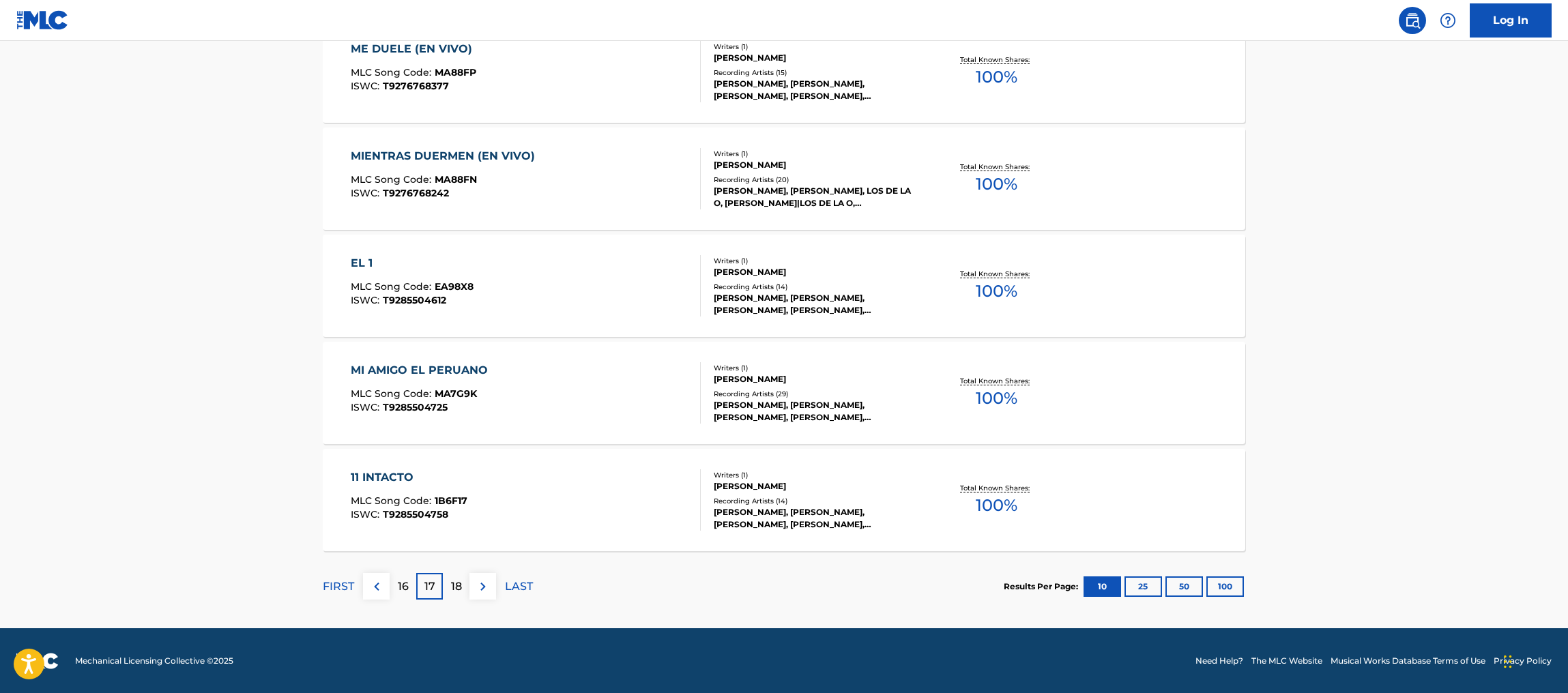
click at [456, 582] on p "18" at bounding box center [456, 587] width 11 height 17
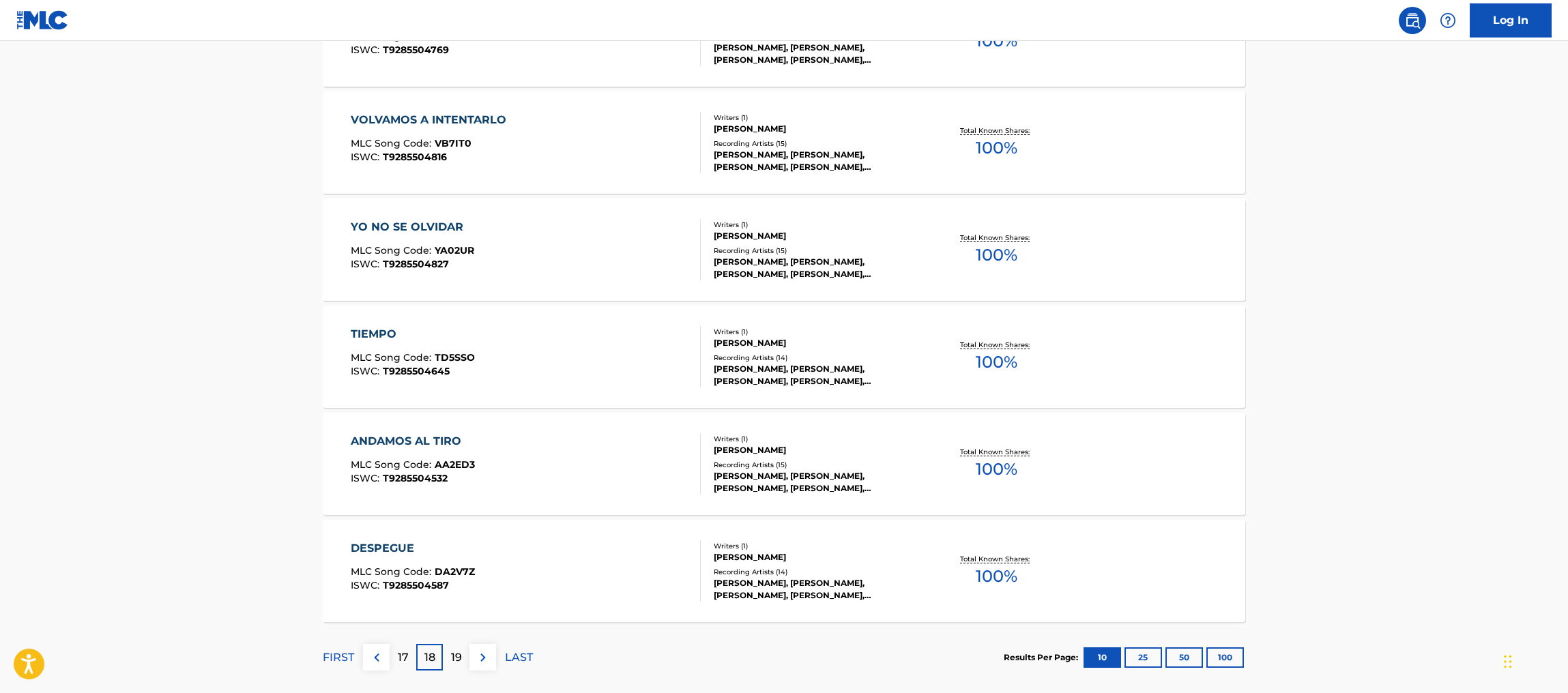
scroll to position [951, 0]
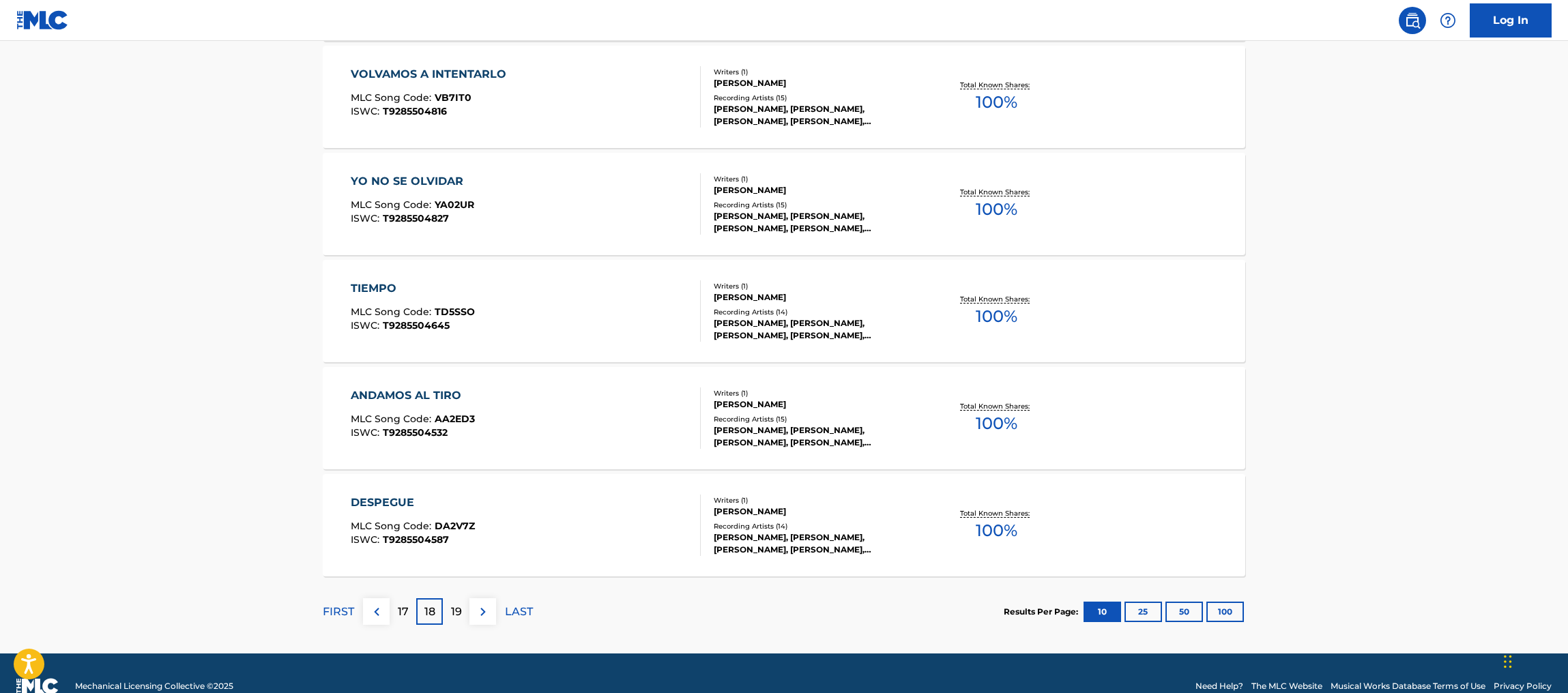
click at [451, 615] on p "19" at bounding box center [456, 612] width 11 height 17
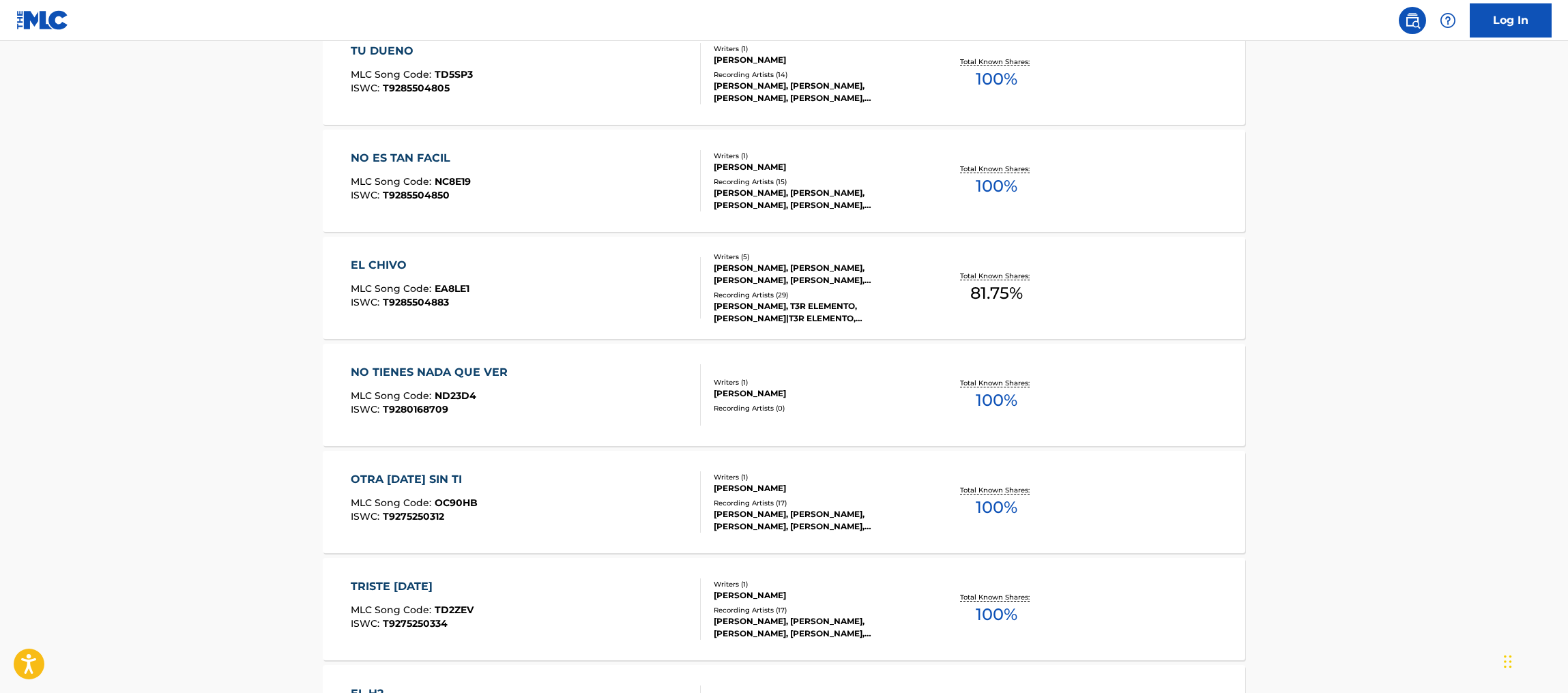
scroll to position [654, 0]
click at [1022, 303] on span "81.75 %" at bounding box center [997, 291] width 53 height 24
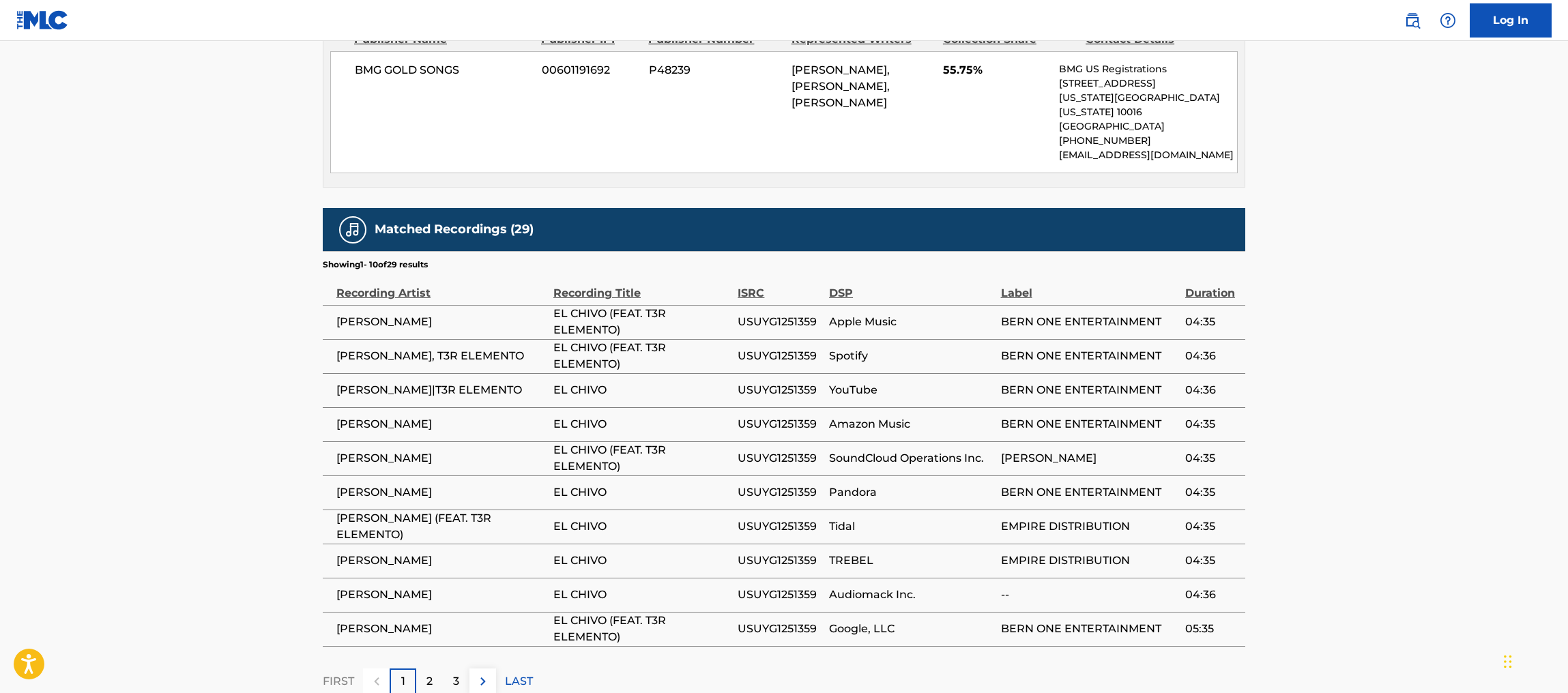
scroll to position [1137, 0]
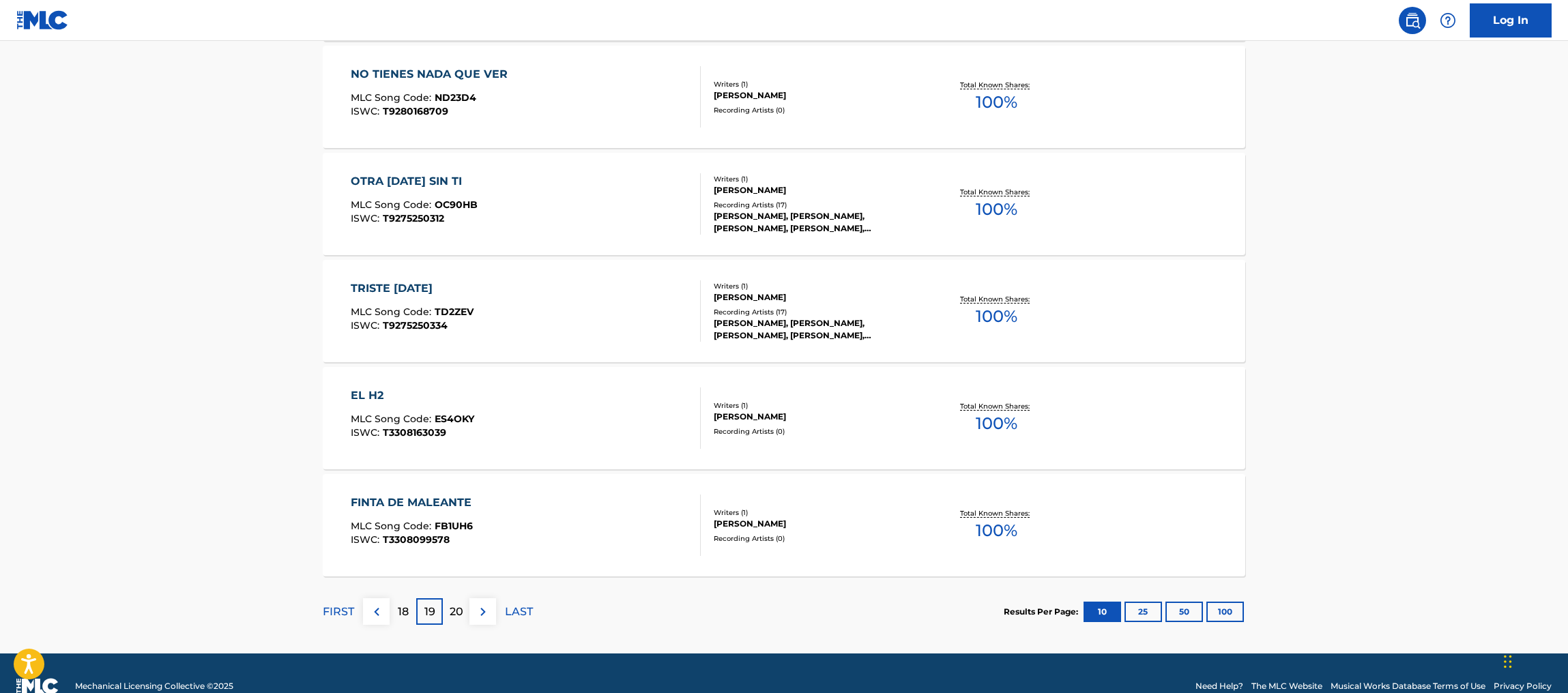
scroll to position [976, 0]
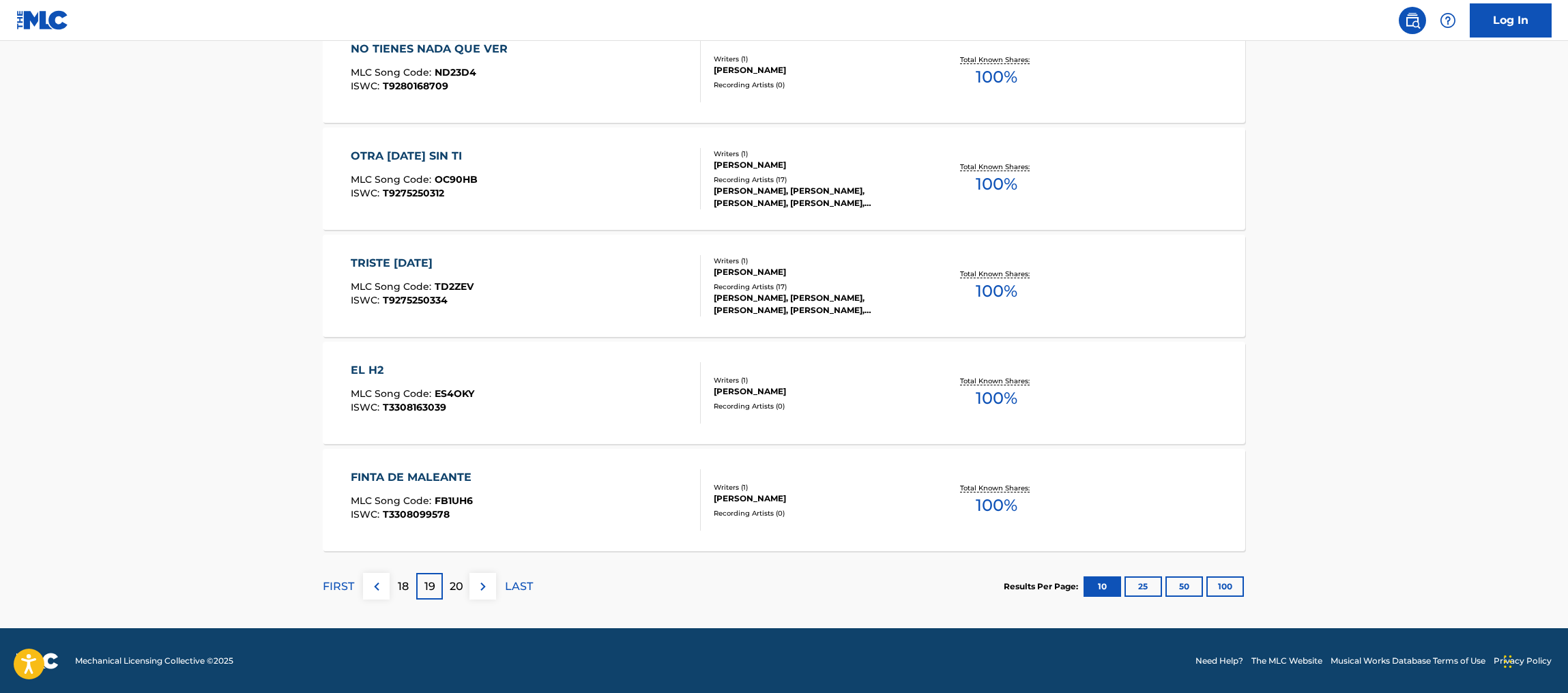
click at [456, 588] on p "20" at bounding box center [456, 587] width 14 height 17
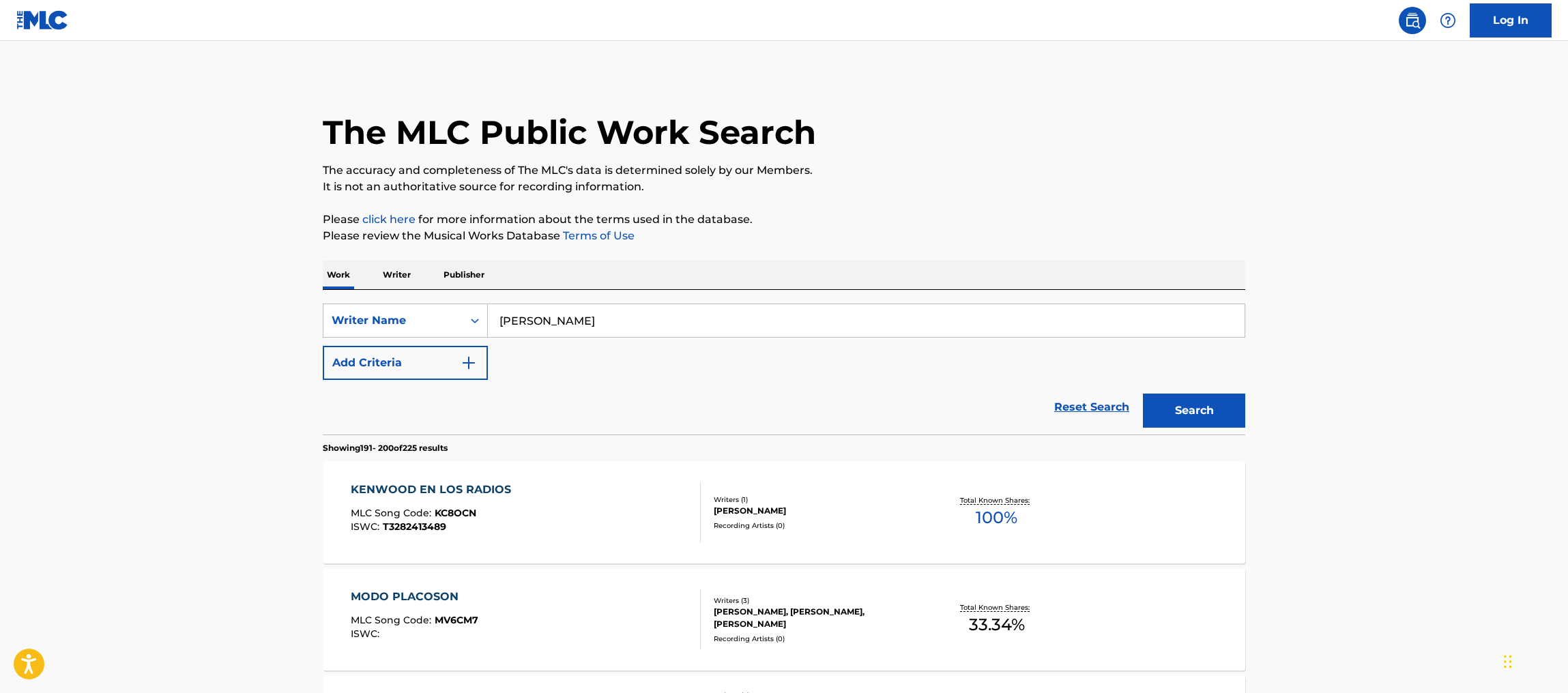
click at [981, 625] on span "33.34 %" at bounding box center [997, 625] width 55 height 24
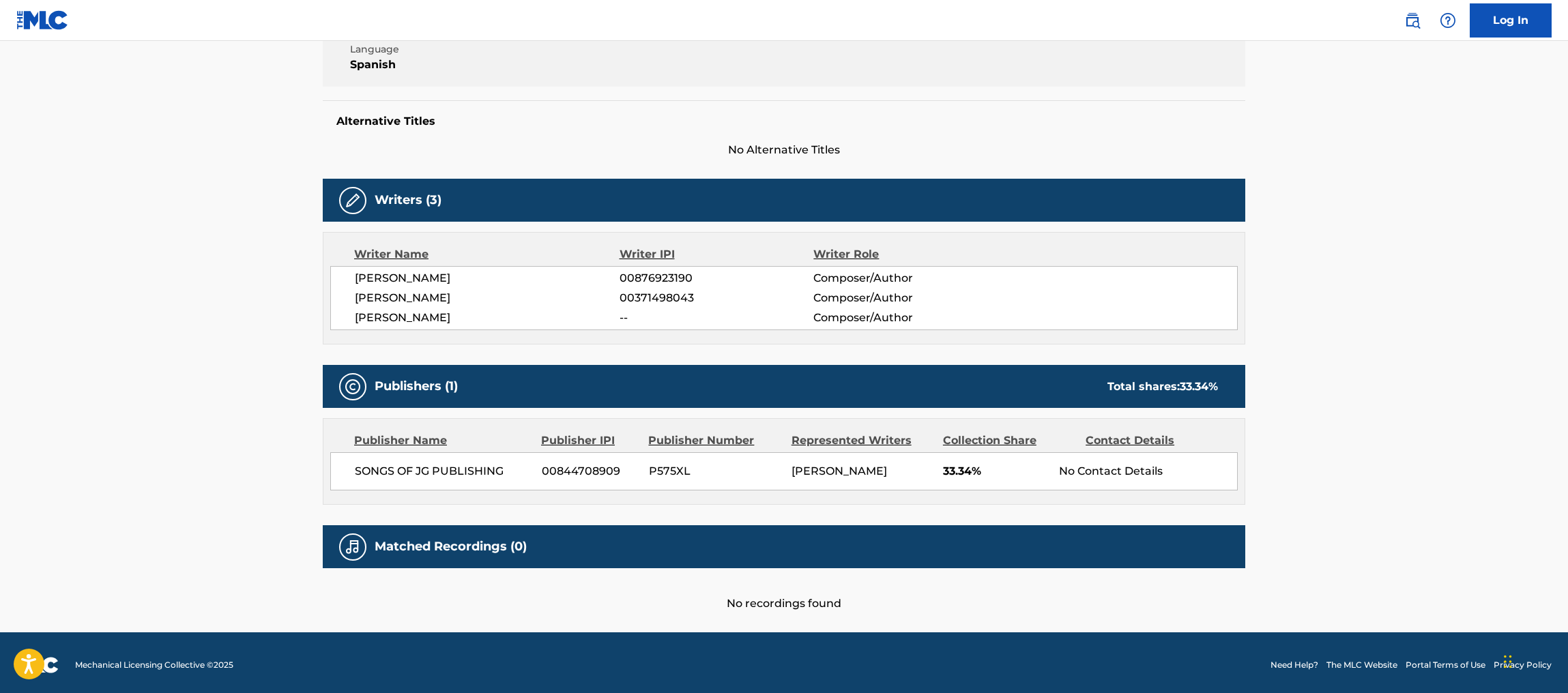
scroll to position [291, 0]
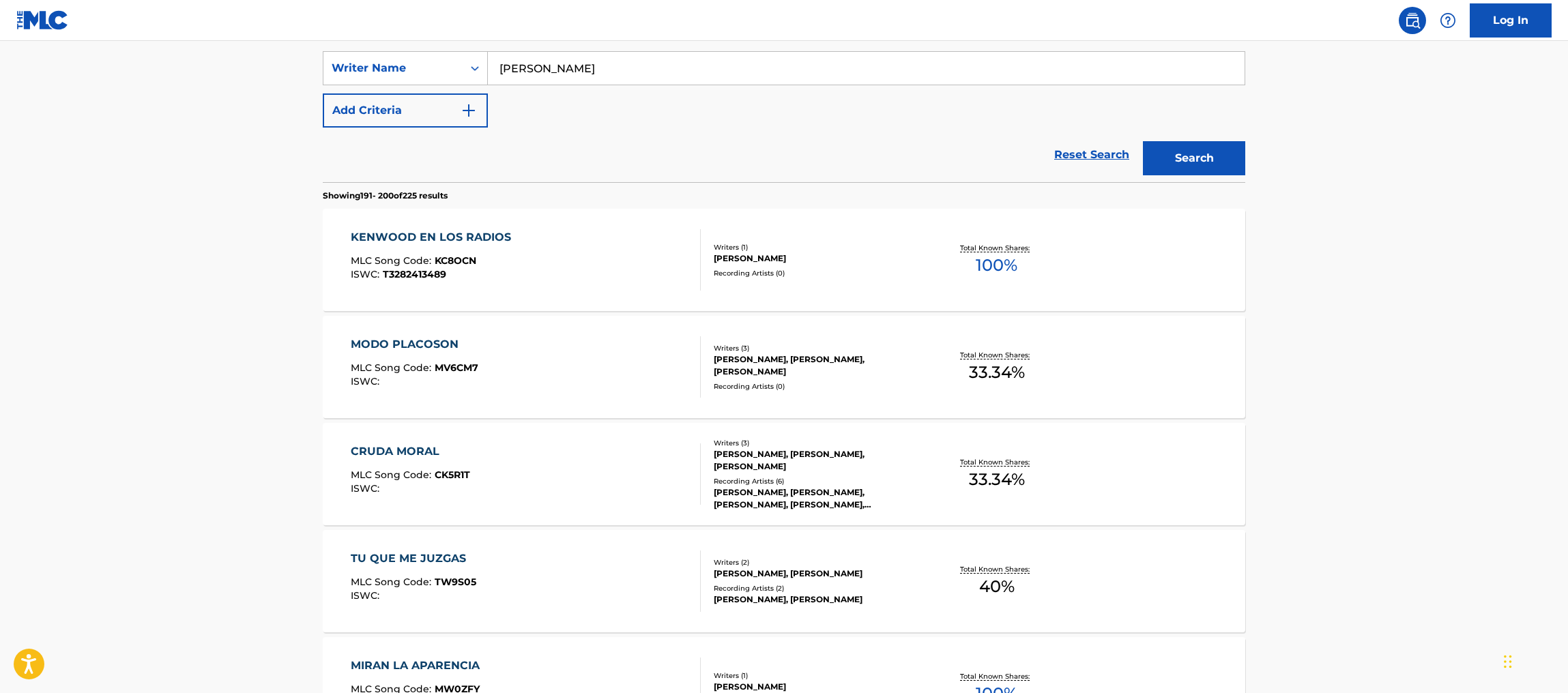
scroll to position [250, 0]
click at [1047, 479] on div "Total Known Shares: 33.34 %" at bounding box center [997, 476] width 154 height 42
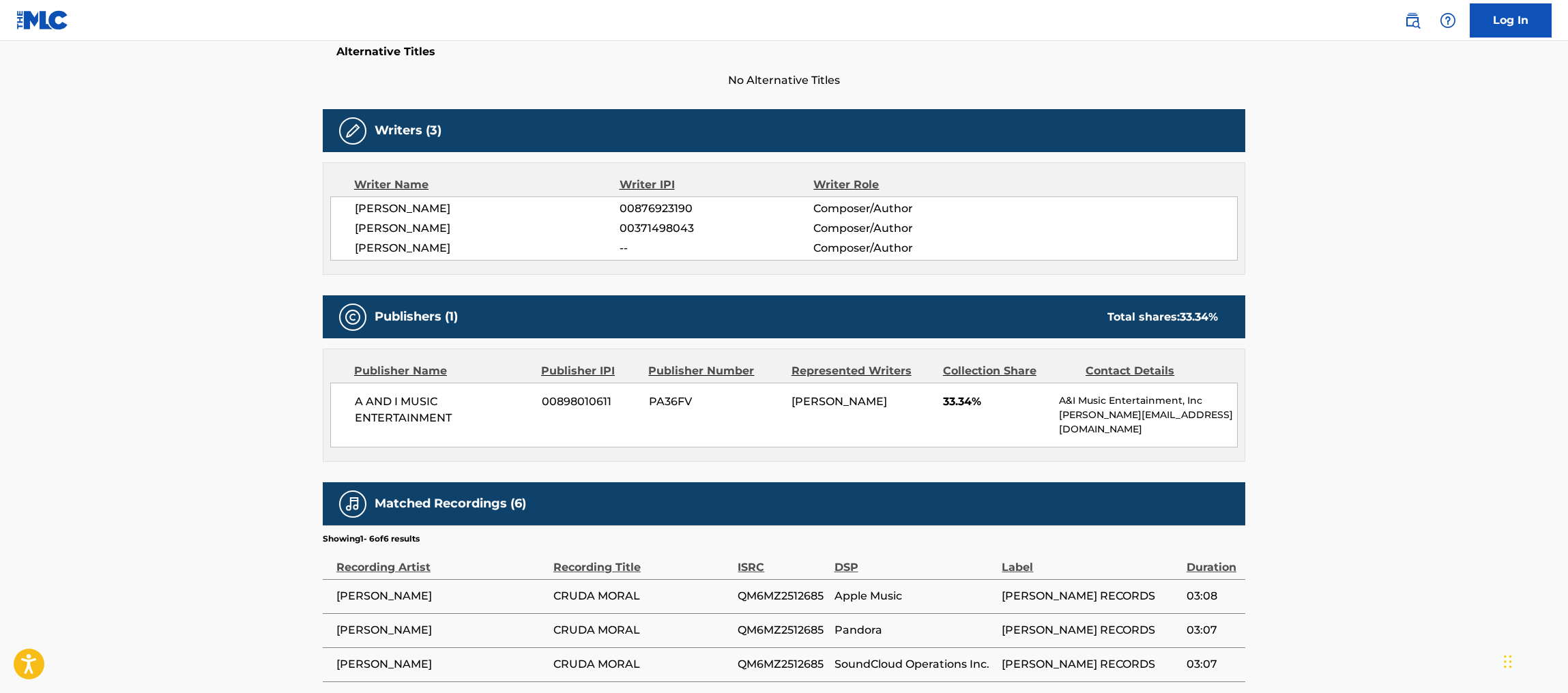
scroll to position [367, 0]
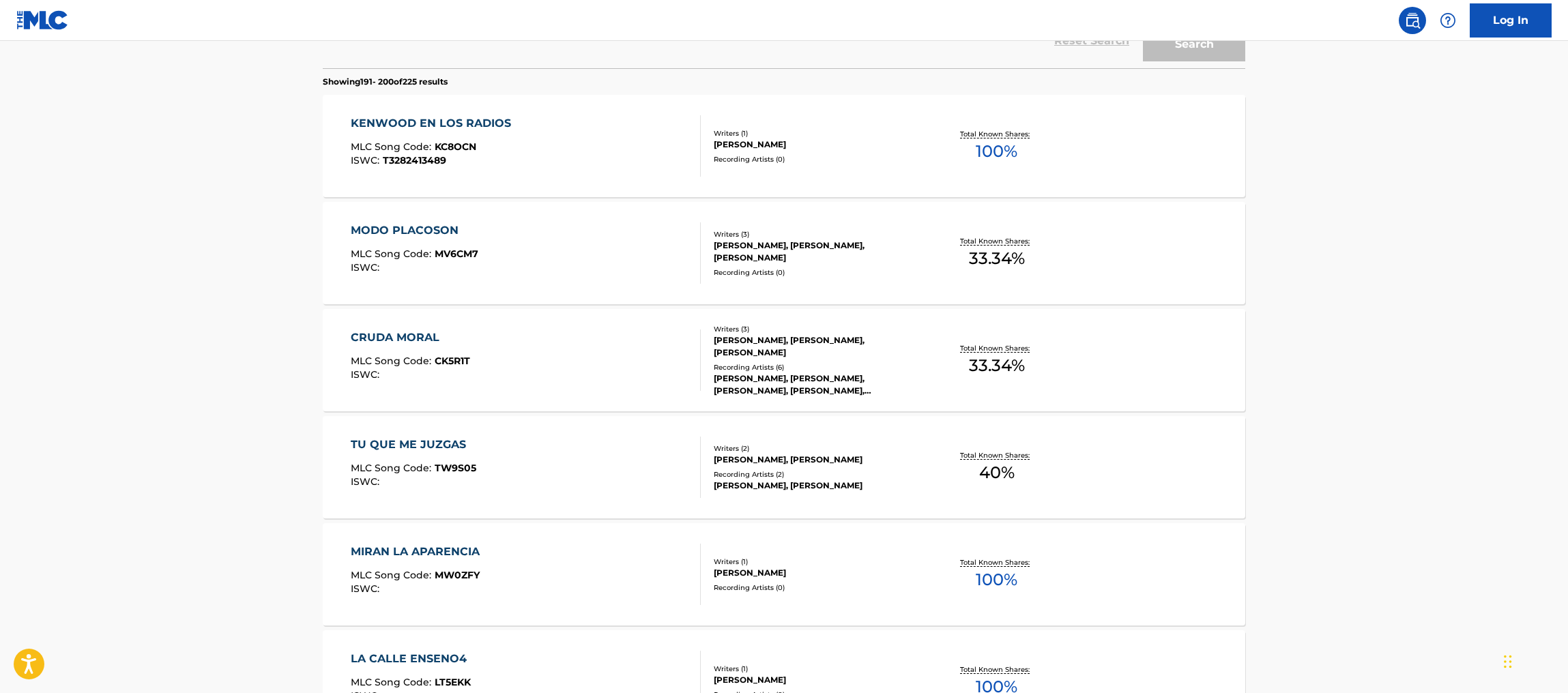
scroll to position [250, 0]
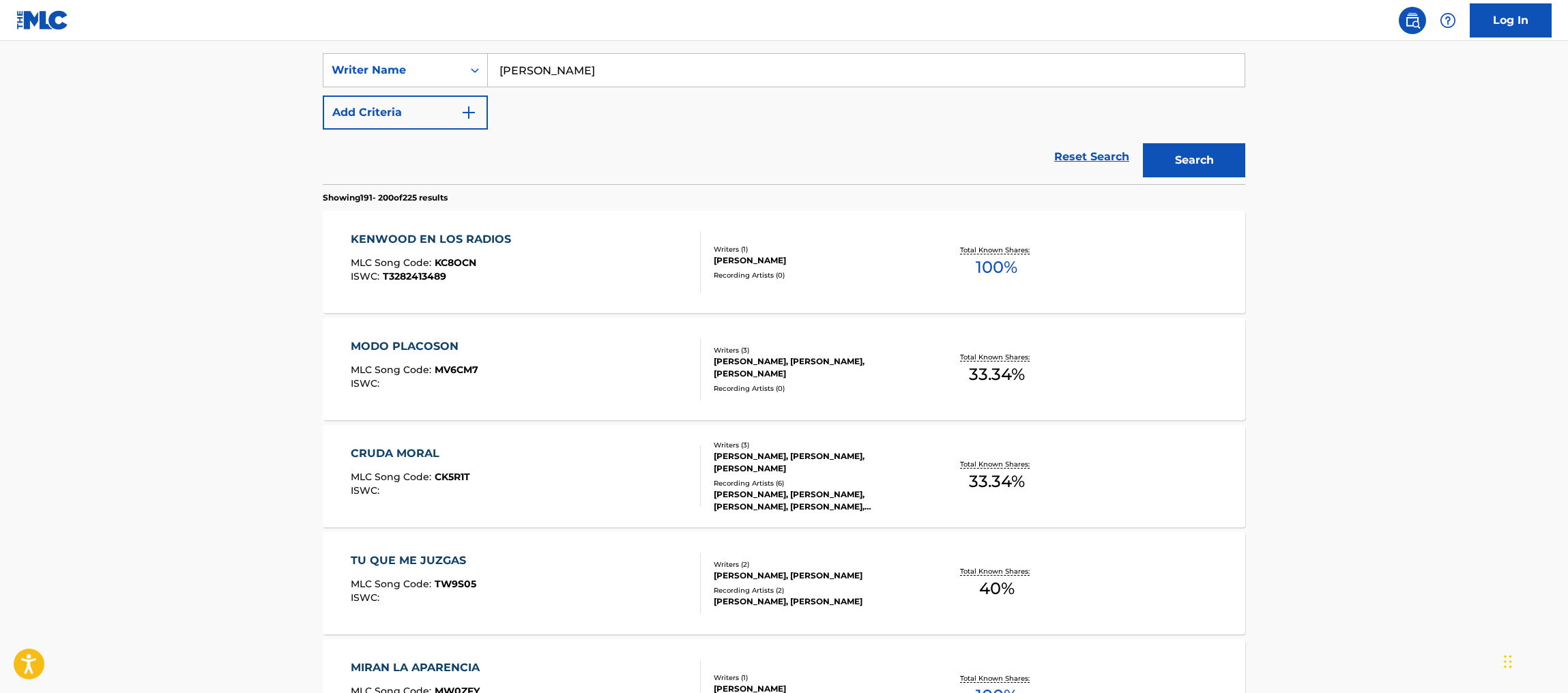
click at [1172, 471] on div "CRUDA MORAL MLC Song Code : CK5R1T ISWC : Writers ( 3 ) [PERSON_NAME] [PERSON_N…" at bounding box center [784, 476] width 923 height 102
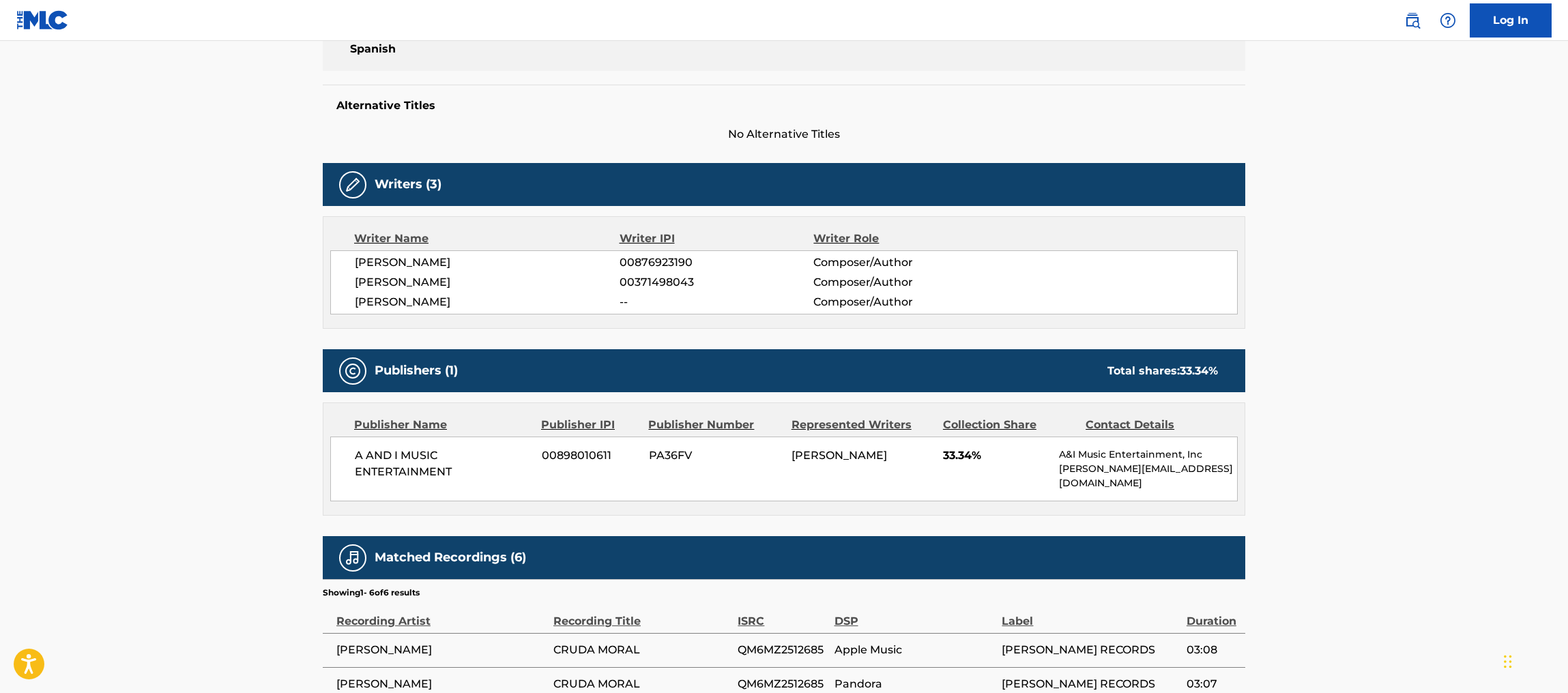
scroll to position [318, 0]
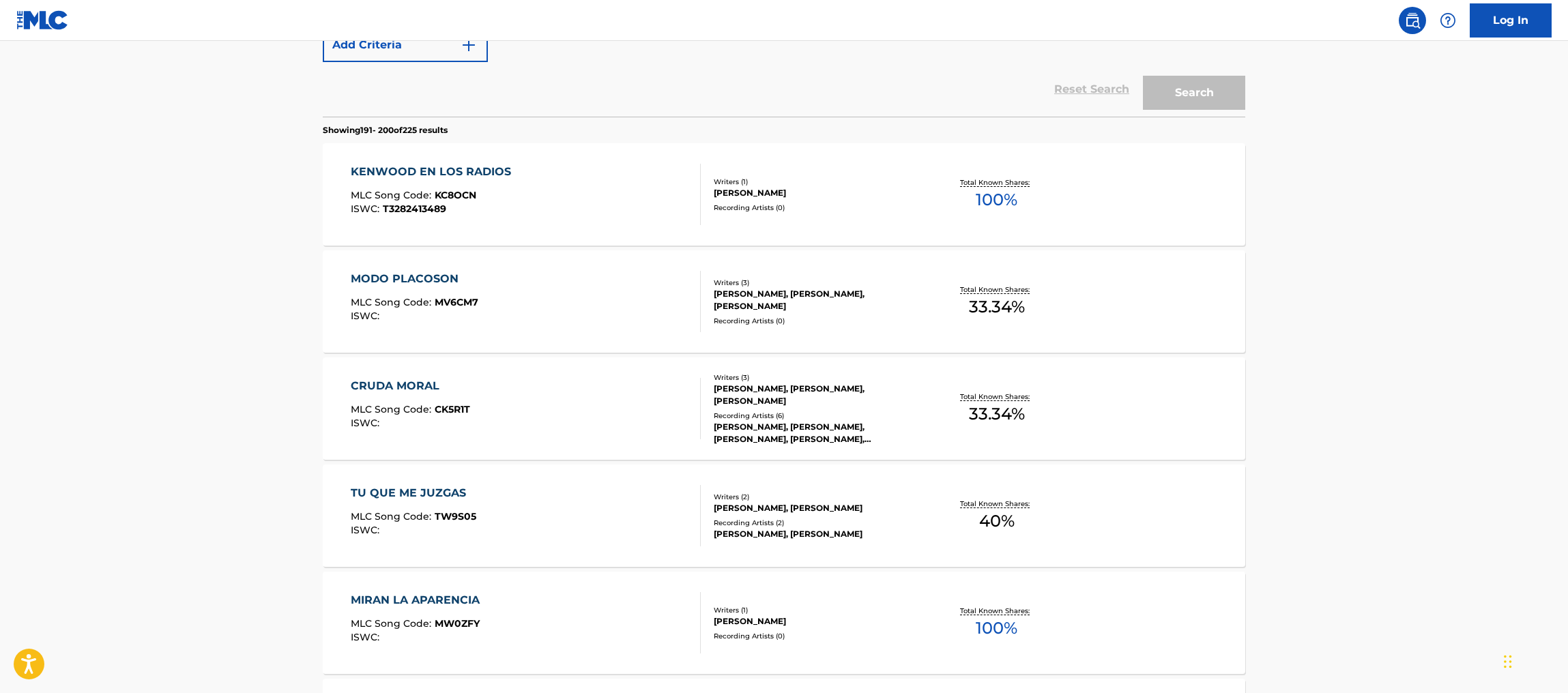
scroll to position [250, 0]
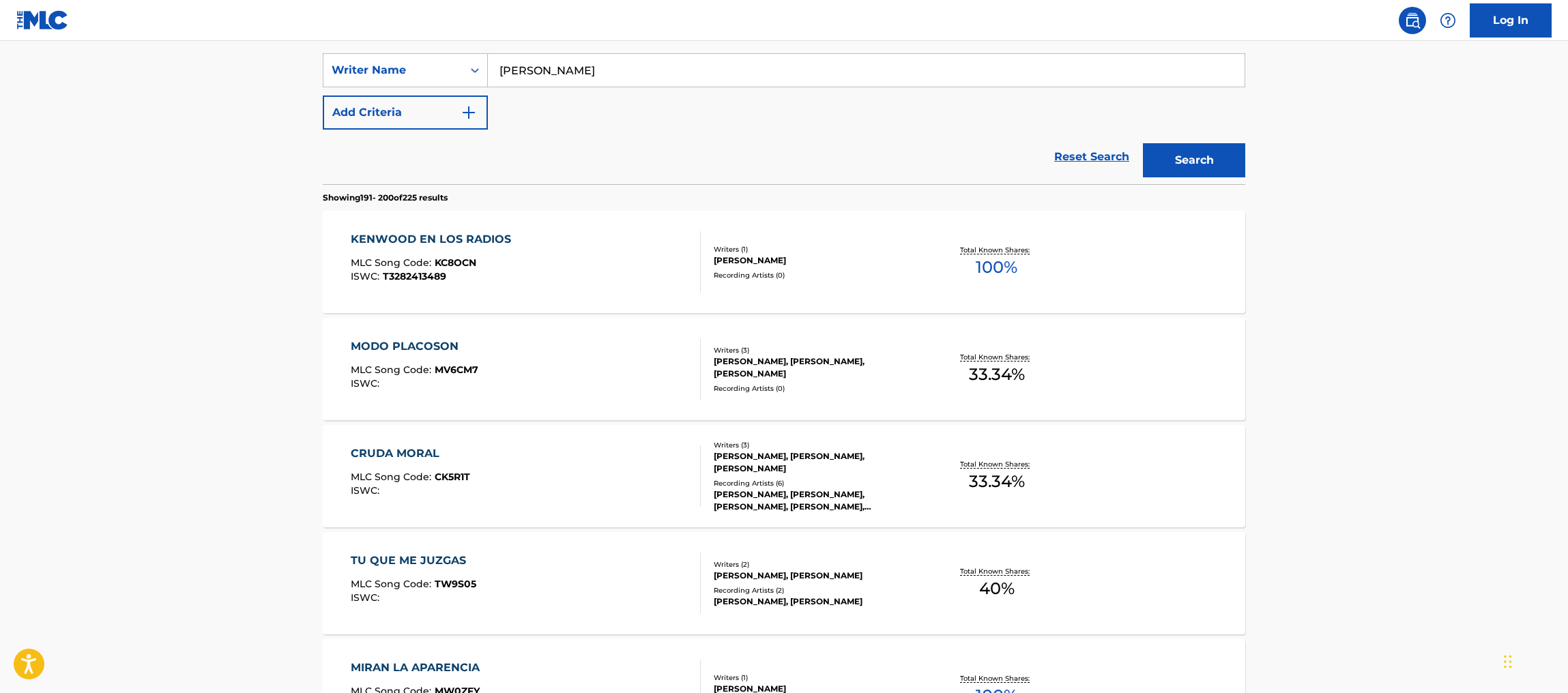
click at [1114, 517] on div "CRUDA MORAL MLC Song Code : CK5R1T ISWC : Writers ( 3 ) [PERSON_NAME] [PERSON_N…" at bounding box center [784, 476] width 923 height 102
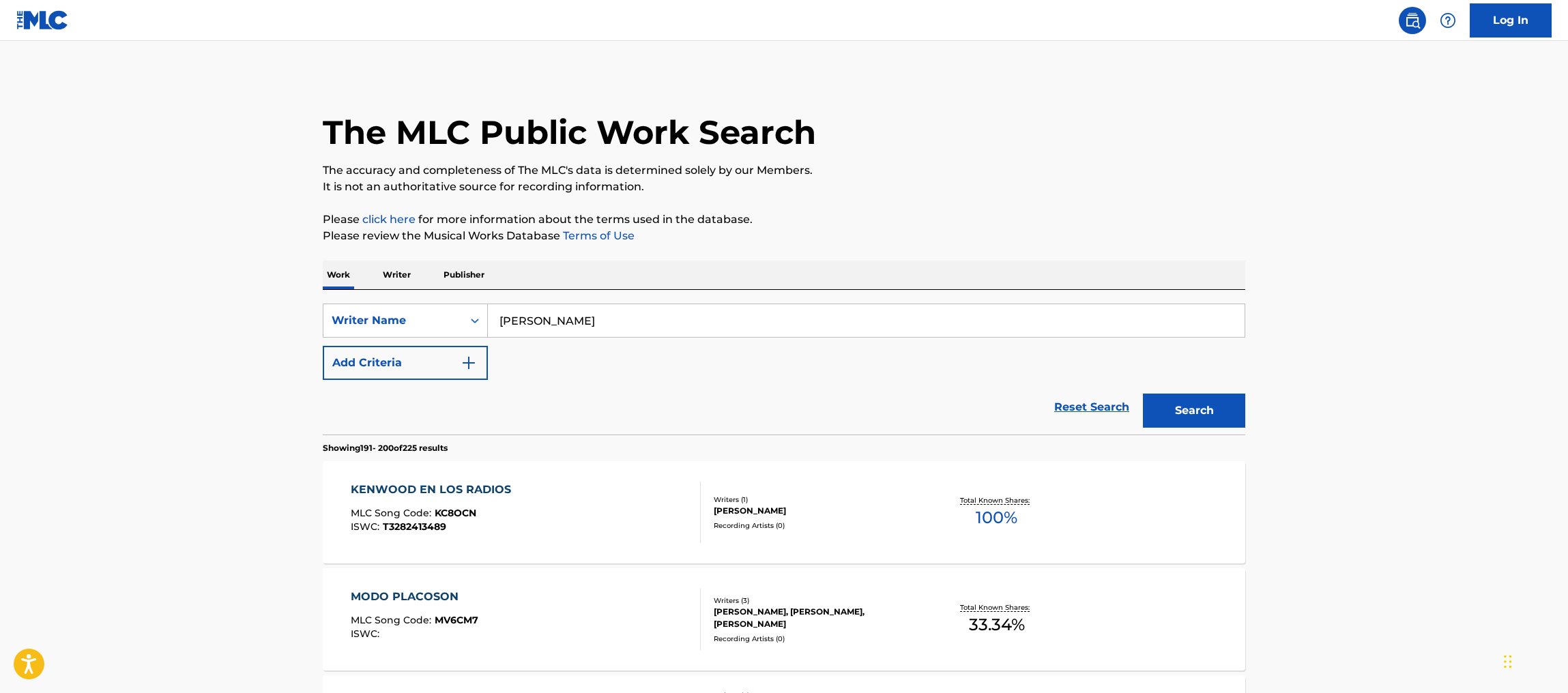
scroll to position [250, 0]
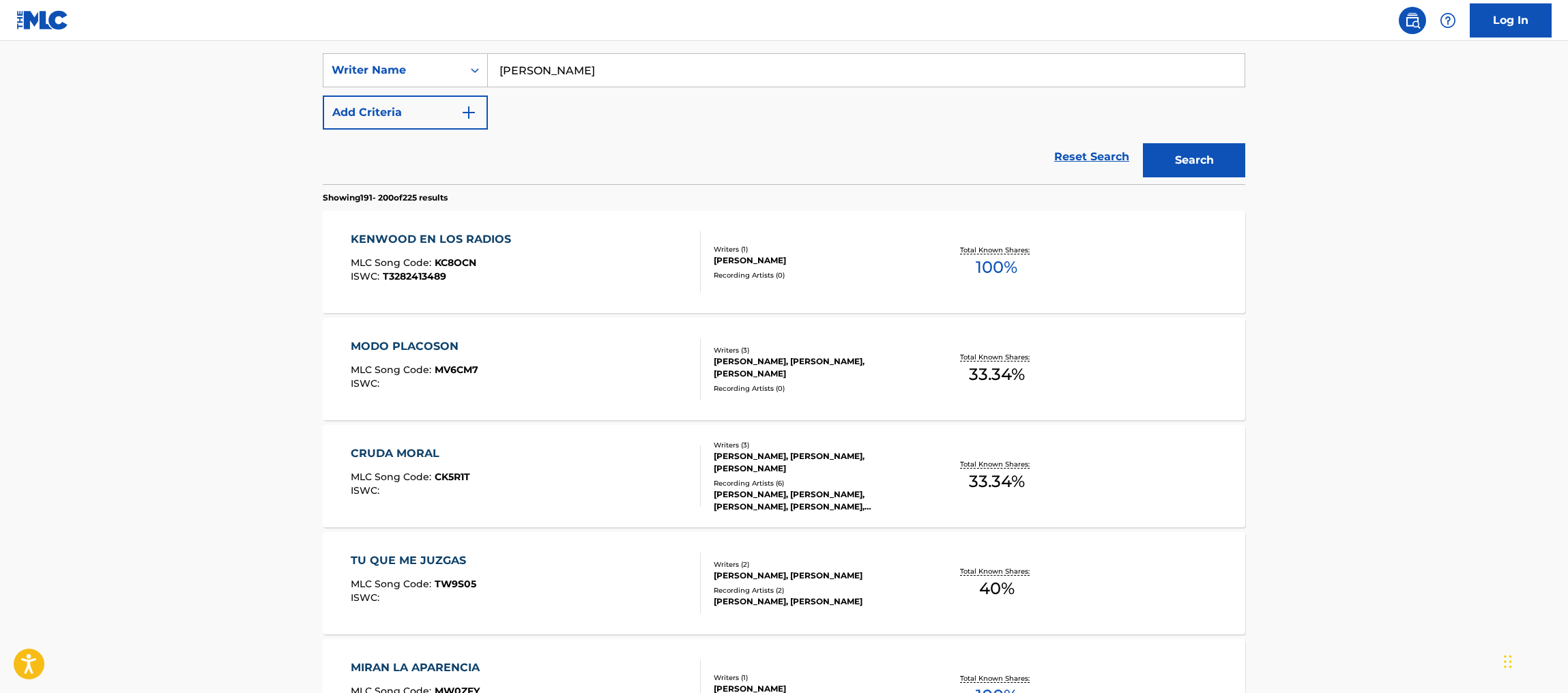
click at [1061, 579] on div "Total Known Shares: 40 %" at bounding box center [997, 583] width 154 height 42
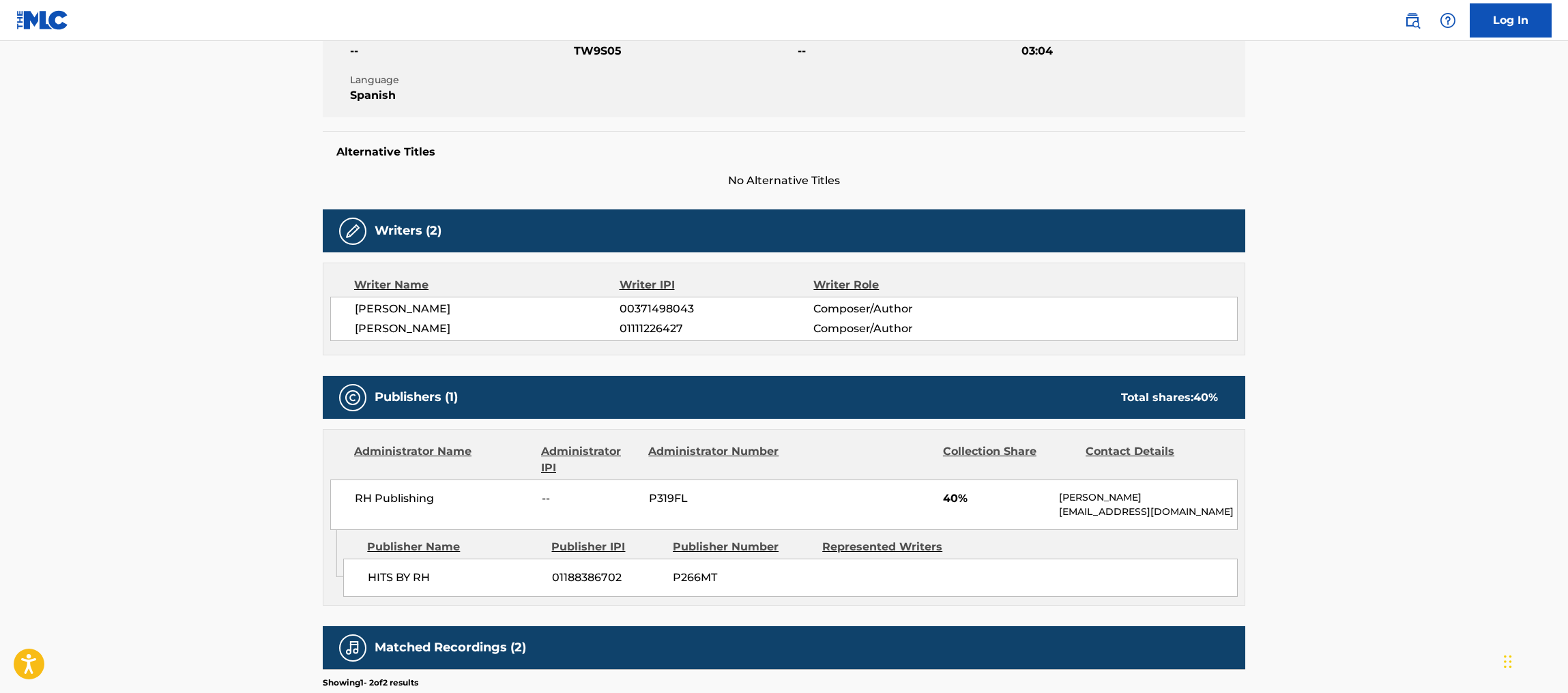
scroll to position [419, 0]
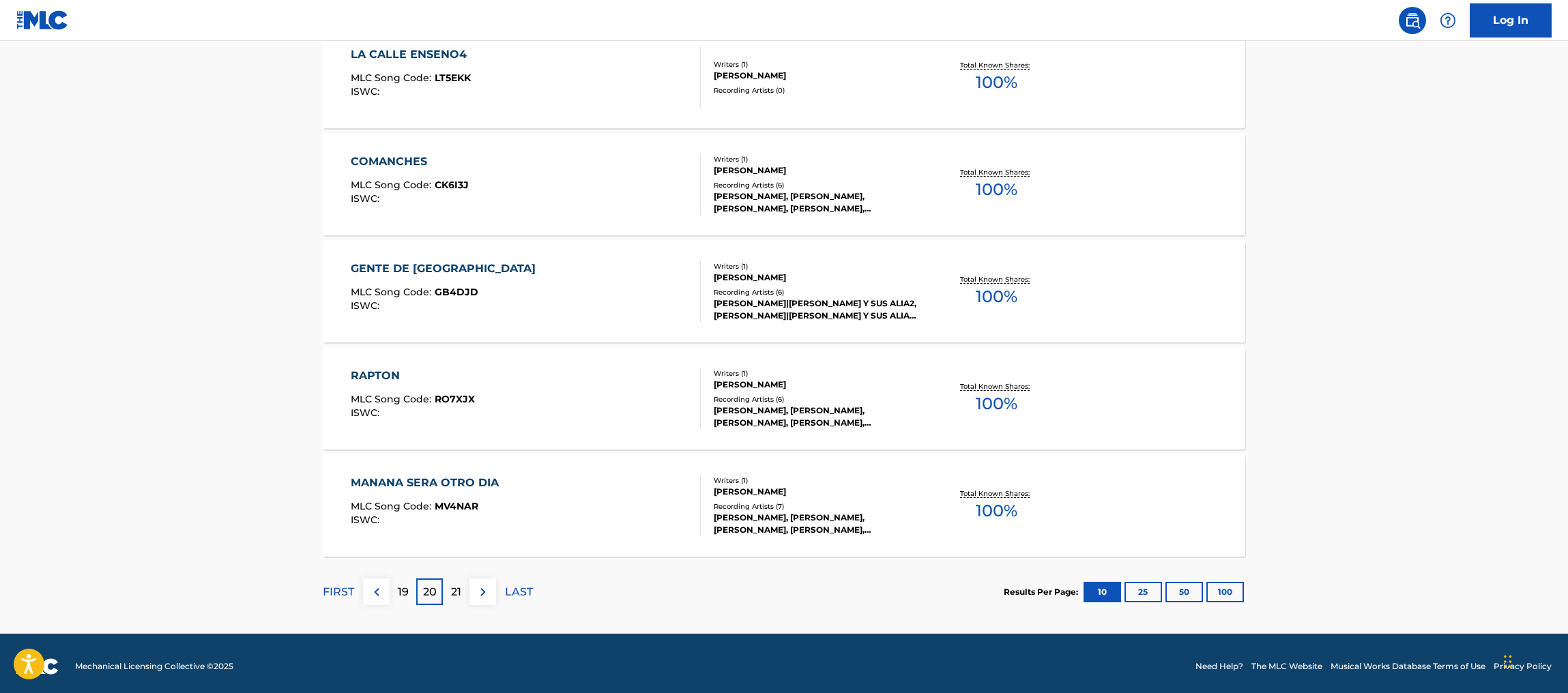
scroll to position [972, 0]
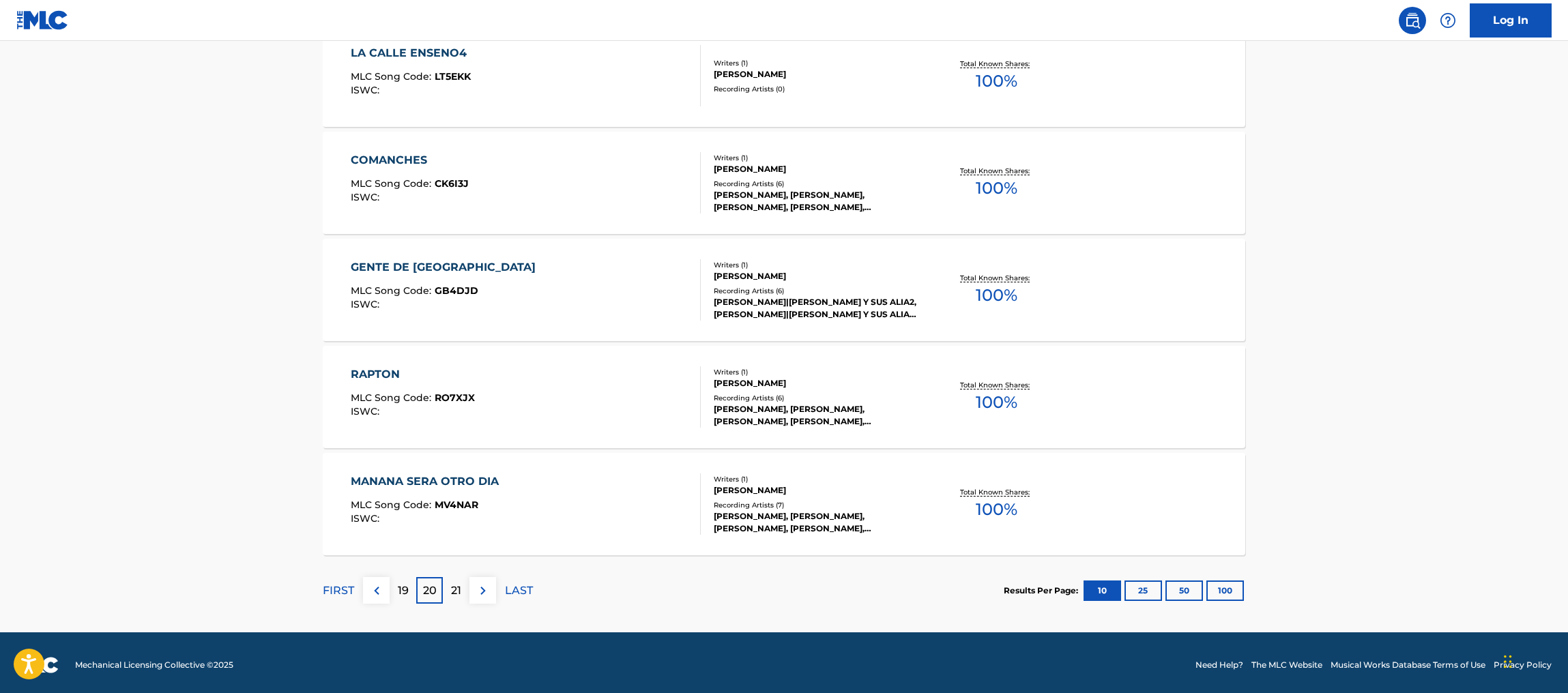
click at [456, 594] on p "21" at bounding box center [456, 591] width 11 height 17
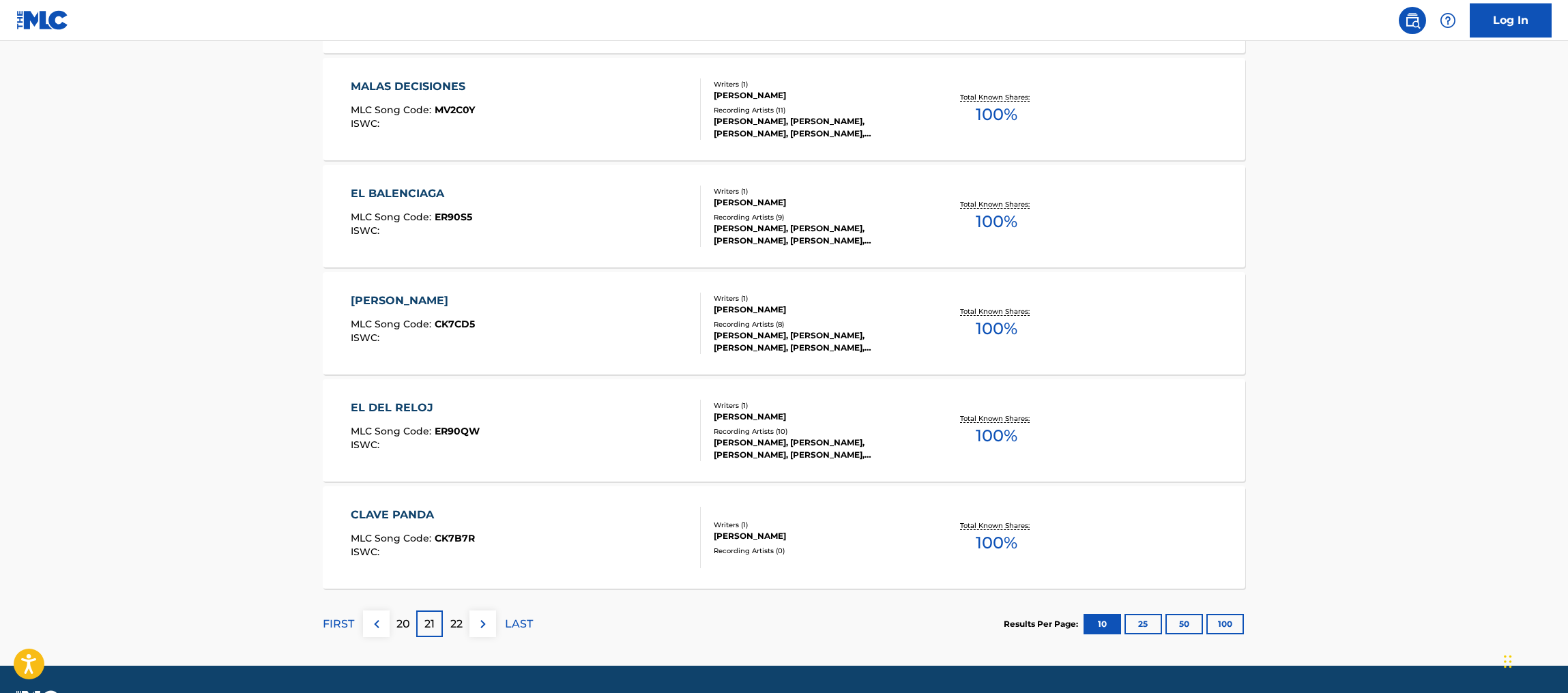
scroll to position [947, 0]
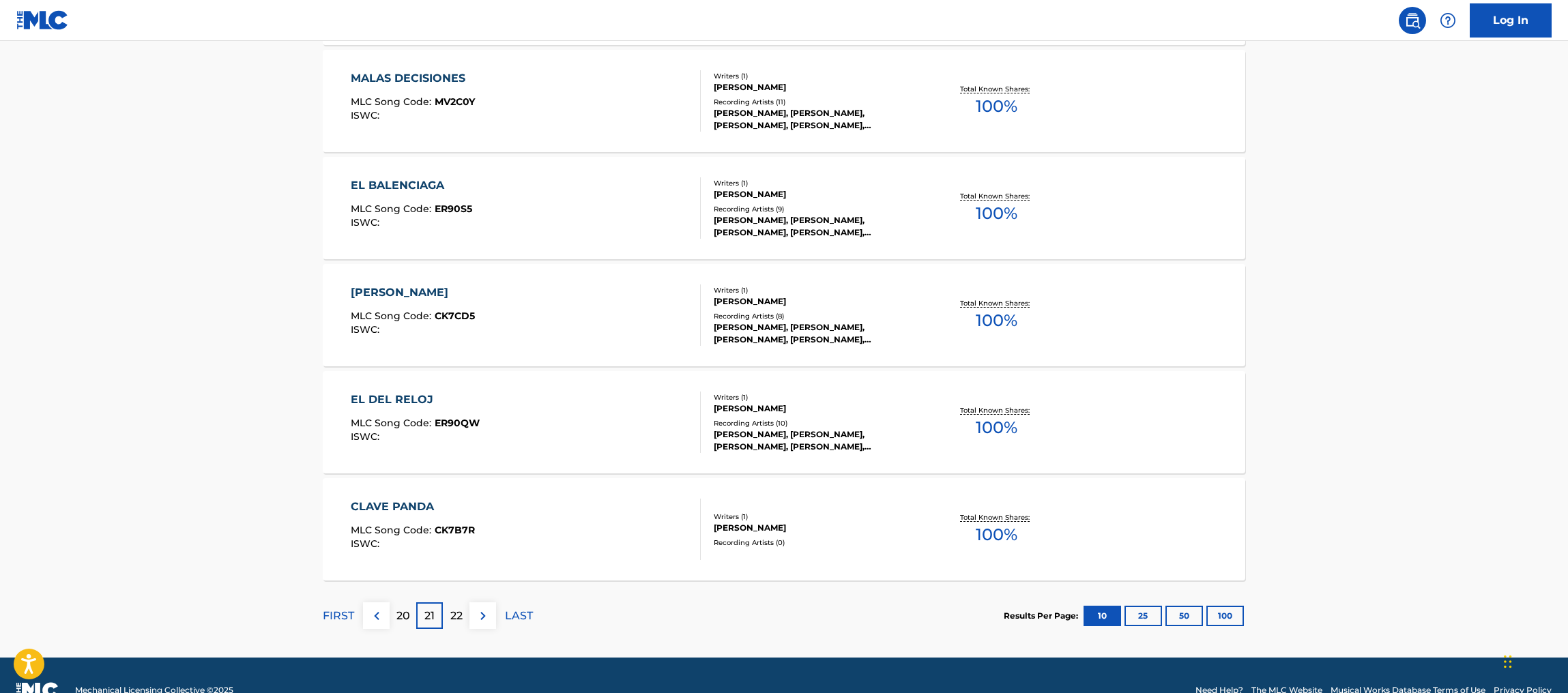
click at [457, 608] on p "22" at bounding box center [456, 616] width 13 height 17
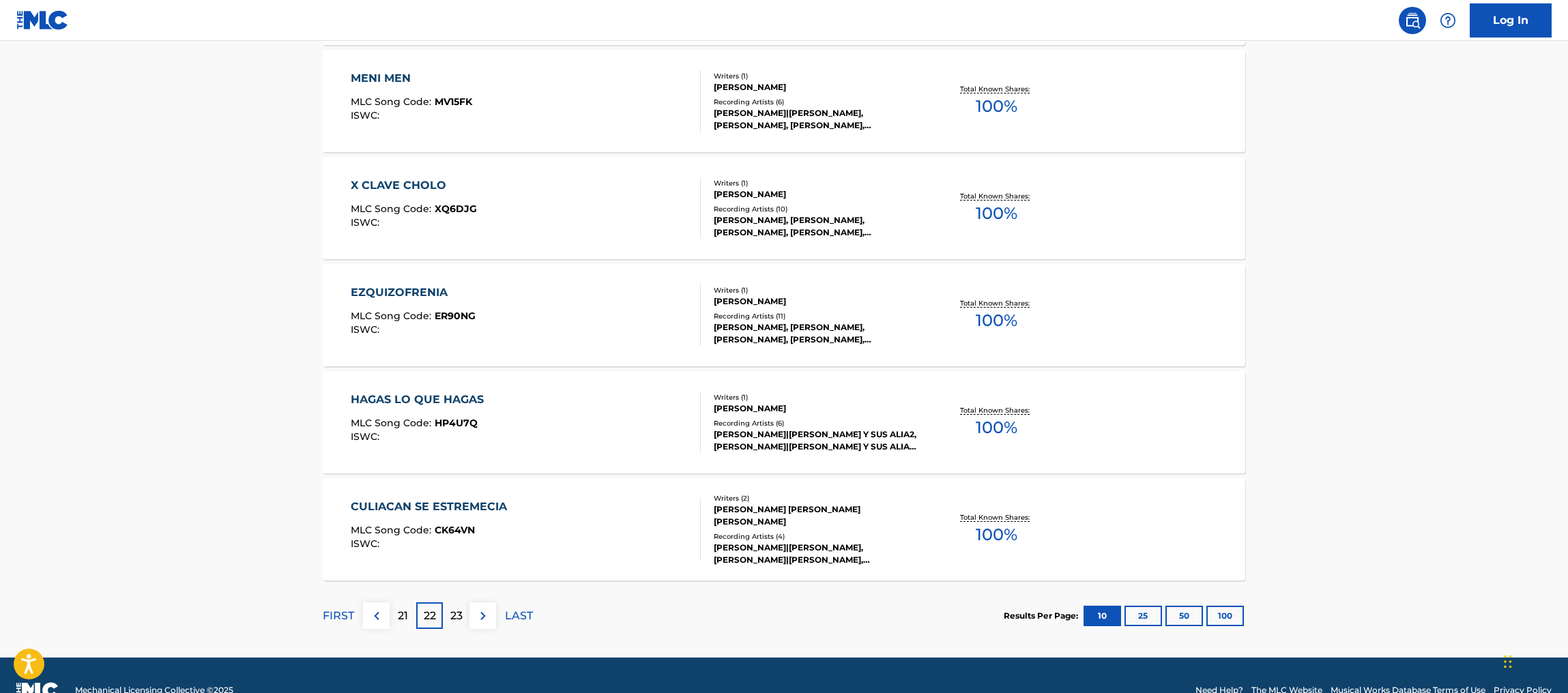
scroll to position [940, 0]
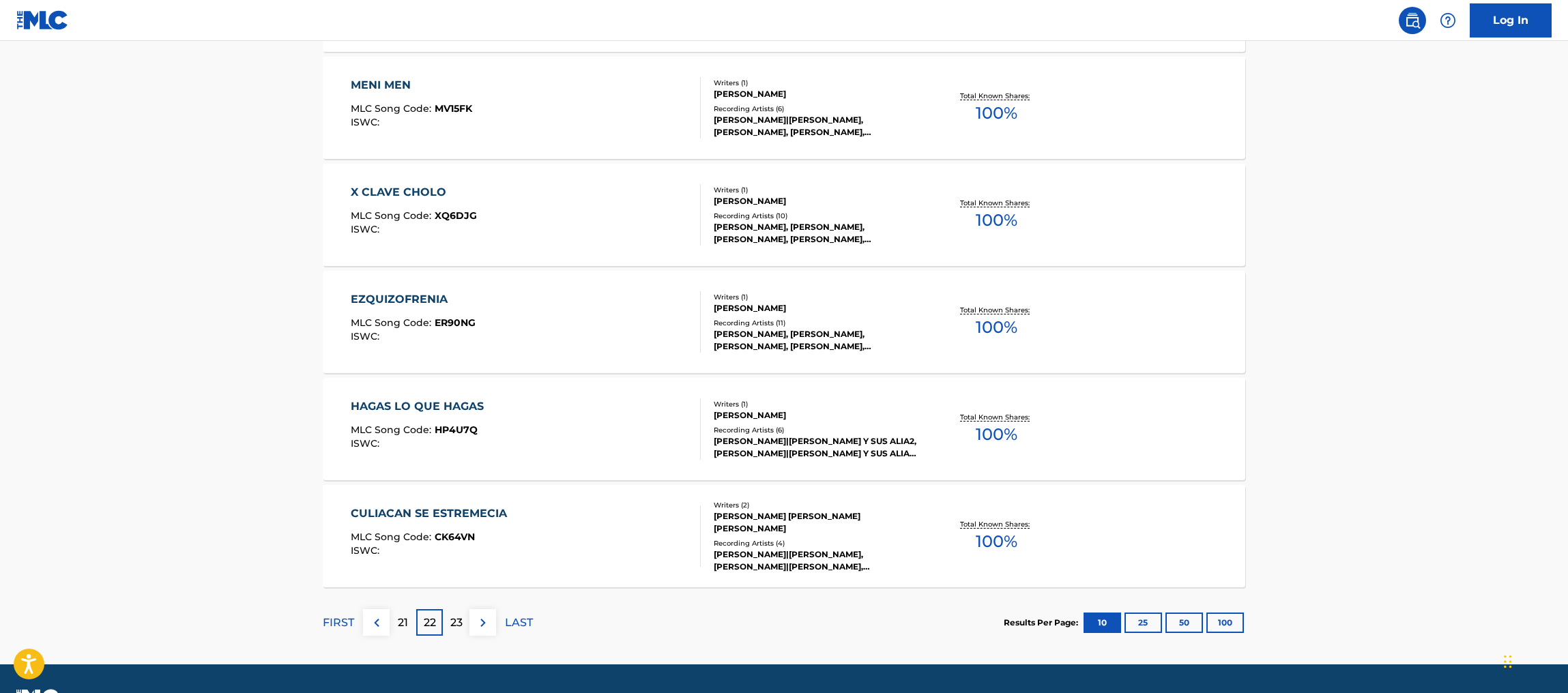
click at [456, 616] on p "23" at bounding box center [456, 623] width 13 height 17
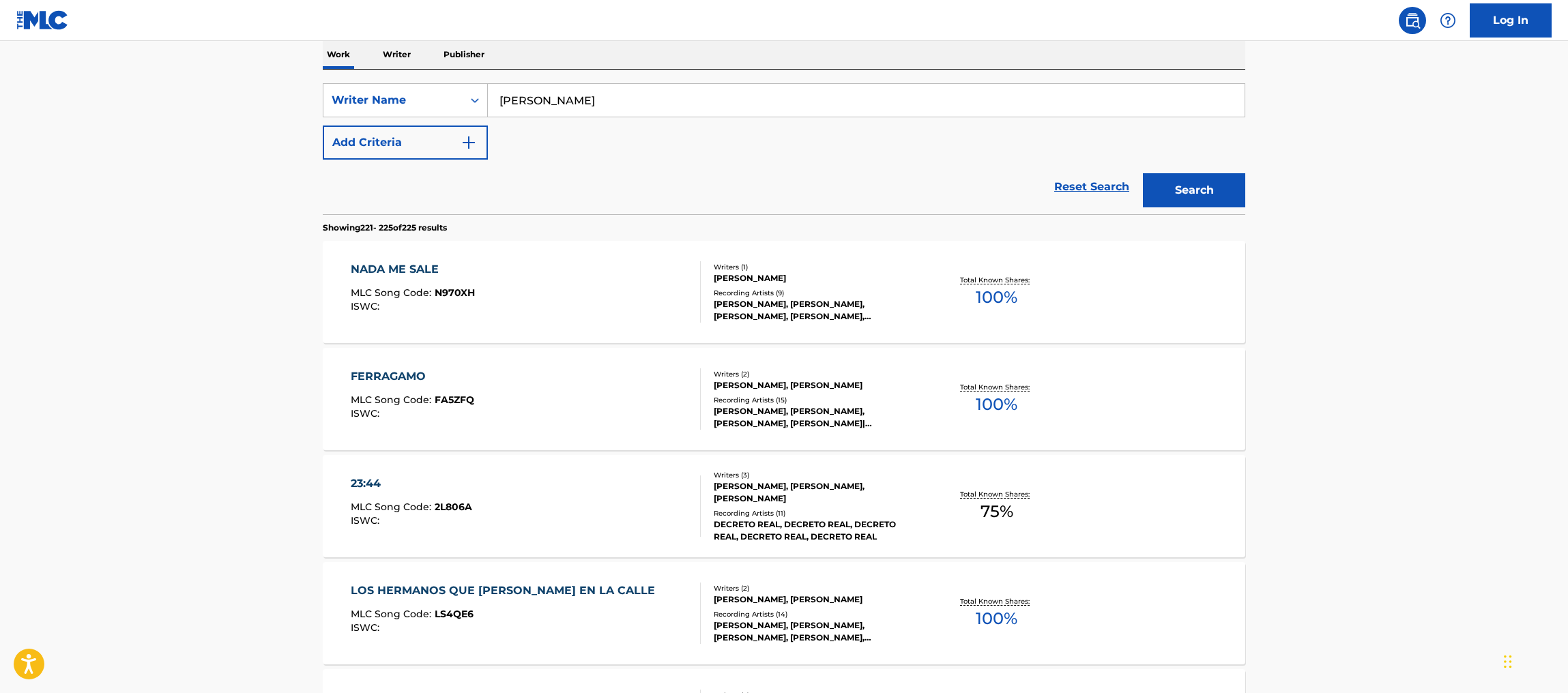
scroll to position [223, 0]
click at [1050, 516] on div "Total Known Shares: 75 %" at bounding box center [997, 504] width 154 height 42
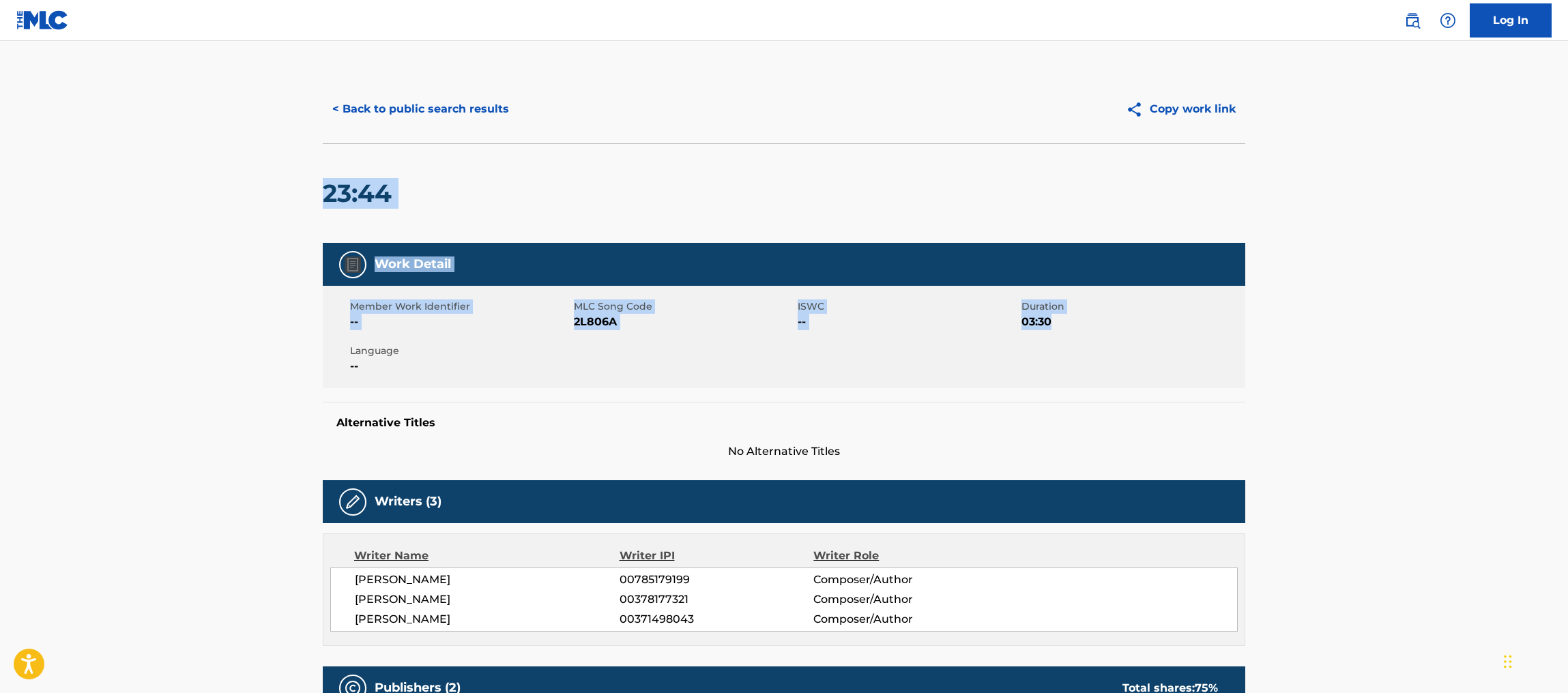
drag, startPoint x: 1566, startPoint y: 123, endPoint x: 1565, endPoint y: 318, distance: 195.0
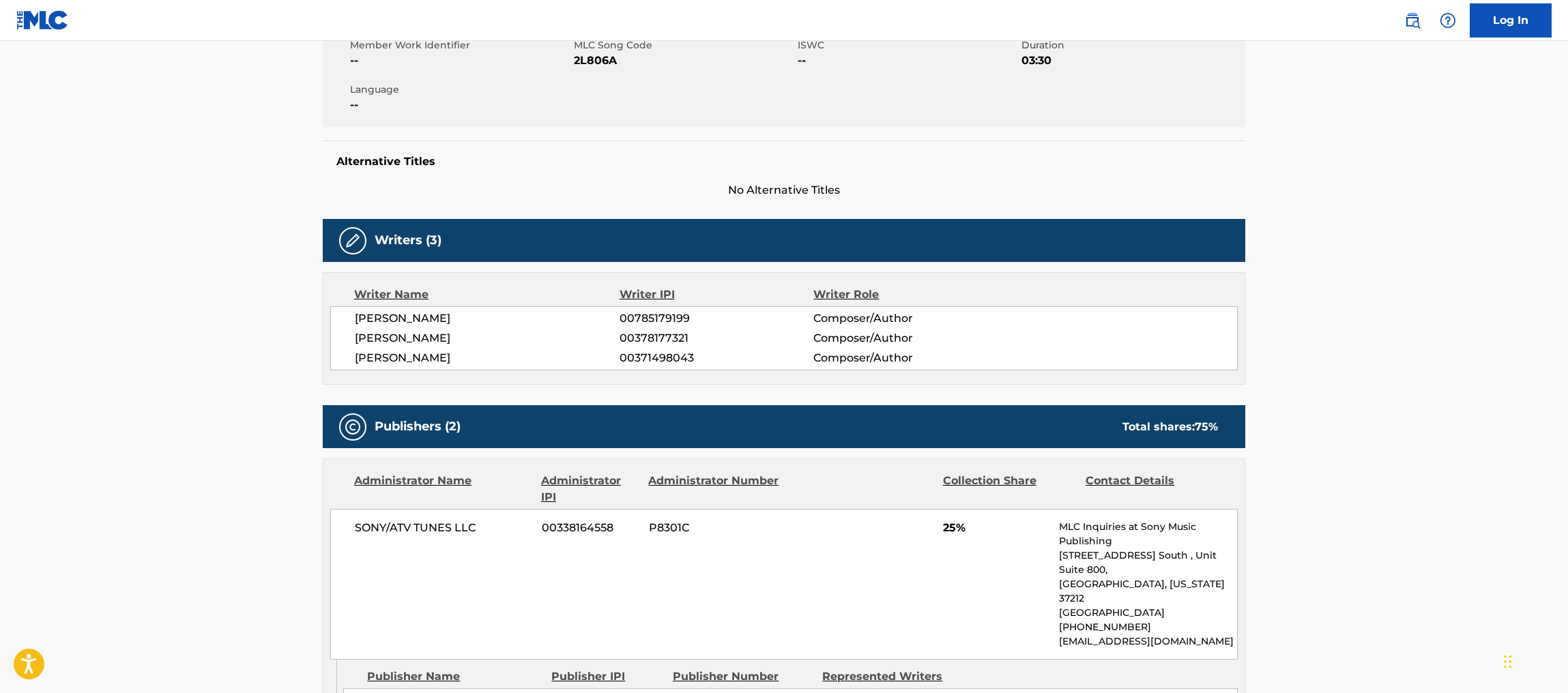
scroll to position [88, 0]
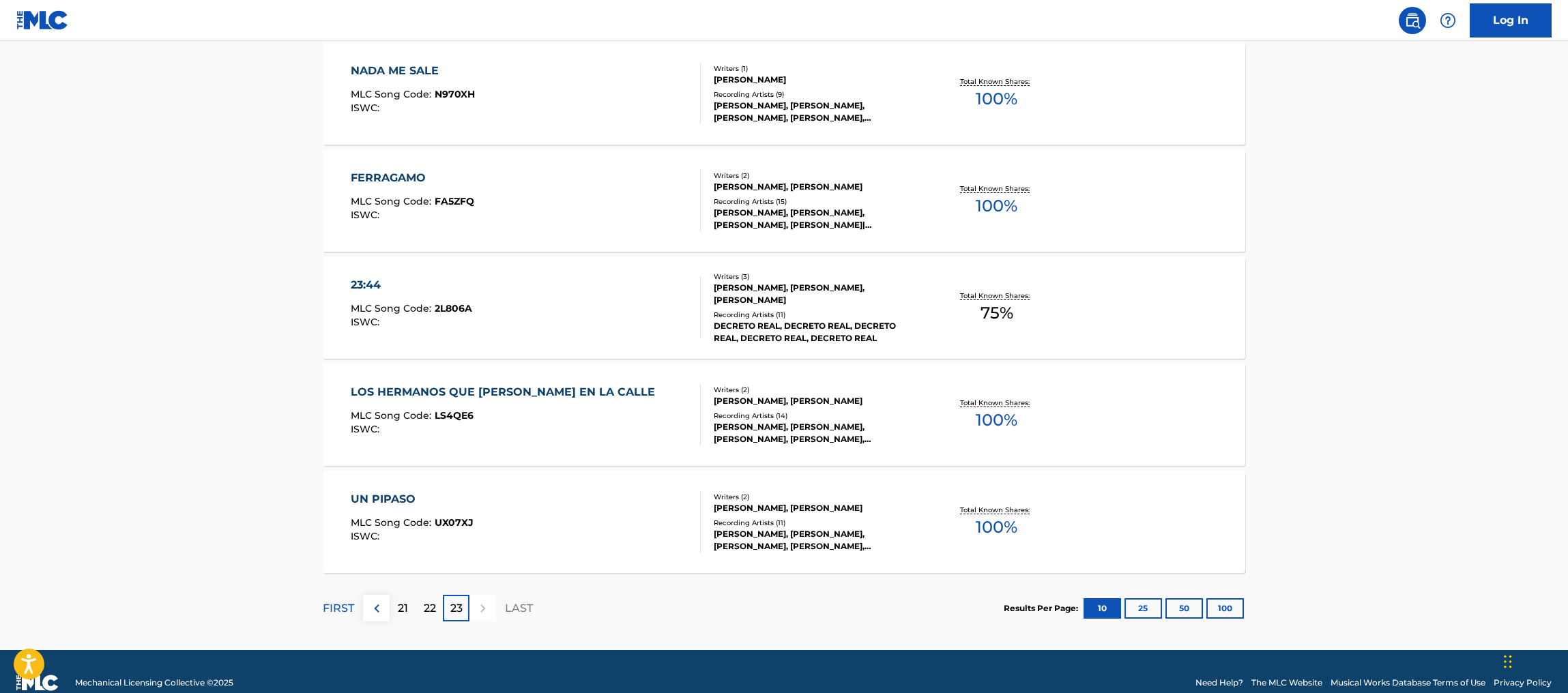
scroll to position [415, 0]
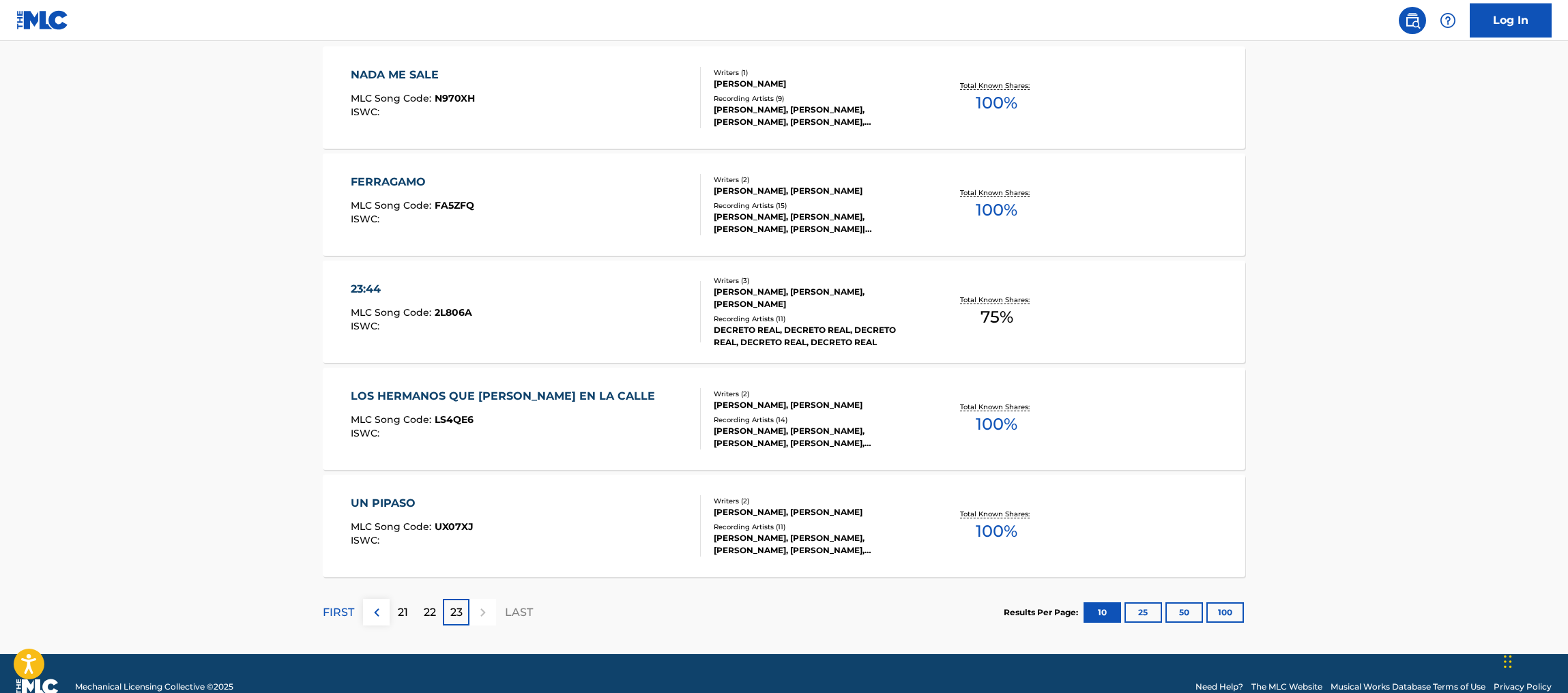
click at [489, 615] on div at bounding box center [482, 612] width 26 height 26
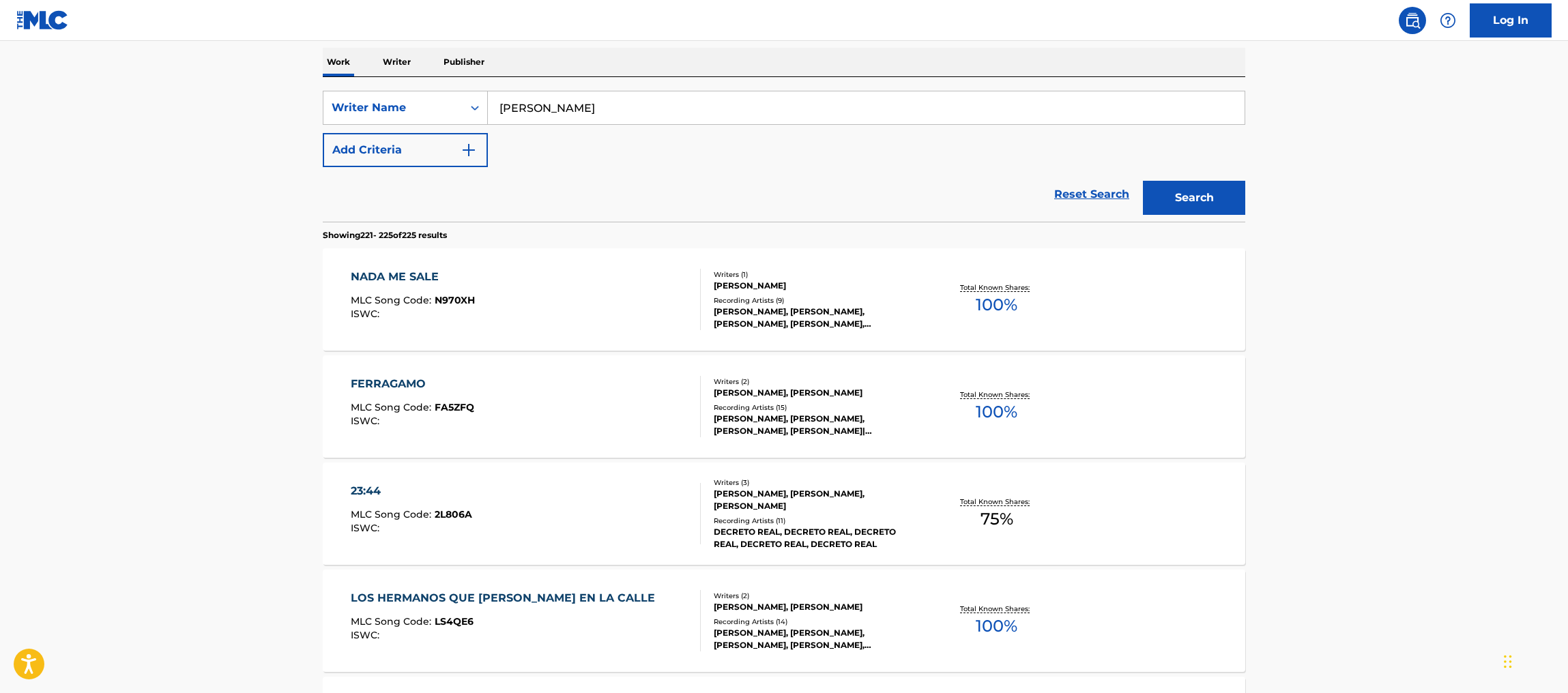
scroll to position [0, 0]
